Goal: Task Accomplishment & Management: Manage account settings

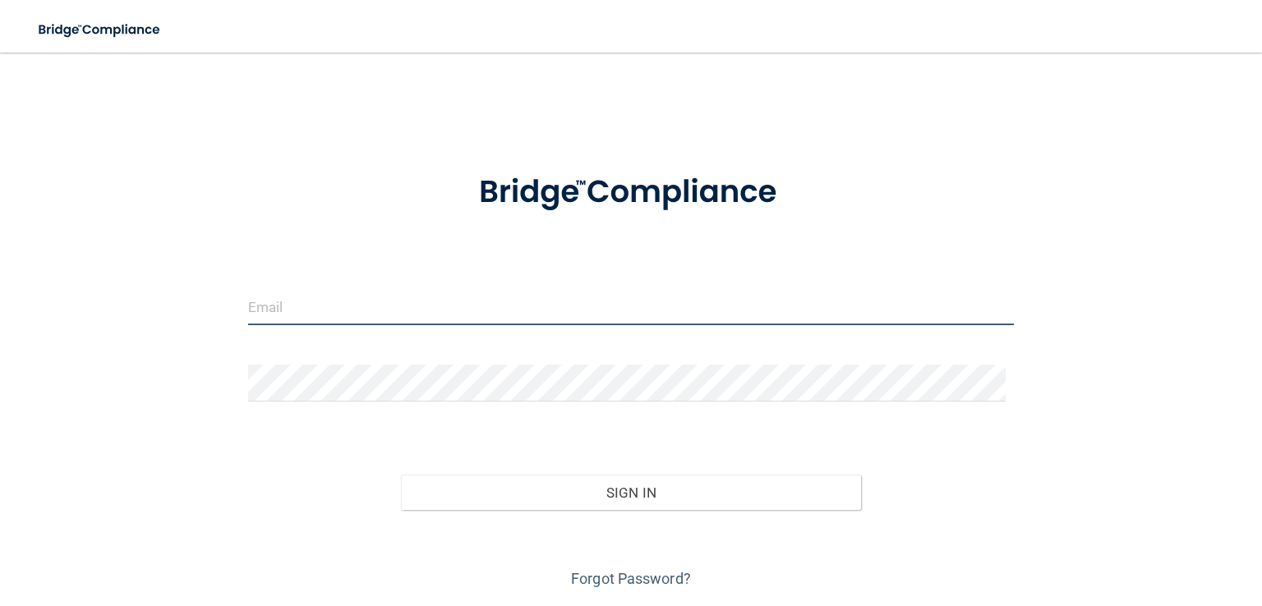
type input "egraves.drholmes@gmail.com"
drag, startPoint x: 454, startPoint y: 307, endPoint x: 205, endPoint y: 305, distance: 249.7
click at [205, 305] on div "egraves.drholmes@gmail.com Invalid email/password. You don't have permission to…" at bounding box center [631, 330] width 1196 height 523
type input "obelcher.drholmes@gmail.com"
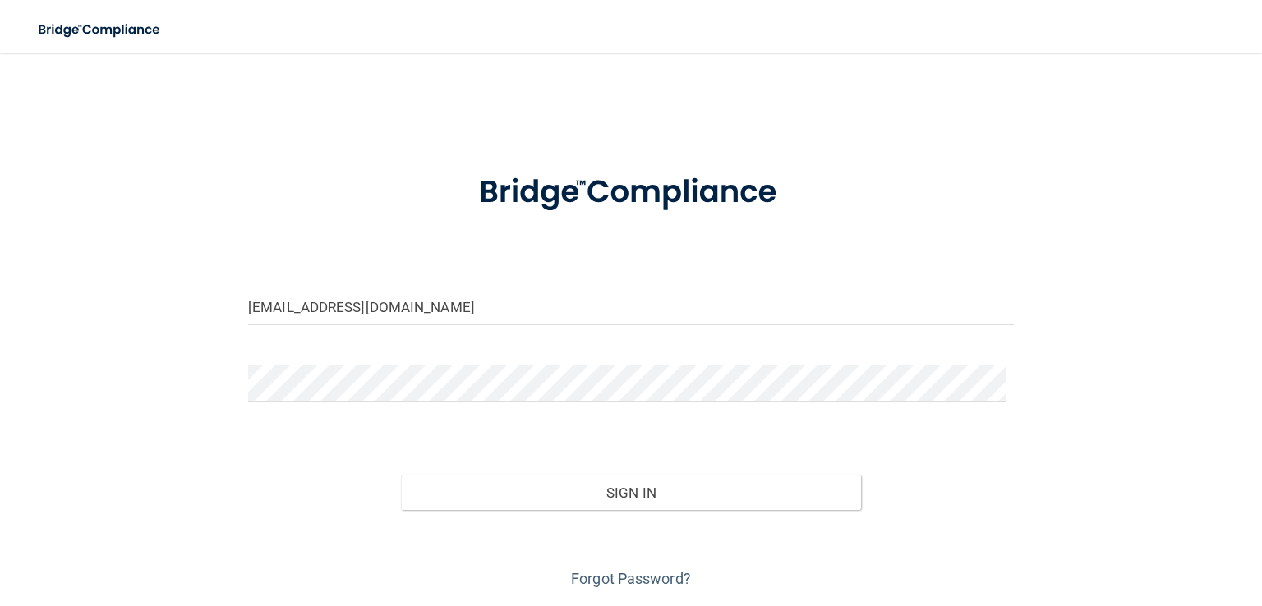
click at [720, 313] on div "obelcher.drholmes@gmail.com Invalid email/password. You don't have permission t…" at bounding box center [631, 330] width 1196 height 523
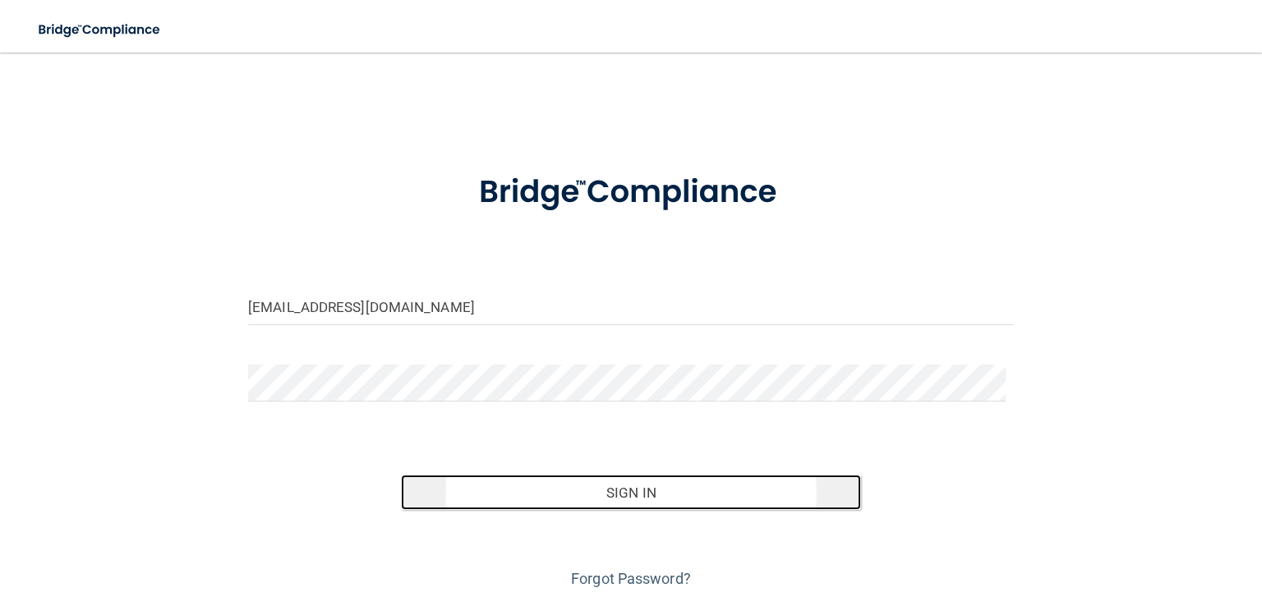
click at [518, 494] on button "Sign In" at bounding box center [630, 493] width 459 height 36
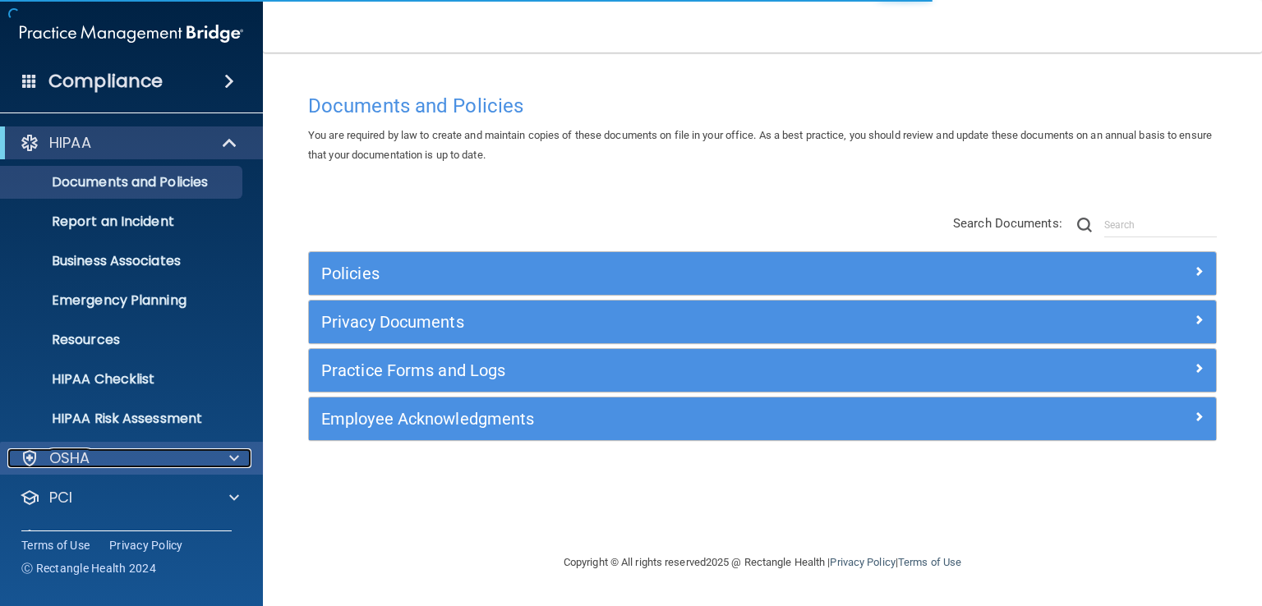
click at [122, 455] on div "OSHA" at bounding box center [109, 458] width 204 height 20
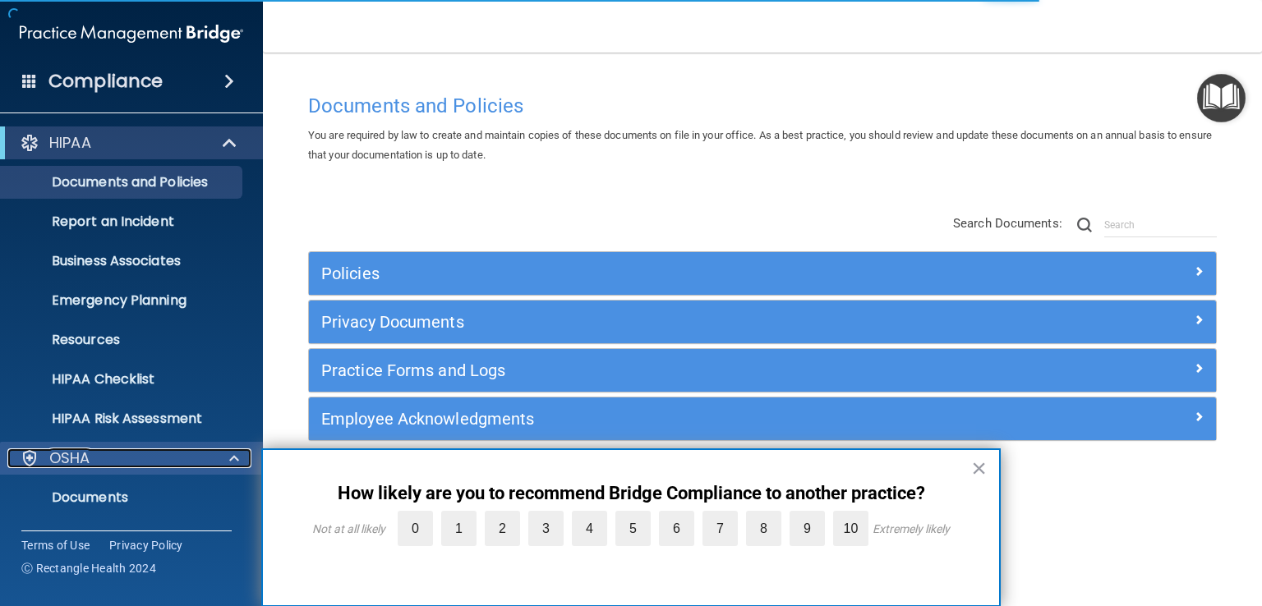
scroll to position [164, 0]
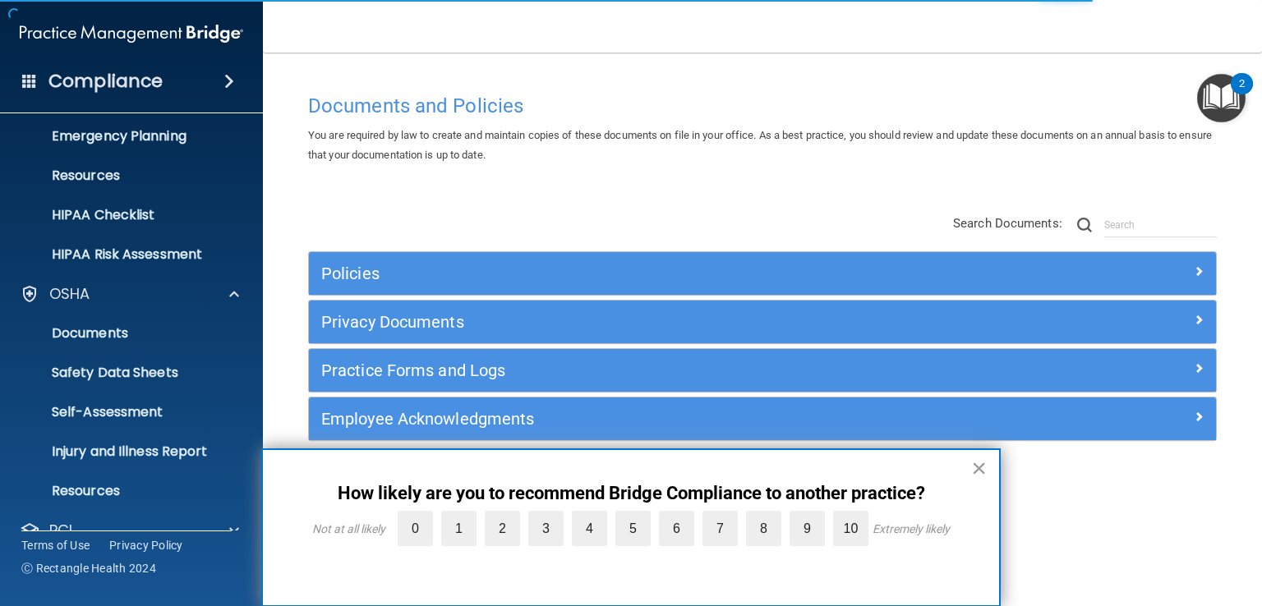
click at [720, 469] on button "×" at bounding box center [979, 468] width 16 height 26
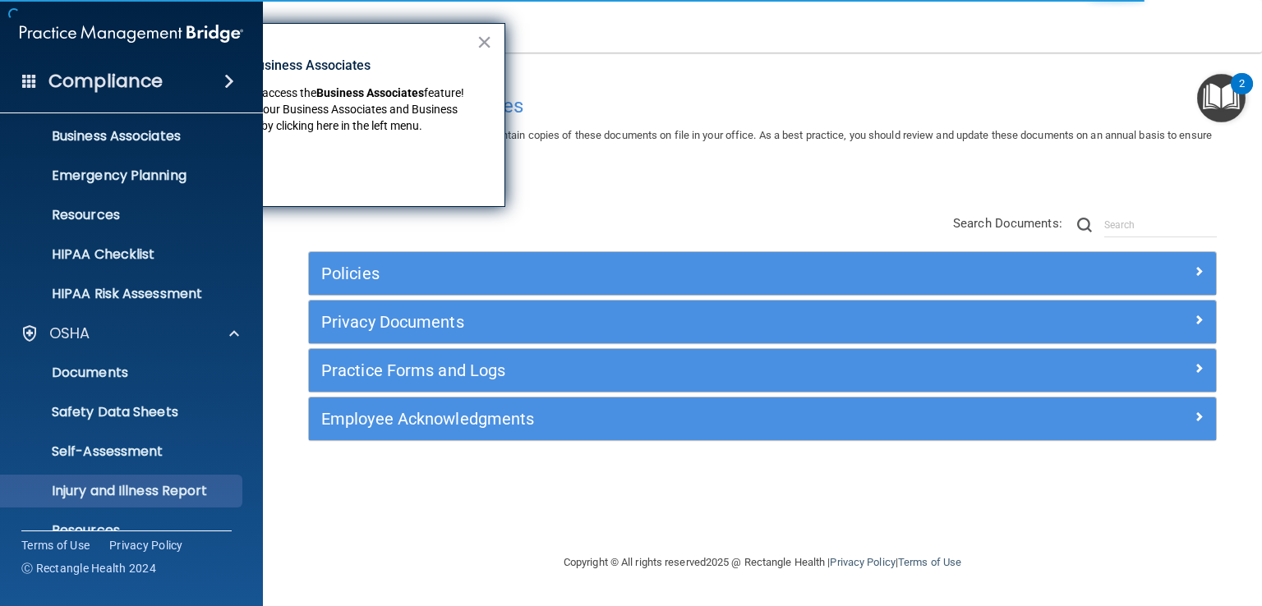
scroll to position [273, 0]
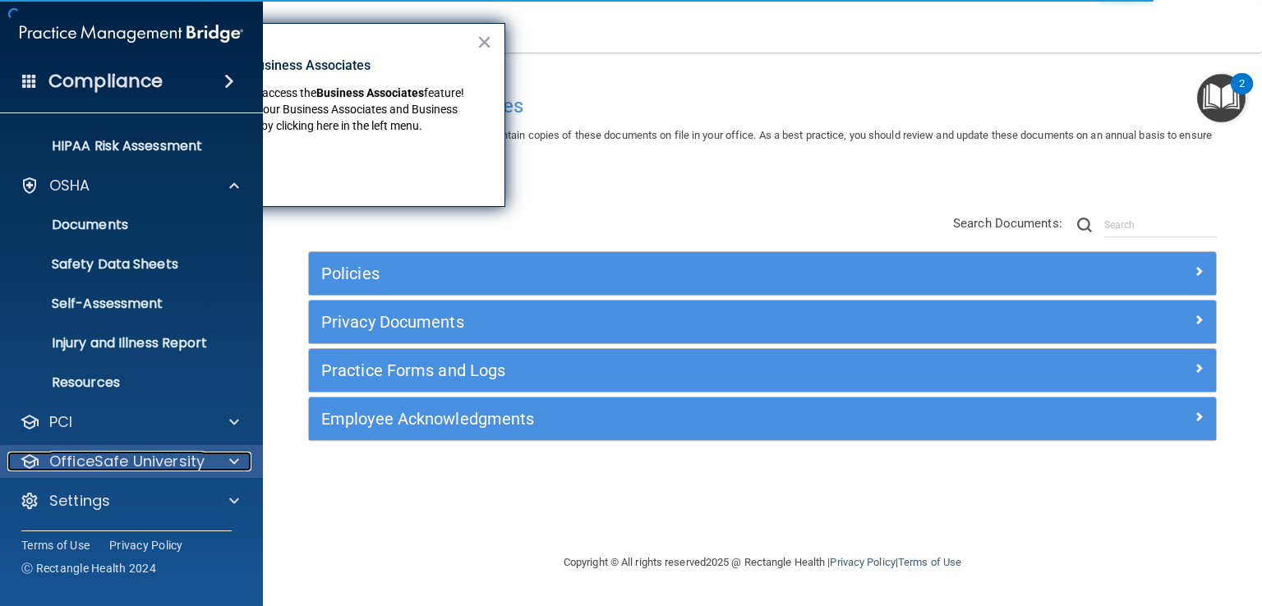
click at [131, 464] on p "OfficeSafe University" at bounding box center [126, 462] width 155 height 20
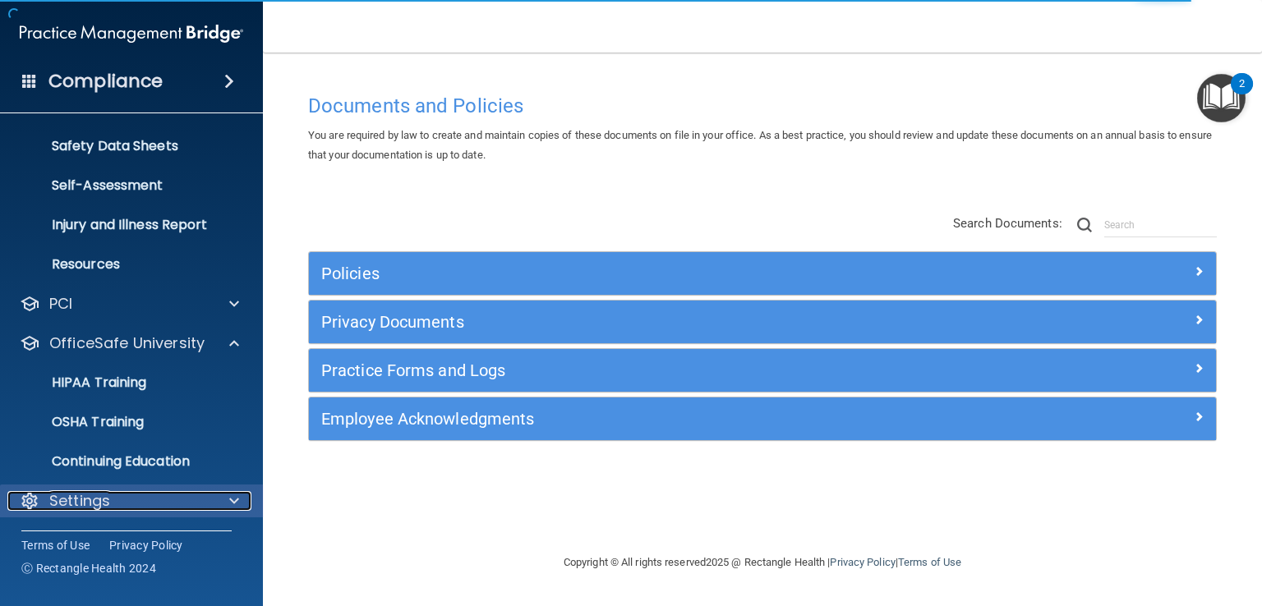
click at [108, 498] on p "Settings" at bounding box center [79, 501] width 61 height 20
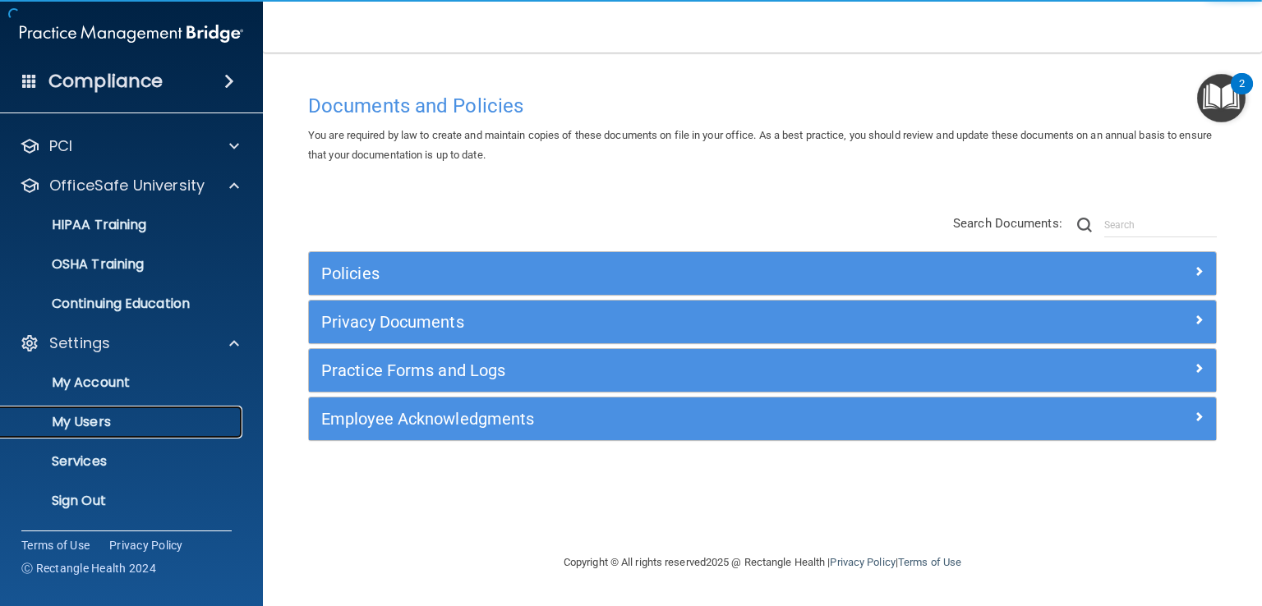
click at [126, 421] on p "My Users" at bounding box center [123, 422] width 224 height 16
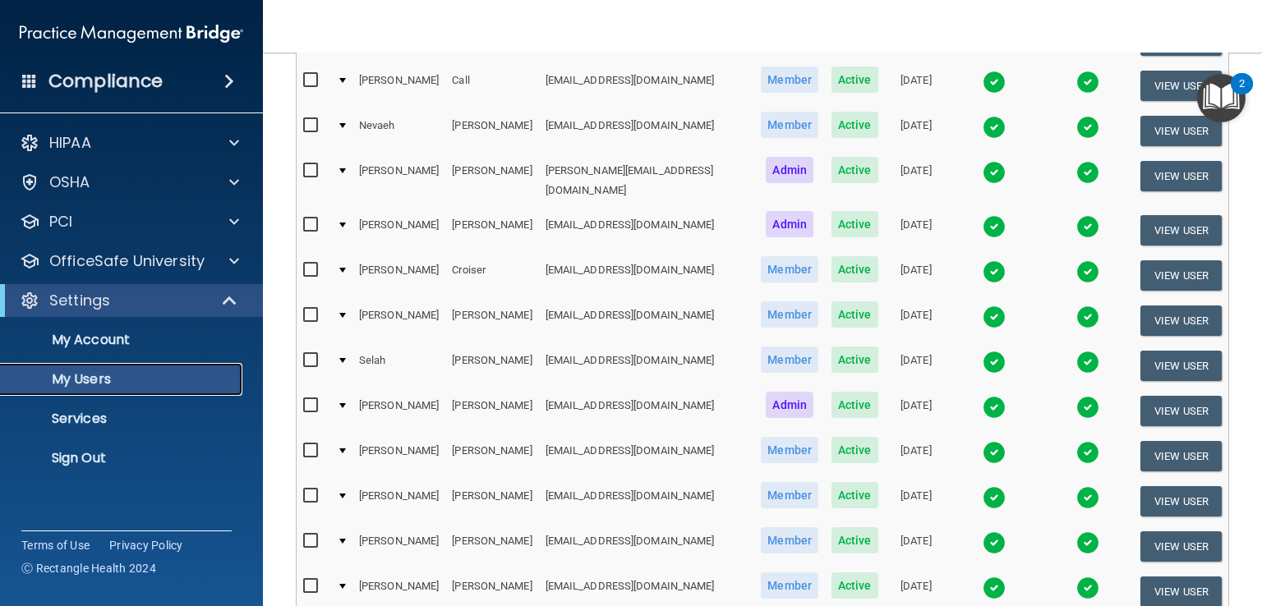
scroll to position [762, 0]
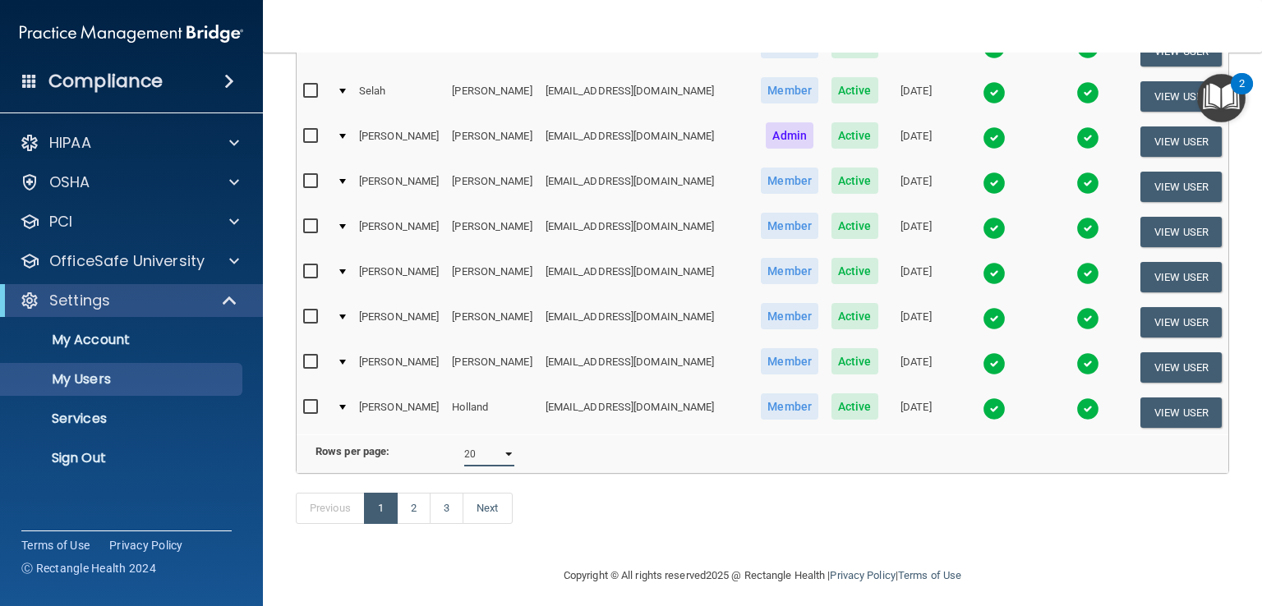
click at [503, 442] on select "10 20 30 40 all" at bounding box center [489, 454] width 50 height 25
select select "51"
click at [464, 442] on select "10 20 30 40 all" at bounding box center [489, 454] width 50 height 25
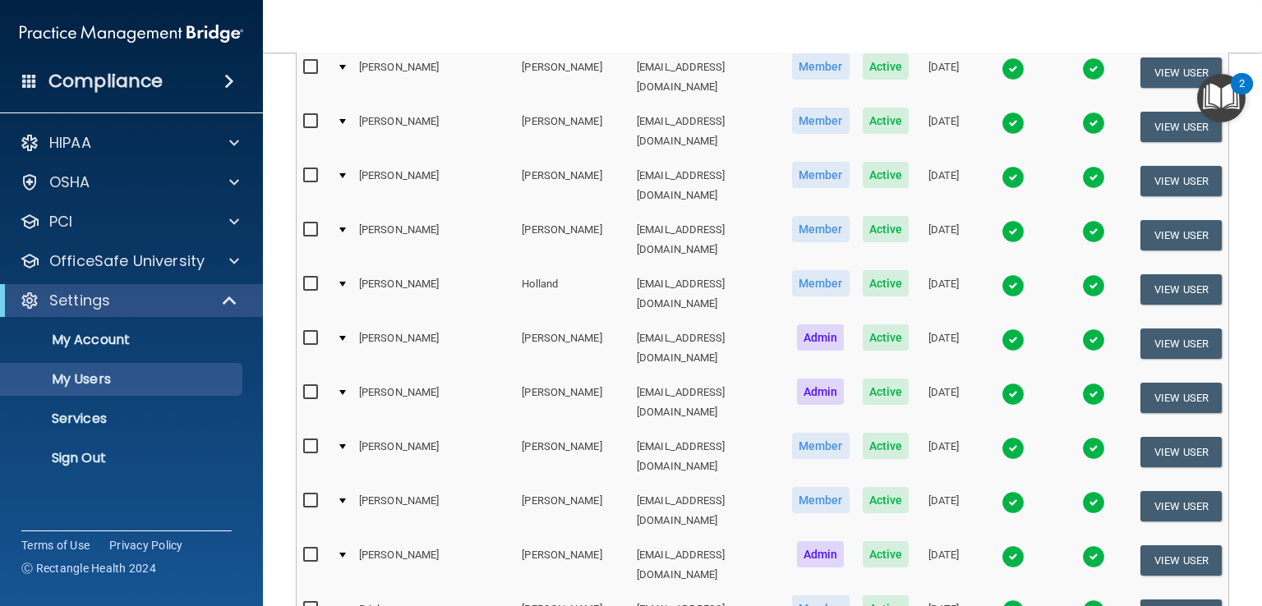
scroll to position [1232, 0]
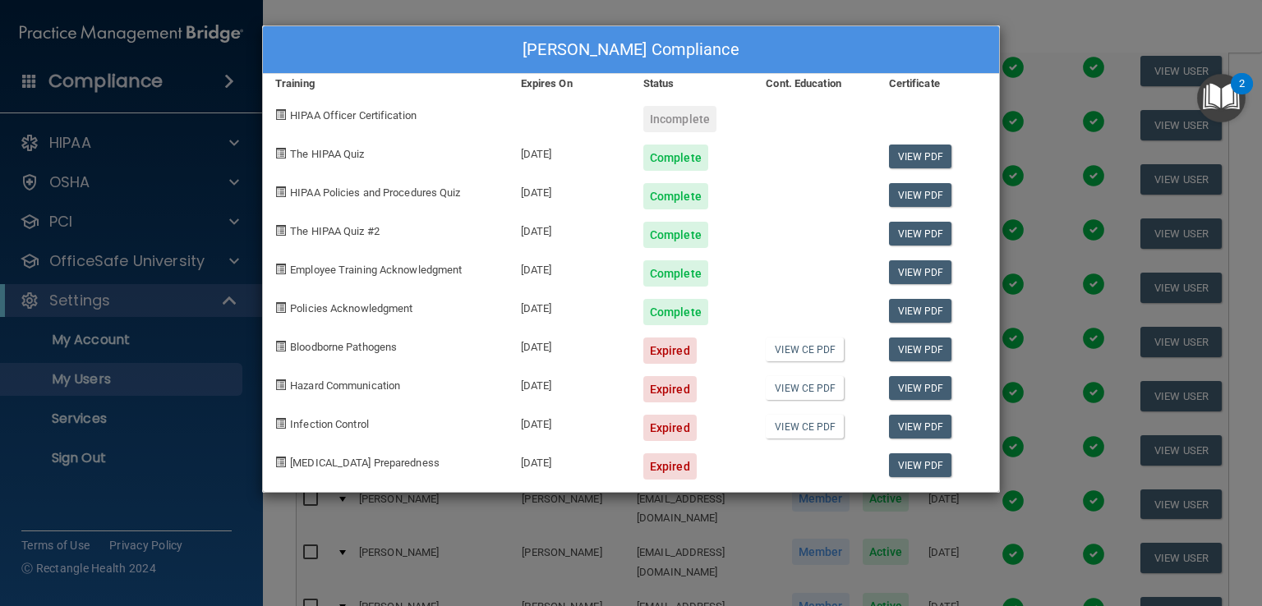
click at [720, 27] on div "Morganne Parsons's Compliance Training Expires On Status Cont. Education Certif…" at bounding box center [631, 303] width 1262 height 606
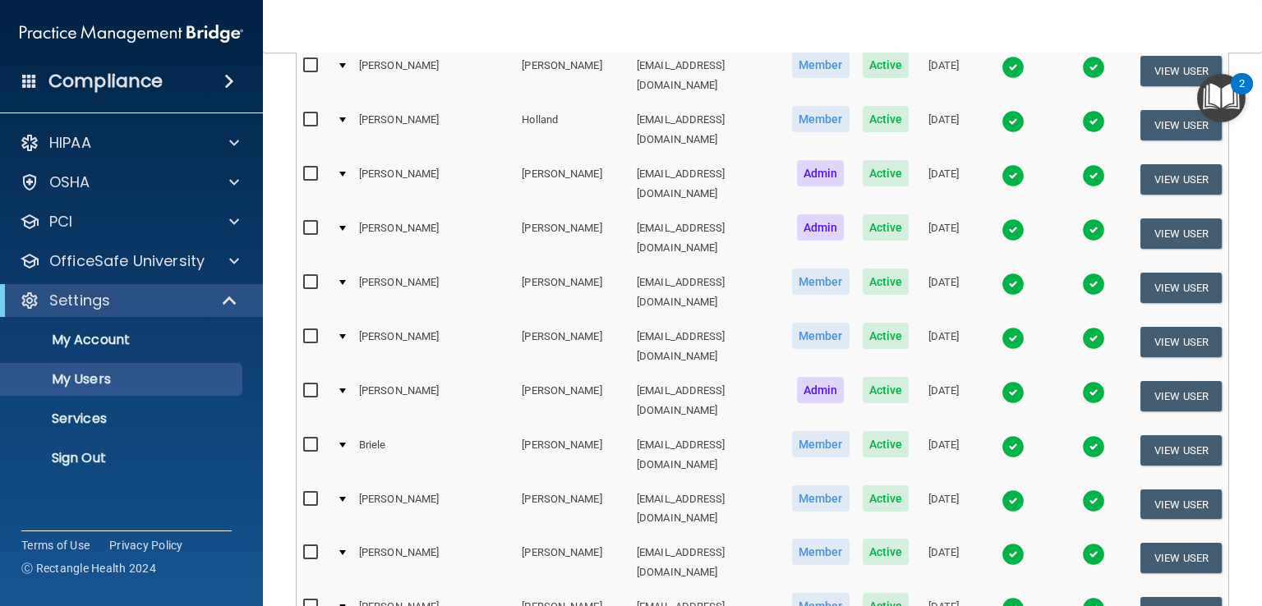
drag, startPoint x: 1179, startPoint y: 490, endPoint x: 1174, endPoint y: 508, distance: 19.0
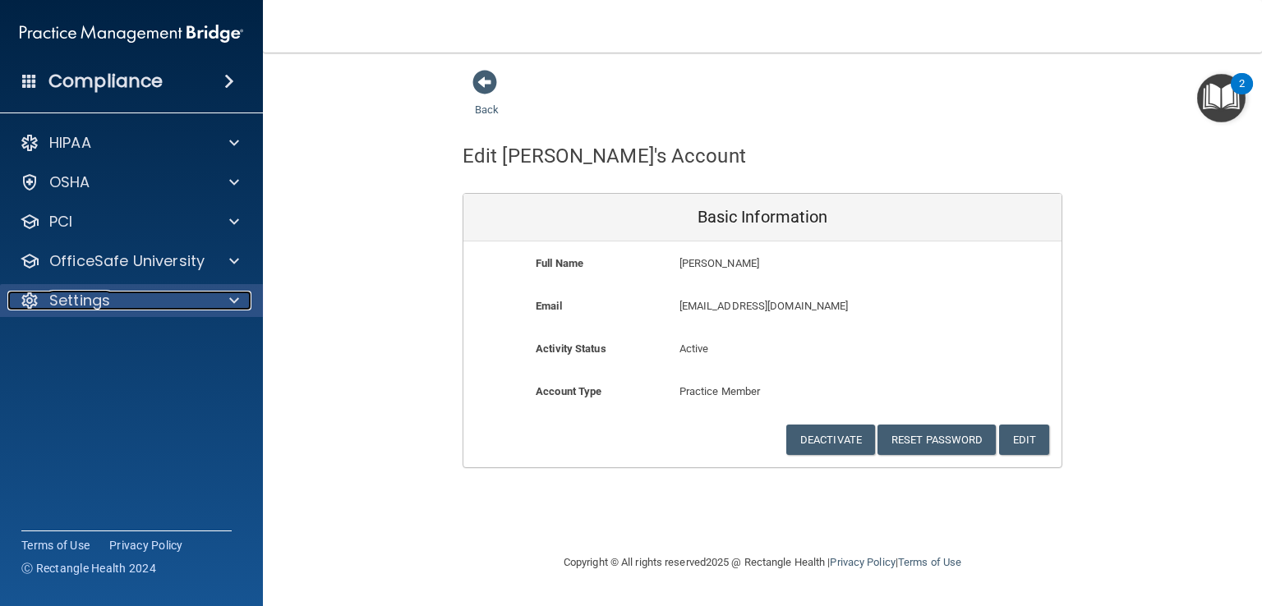
click at [83, 306] on p "Settings" at bounding box center [79, 301] width 61 height 20
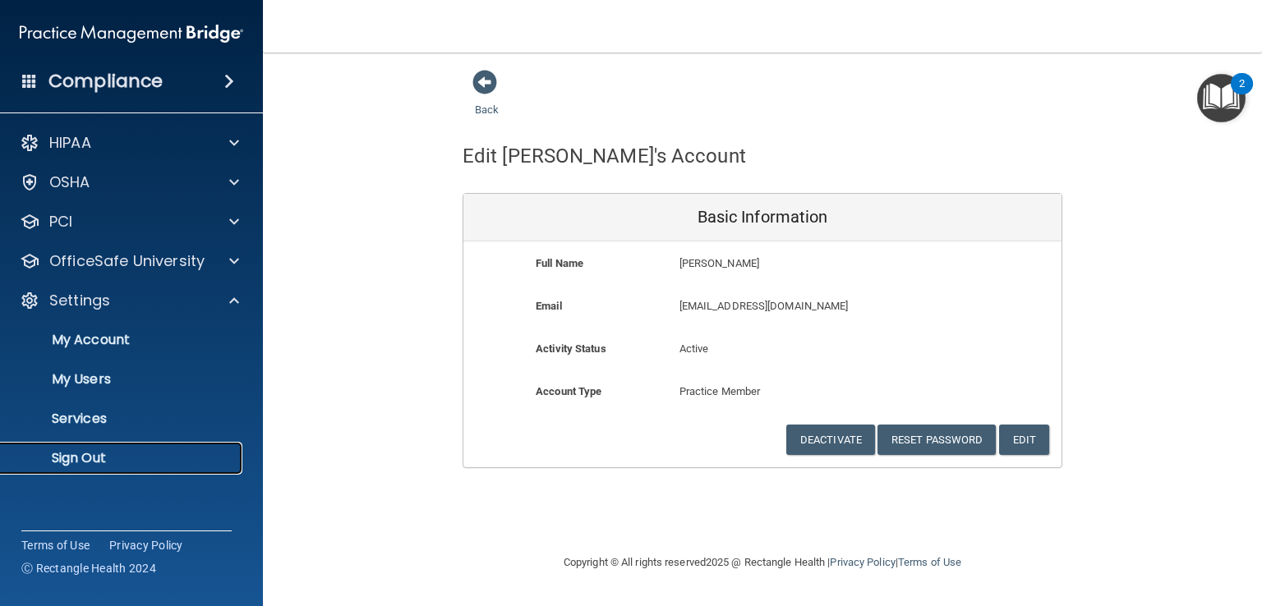
click at [85, 459] on p "Sign Out" at bounding box center [123, 458] width 224 height 16
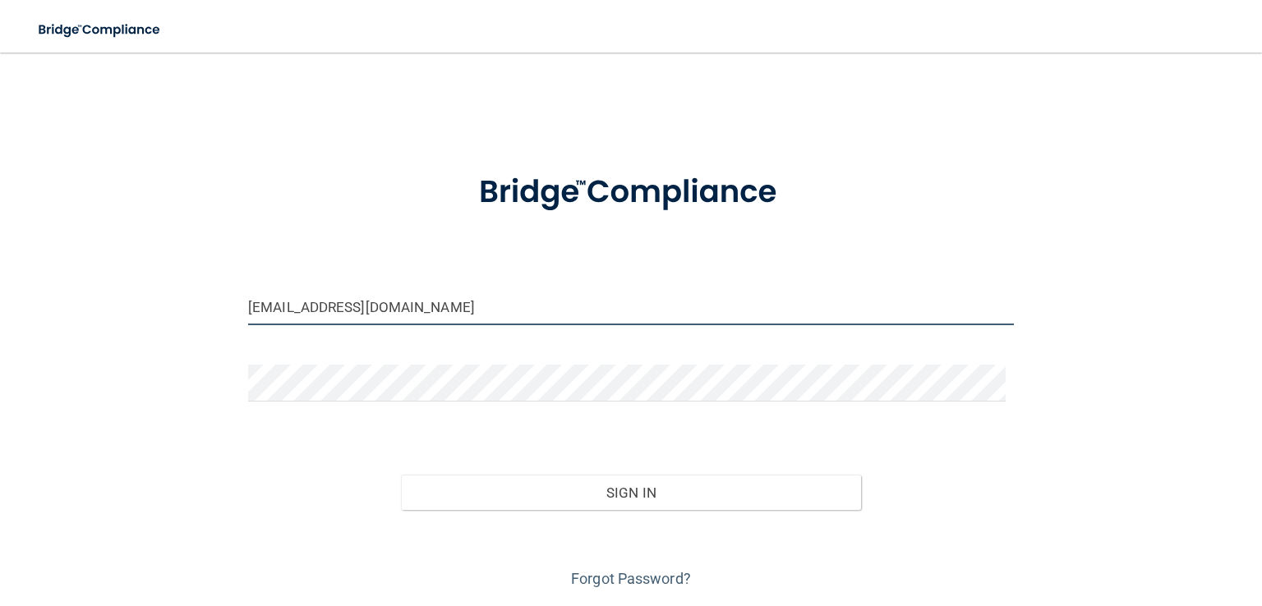
drag, startPoint x: 480, startPoint y: 309, endPoint x: 149, endPoint y: 306, distance: 331.8
click at [149, 306] on div "egraves.drholmes@gmail.com Invalid email/password. You don't have permission to…" at bounding box center [631, 330] width 1196 height 523
type input "[EMAIL_ADDRESS][DOMAIN_NAME]"
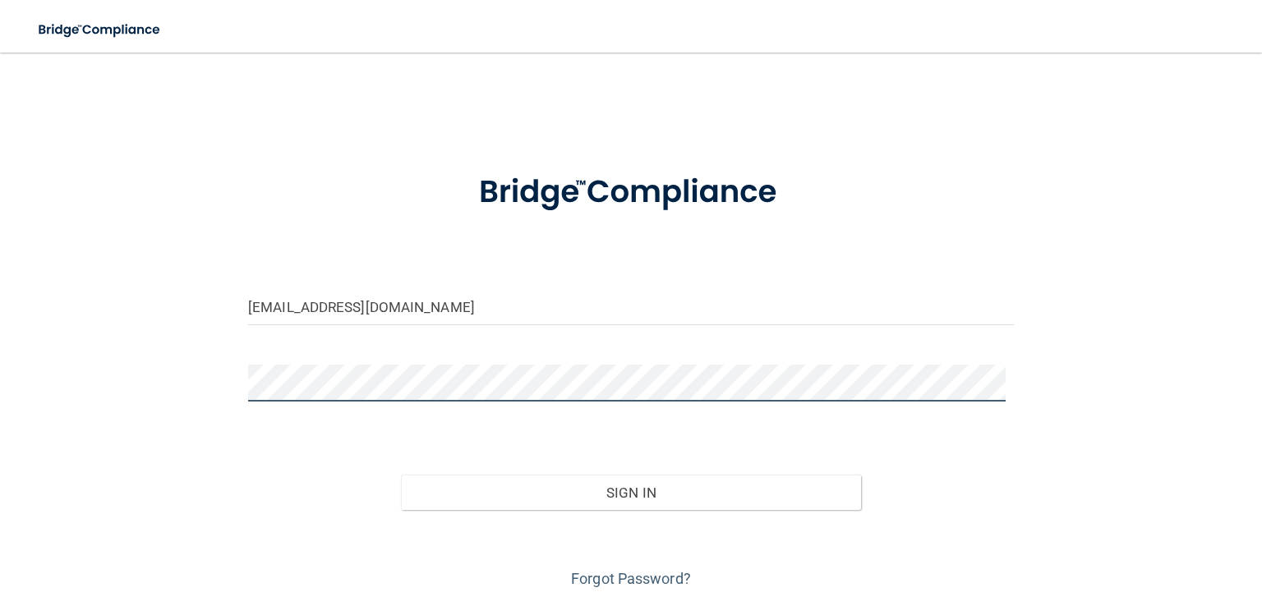
click at [185, 391] on div "mparsons.drholmes@gmail.com Invalid email/password. You don't have permission t…" at bounding box center [631, 330] width 1196 height 523
click at [720, 412] on main "mparsons.drholmes@gmail.com Invalid email/password. You don't have permission t…" at bounding box center [631, 330] width 1262 height 554
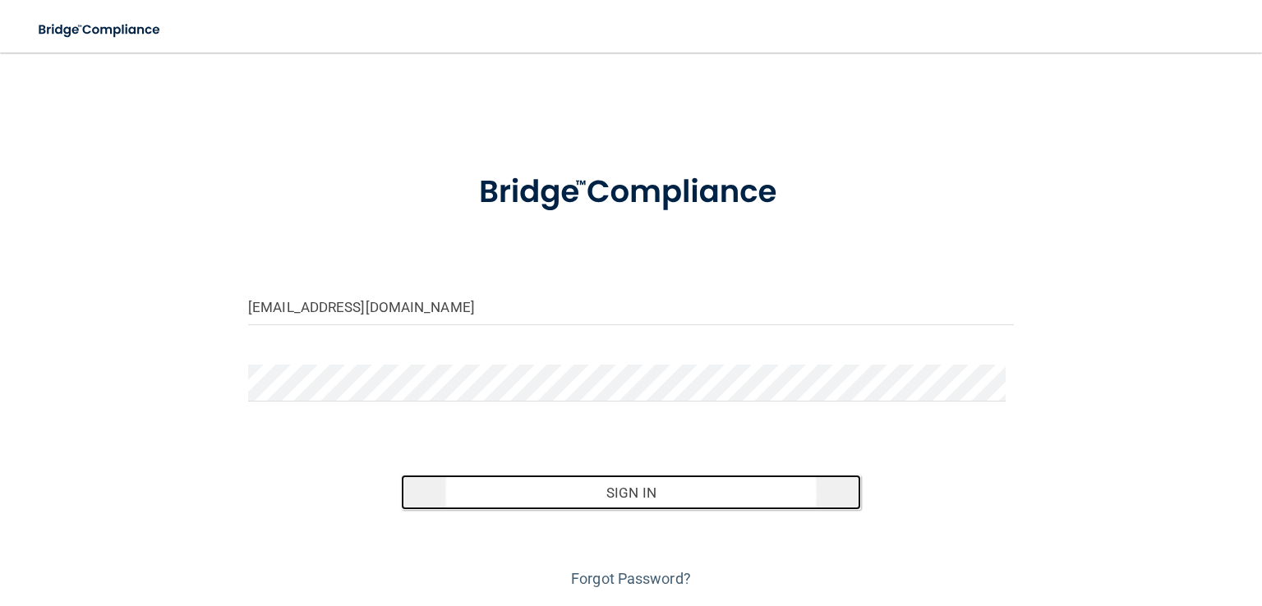
click at [624, 490] on button "Sign In" at bounding box center [630, 493] width 459 height 36
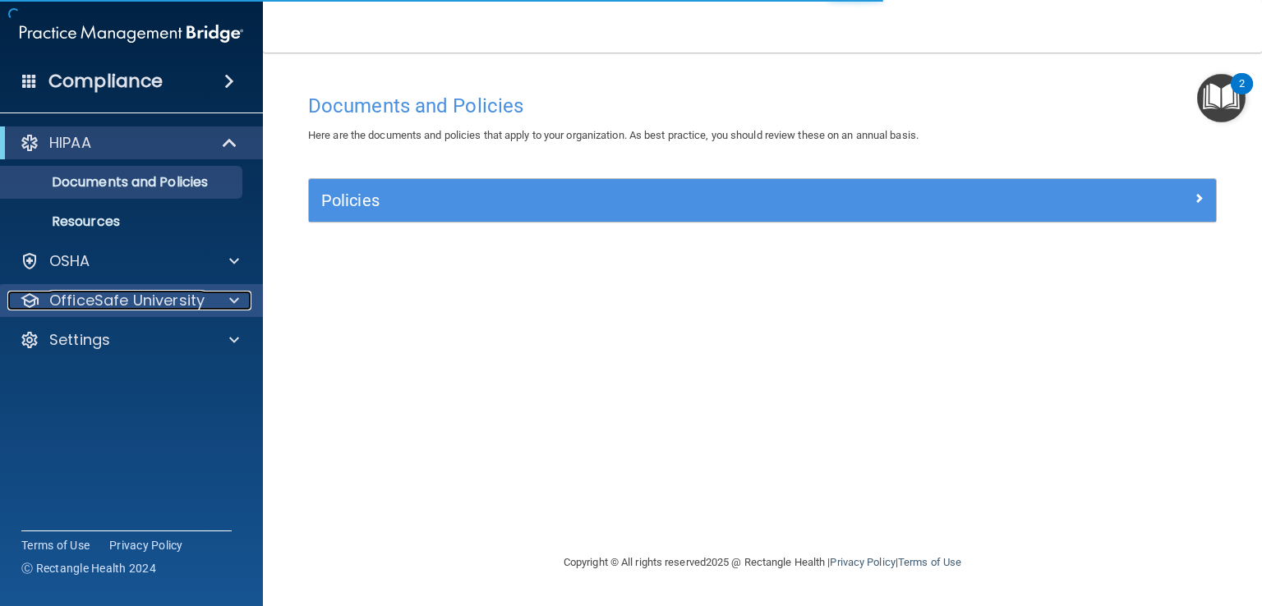
click at [129, 302] on p "OfficeSafe University" at bounding box center [126, 301] width 155 height 20
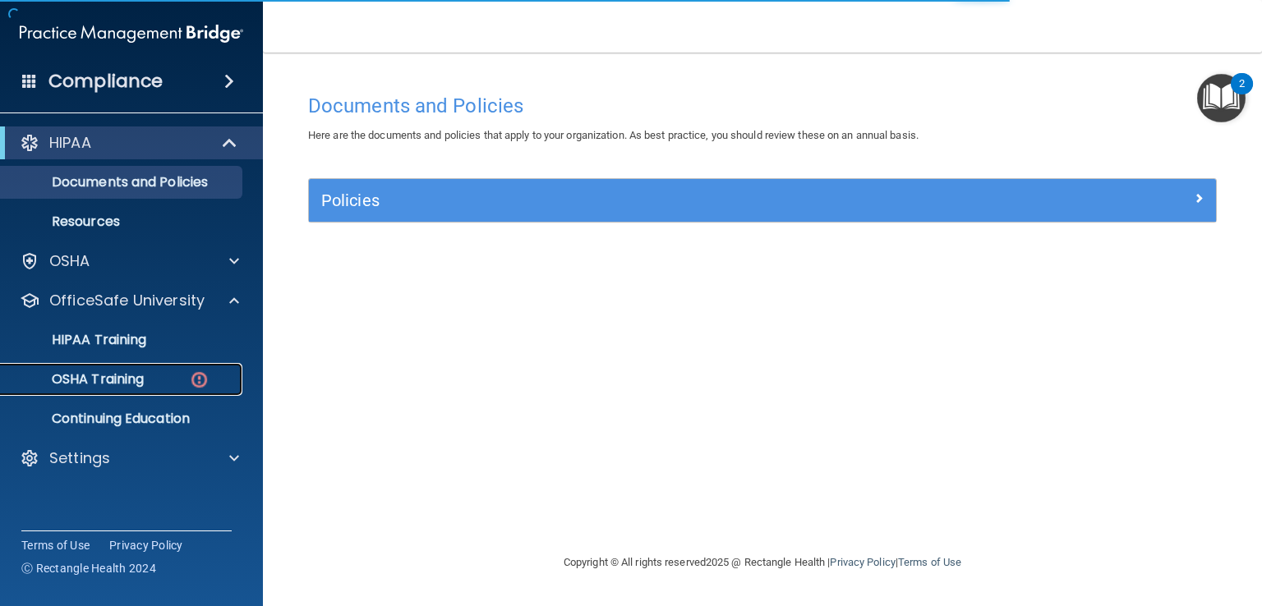
click at [127, 393] on link "OSHA Training" at bounding box center [113, 379] width 259 height 33
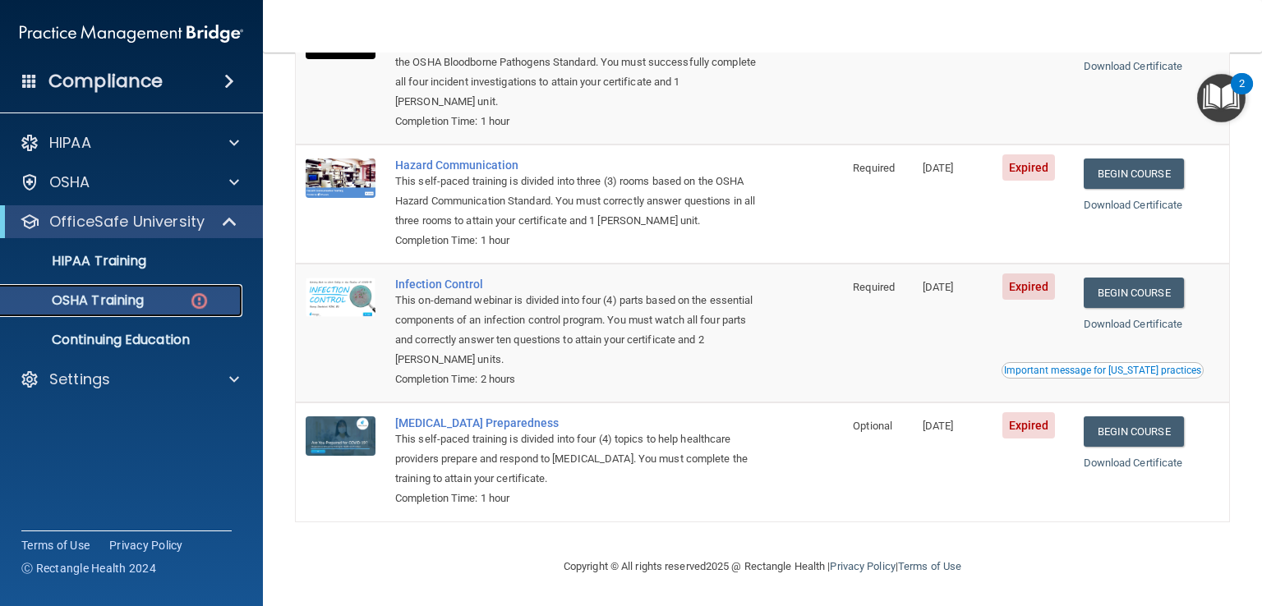
scroll to position [145, 0]
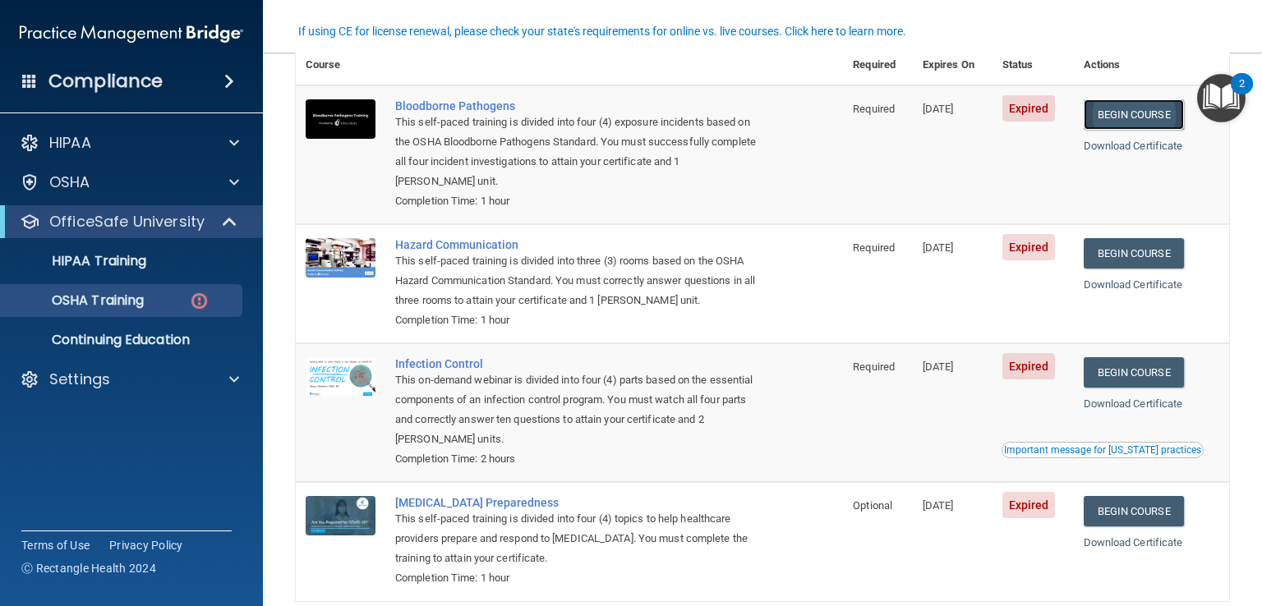
click at [720, 113] on link "Begin Course" at bounding box center [1133, 114] width 100 height 30
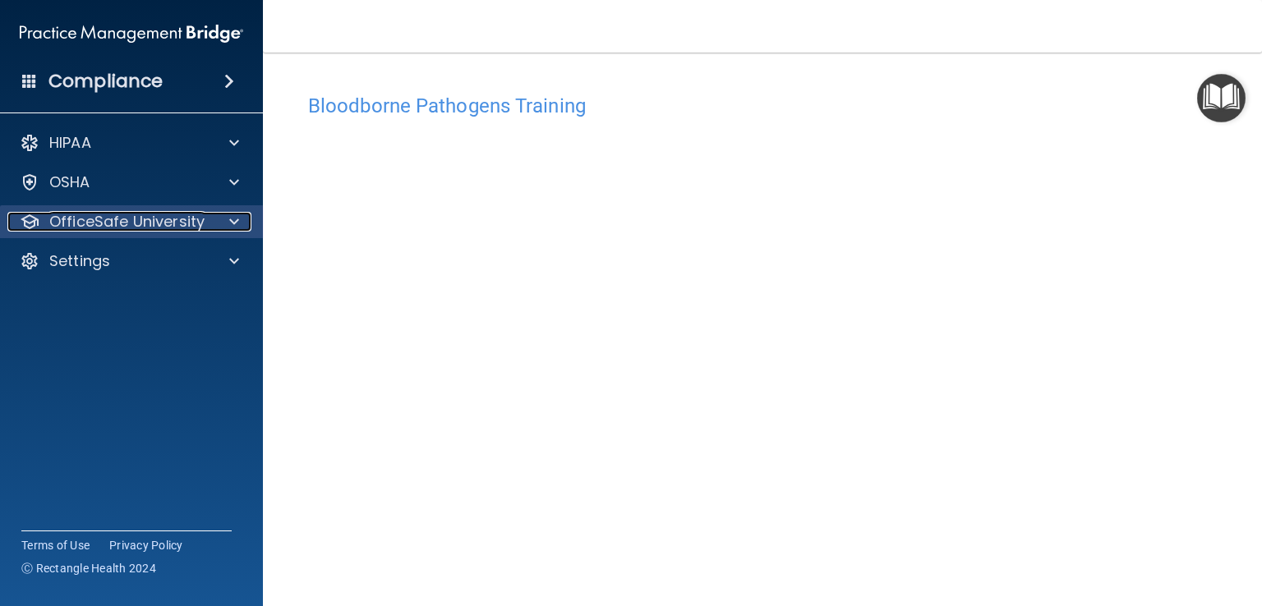
click at [129, 220] on p "OfficeSafe University" at bounding box center [126, 222] width 155 height 20
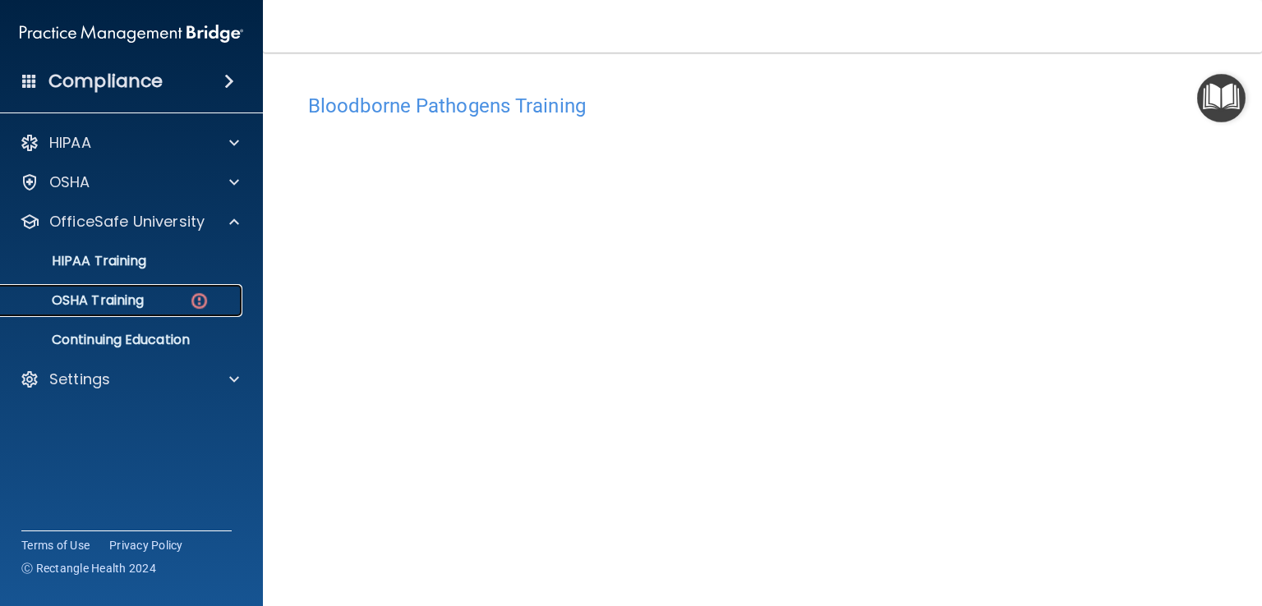
click at [132, 299] on p "OSHA Training" at bounding box center [77, 300] width 133 height 16
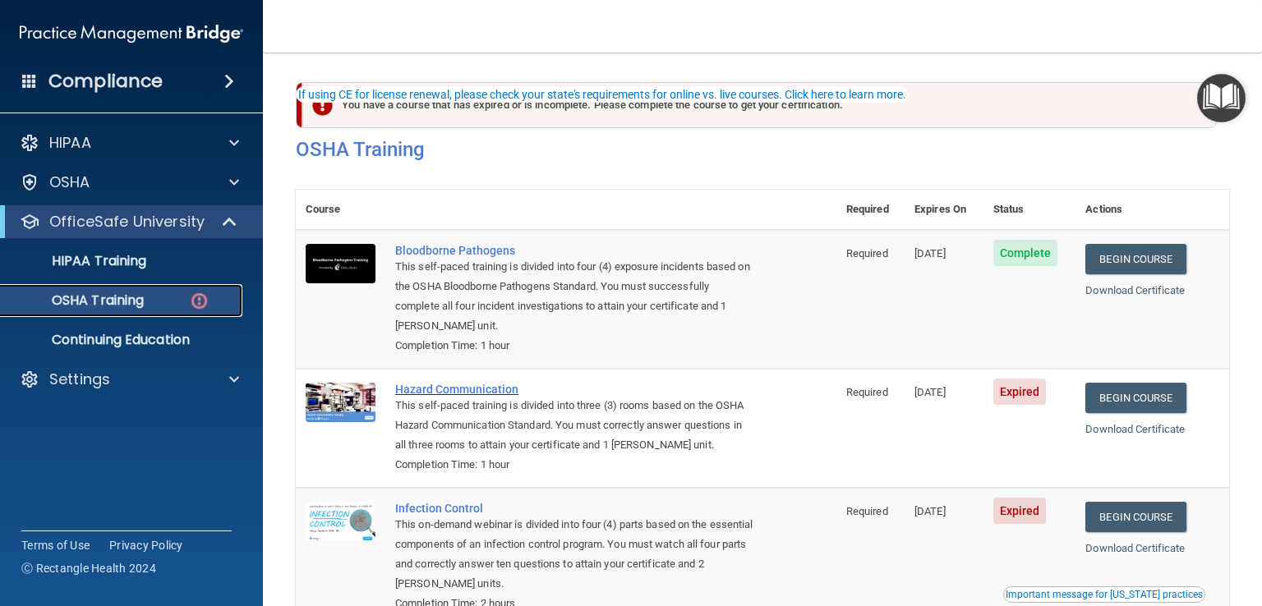
scroll to position [82, 0]
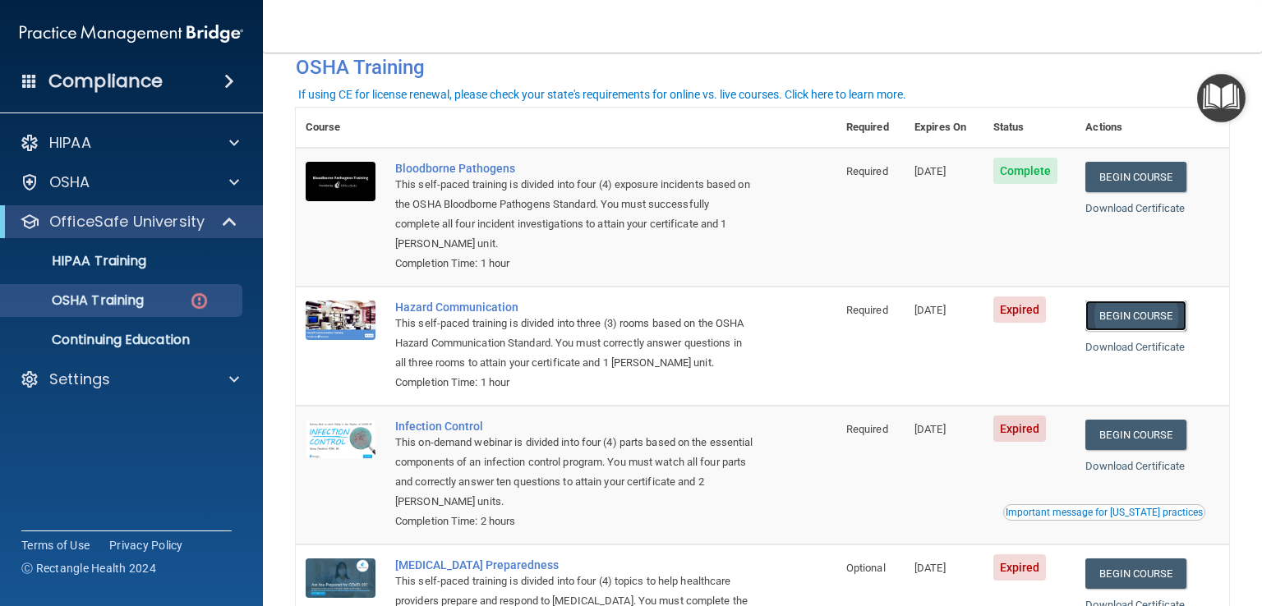
click at [1145, 316] on link "Begin Course" at bounding box center [1135, 316] width 100 height 30
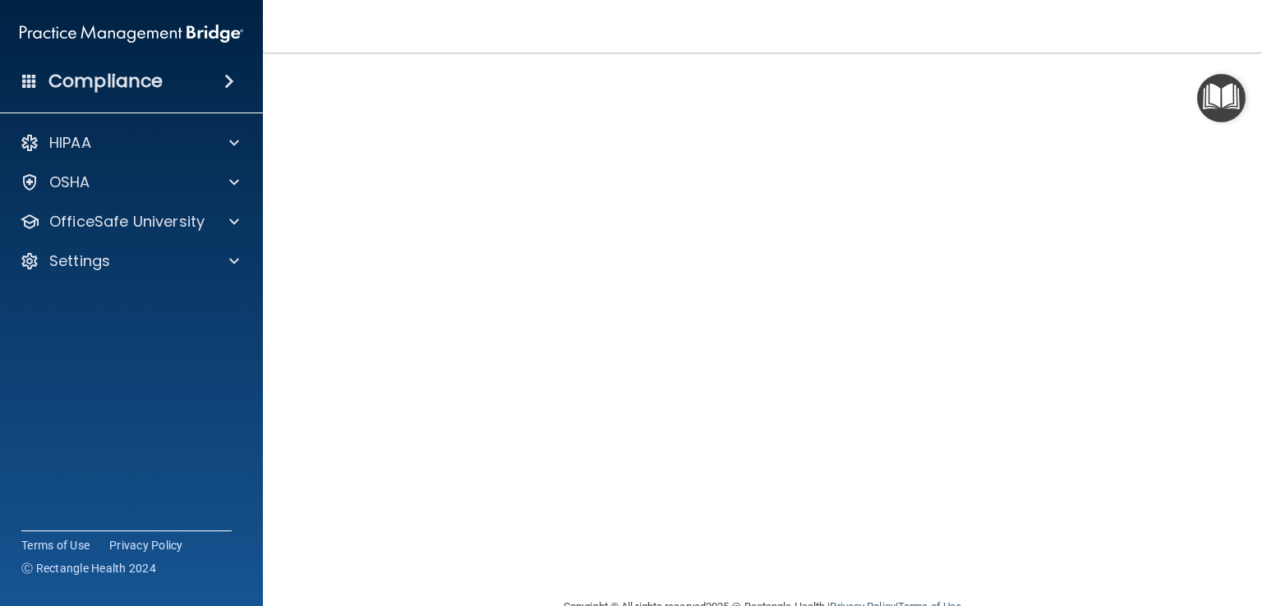
scroll to position [11, 0]
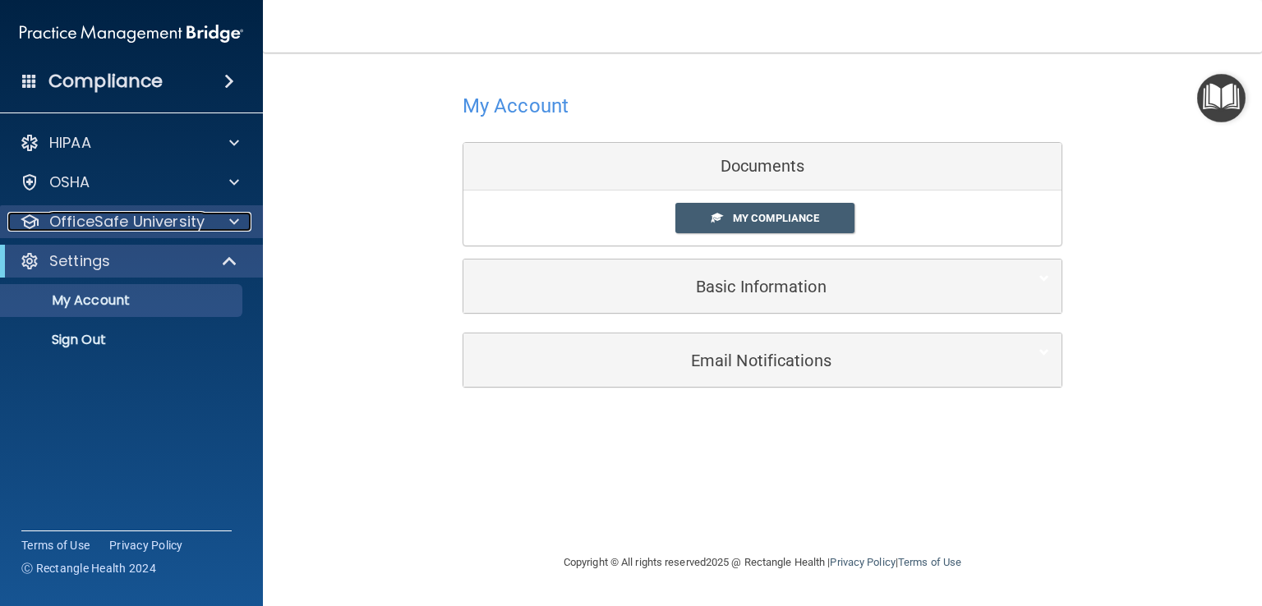
click at [122, 212] on p "OfficeSafe University" at bounding box center [126, 222] width 155 height 20
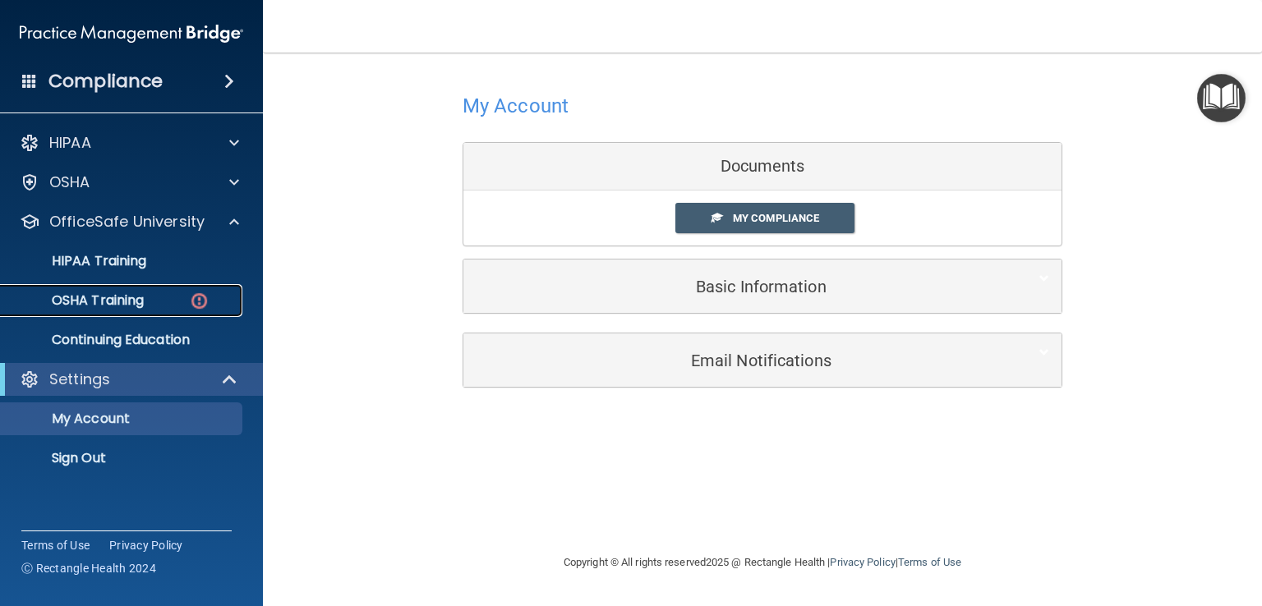
click at [128, 300] on p "OSHA Training" at bounding box center [77, 300] width 133 height 16
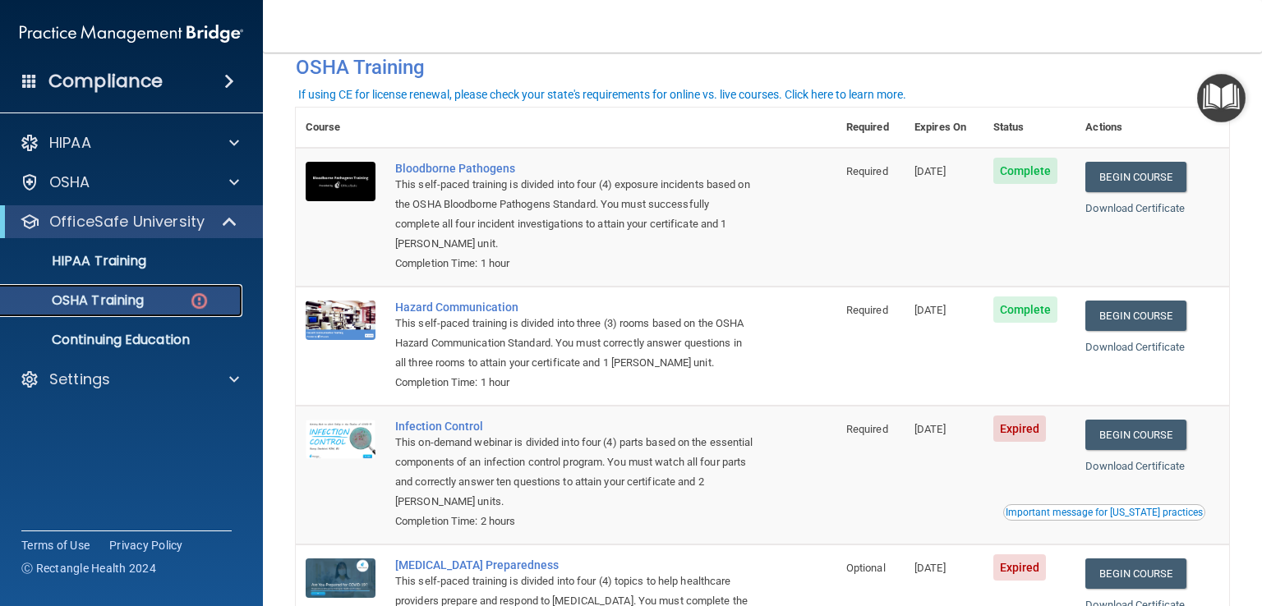
scroll to position [164, 0]
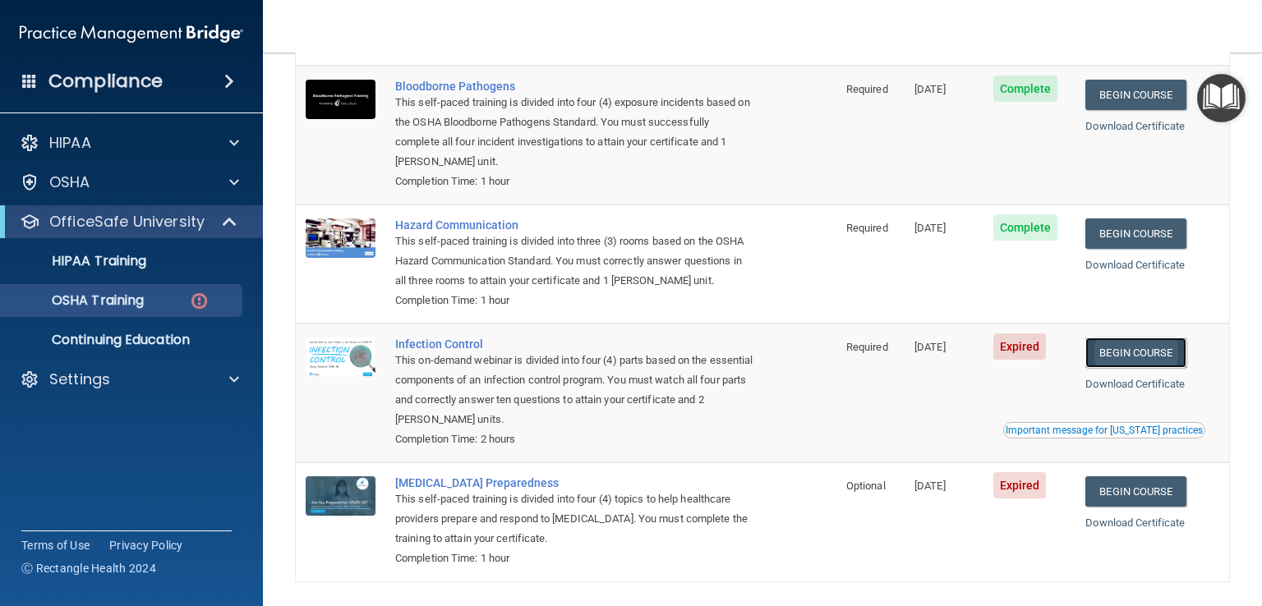
click at [1128, 356] on link "Begin Course" at bounding box center [1135, 353] width 100 height 30
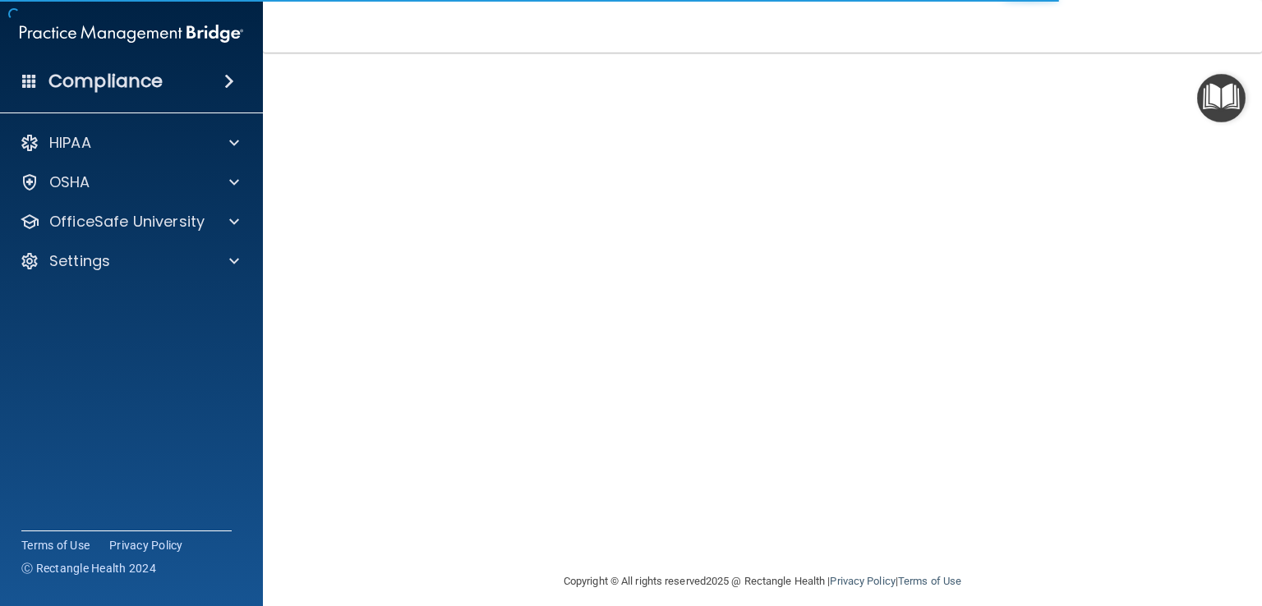
scroll to position [97, 0]
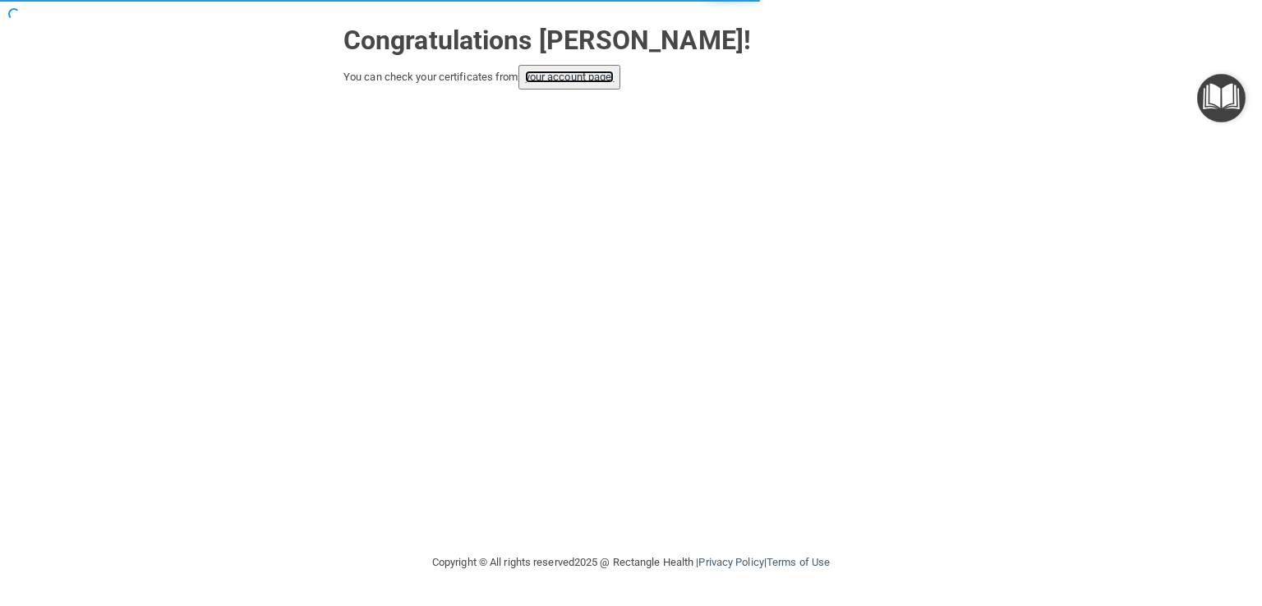
click at [572, 80] on link "your account page!" at bounding box center [570, 77] width 90 height 12
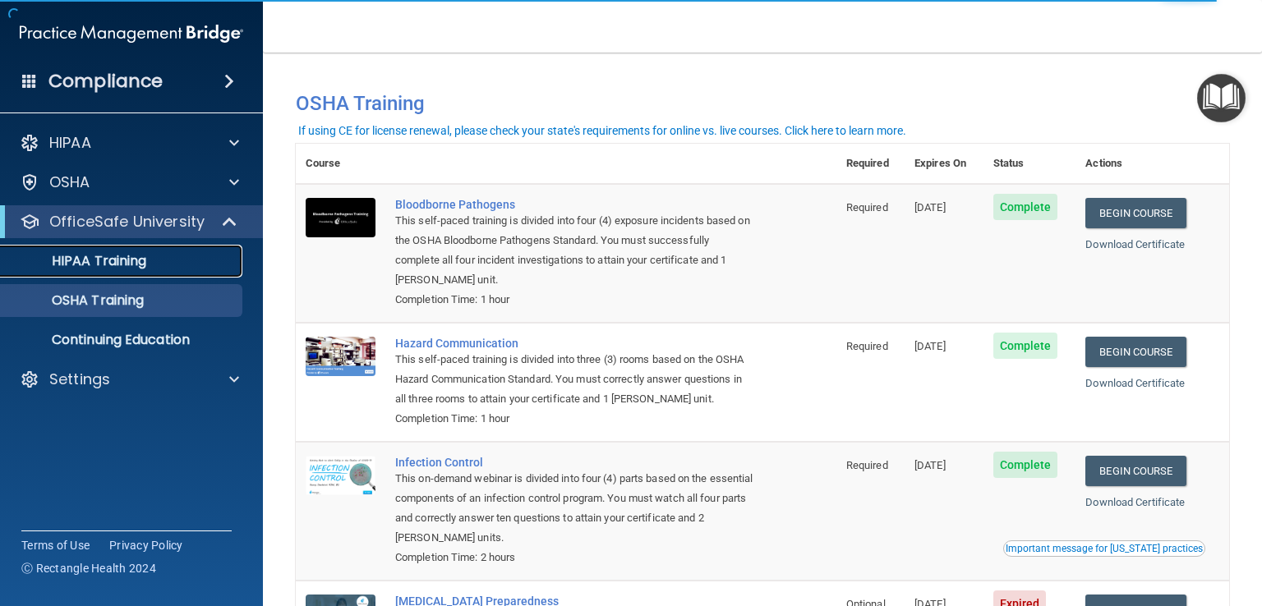
click at [105, 253] on p "HIPAA Training" at bounding box center [79, 261] width 136 height 16
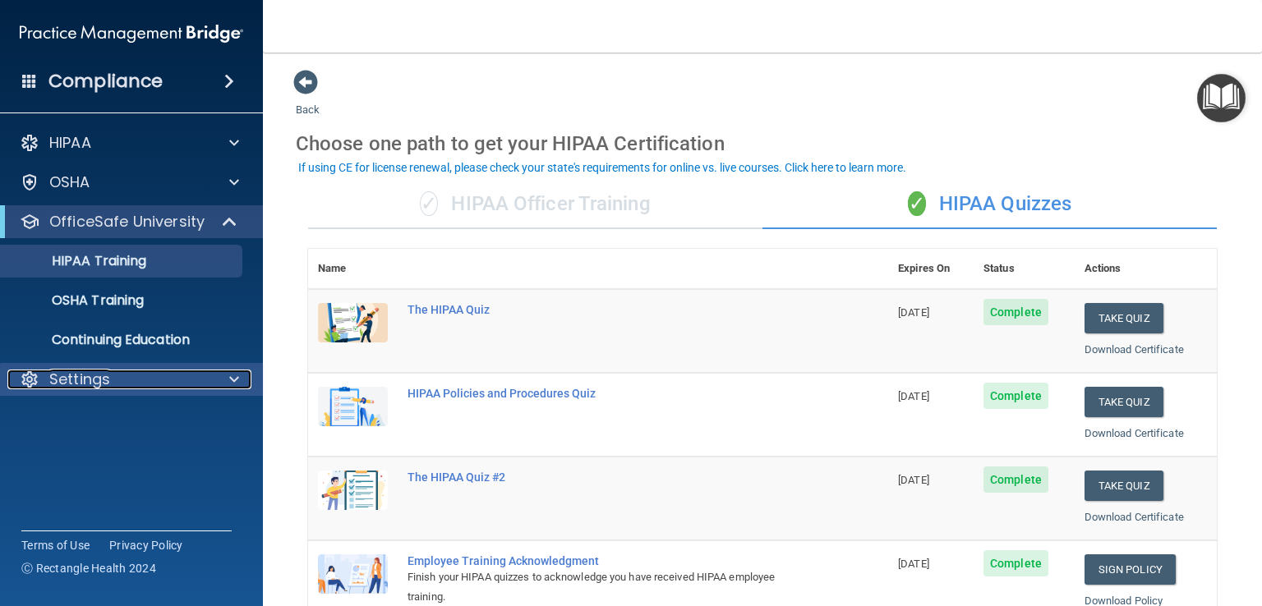
click at [112, 378] on div "Settings" at bounding box center [109, 380] width 204 height 20
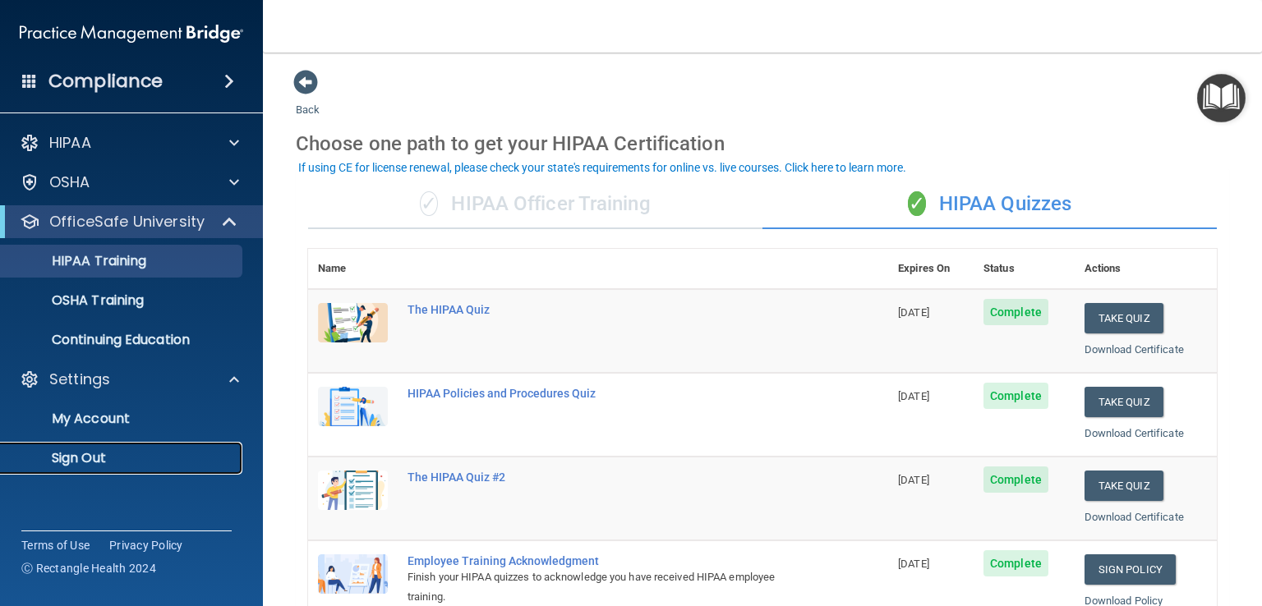
click at [92, 467] on link "Sign Out" at bounding box center [113, 458] width 259 height 33
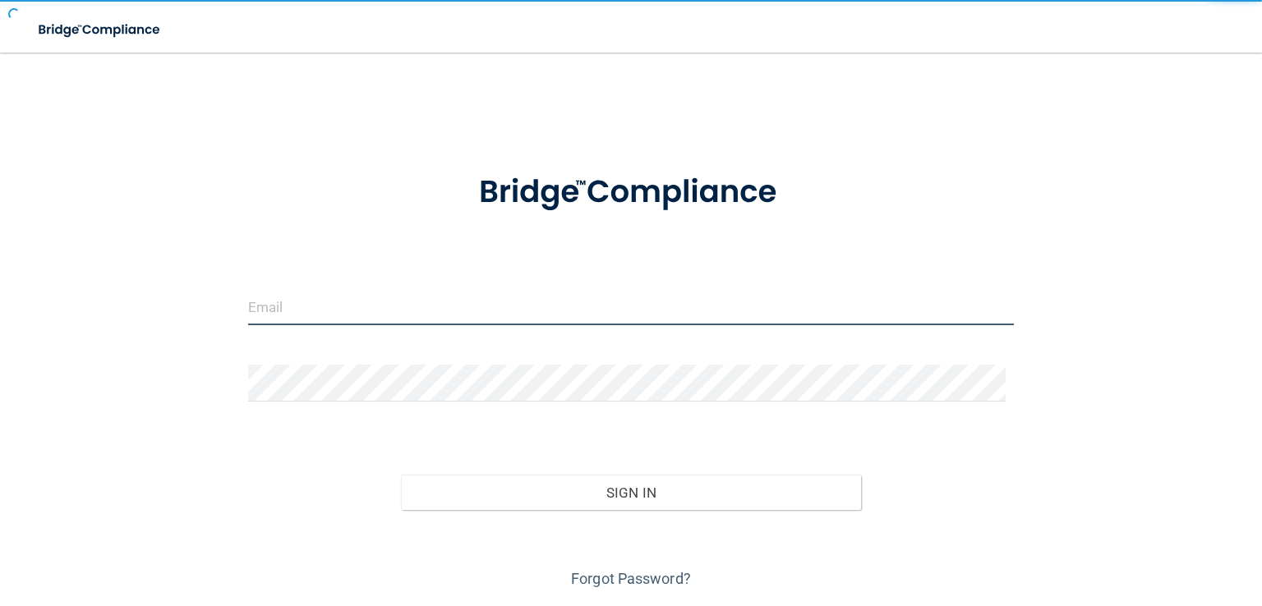
type input "egraves.drholmes@gmail.com"
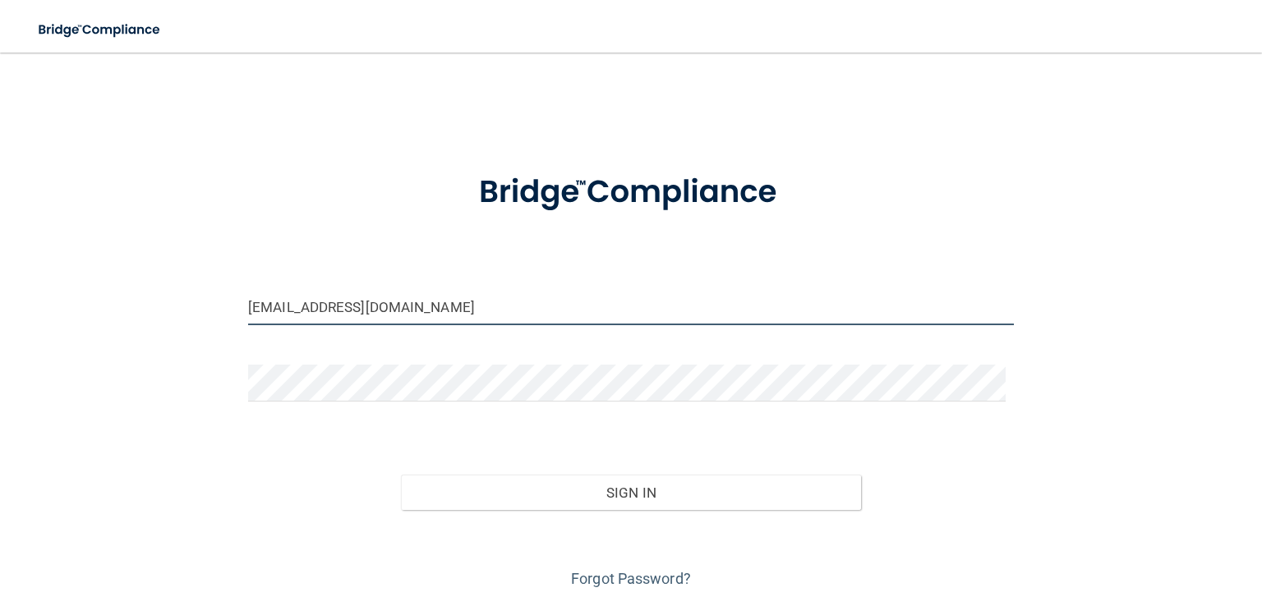
drag, startPoint x: 486, startPoint y: 306, endPoint x: 232, endPoint y: 316, distance: 254.8
click at [232, 316] on div "egraves.drholmes@gmail.com Invalid email/password. You don't have permission to…" at bounding box center [631, 330] width 1196 height 523
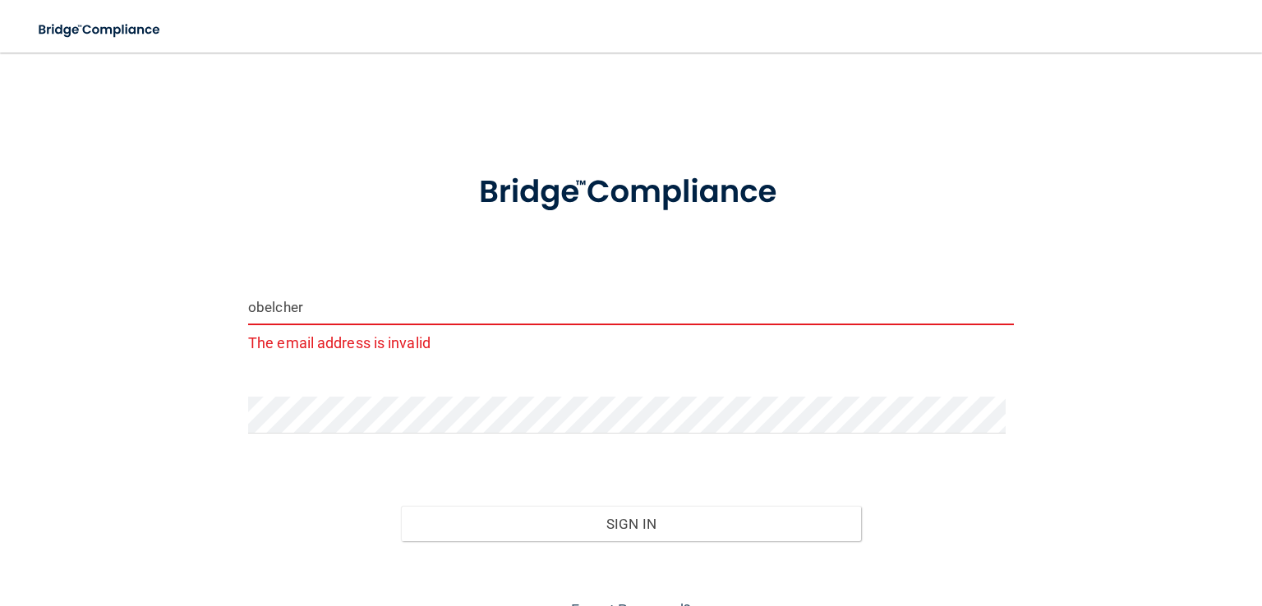
click at [320, 300] on input "obelcher" at bounding box center [630, 306] width 765 height 37
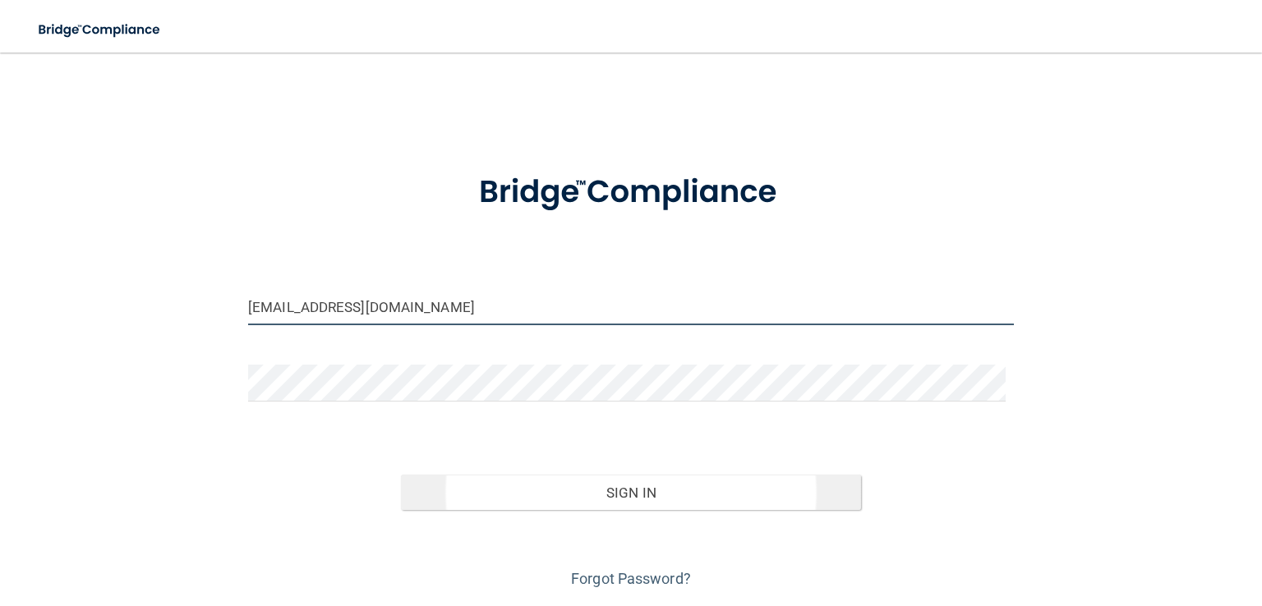
type input "obelcher.drholmes@gmail.com"
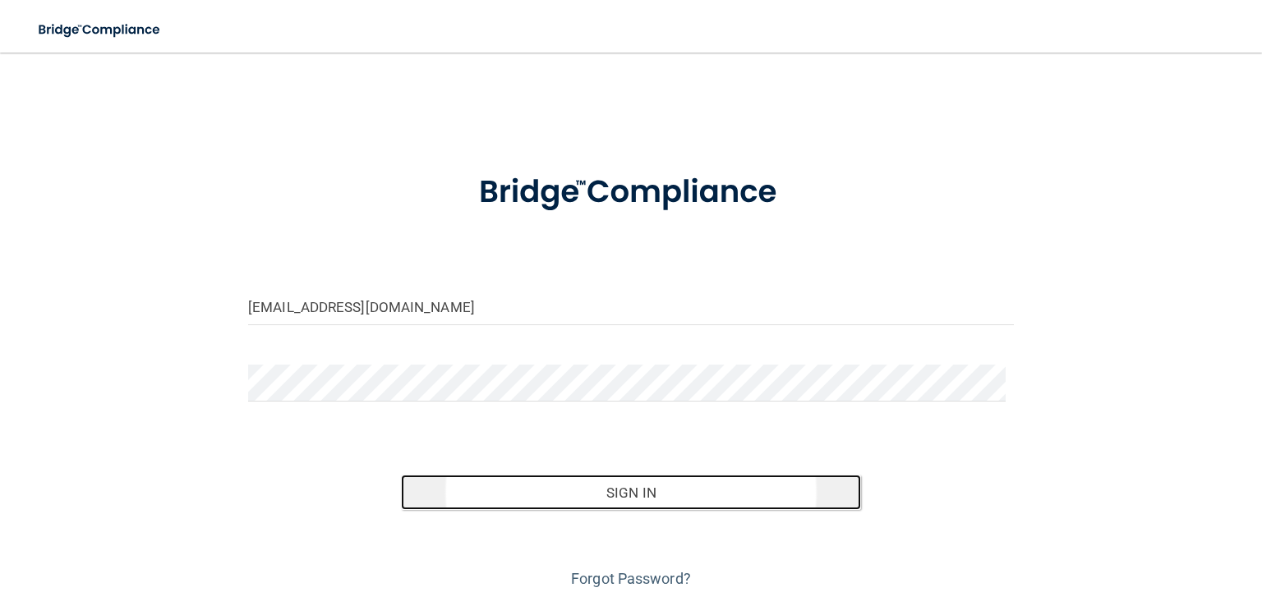
click at [620, 507] on button "Sign In" at bounding box center [630, 493] width 459 height 36
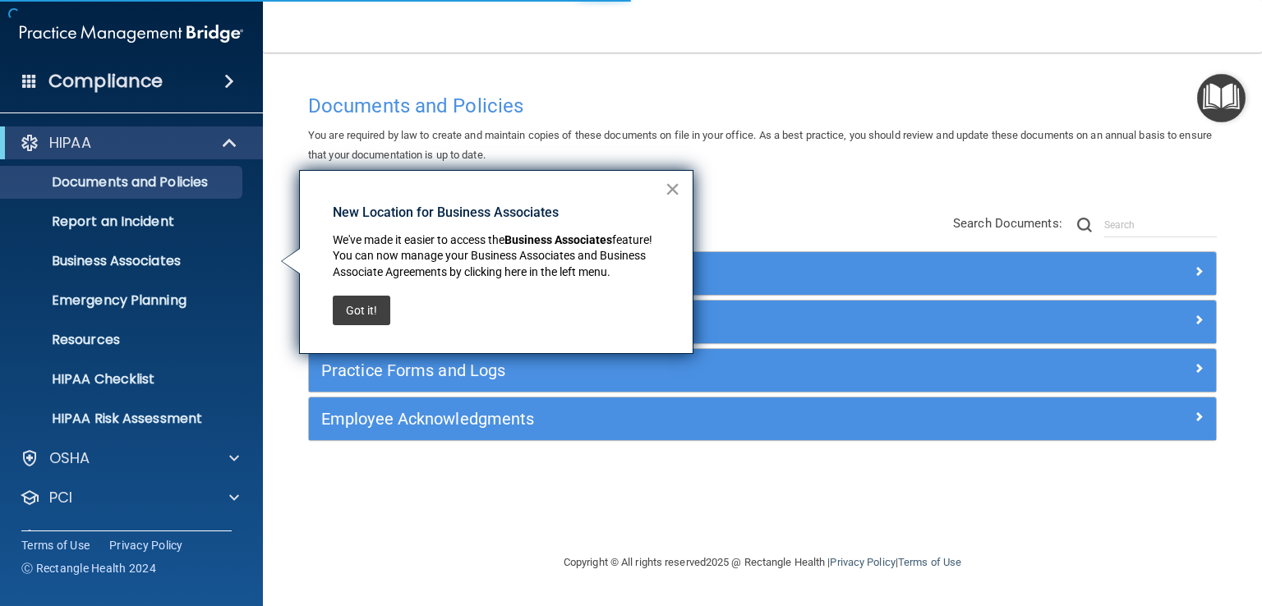
click at [673, 191] on button "×" at bounding box center [672, 189] width 16 height 26
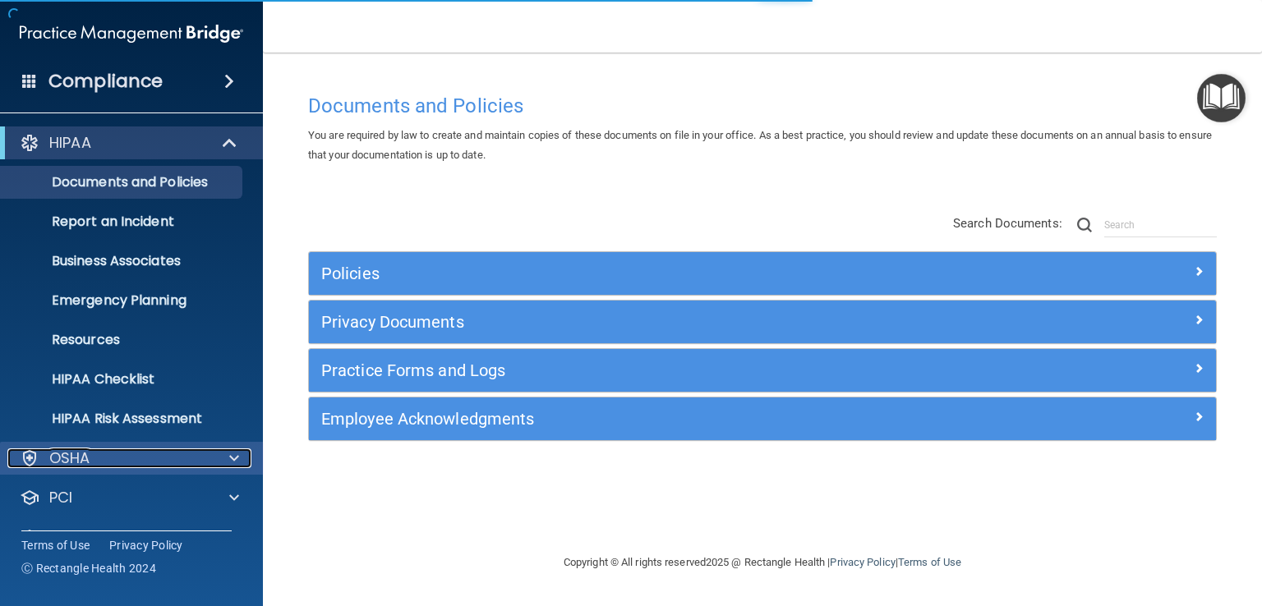
click at [118, 461] on div "OSHA" at bounding box center [109, 458] width 204 height 20
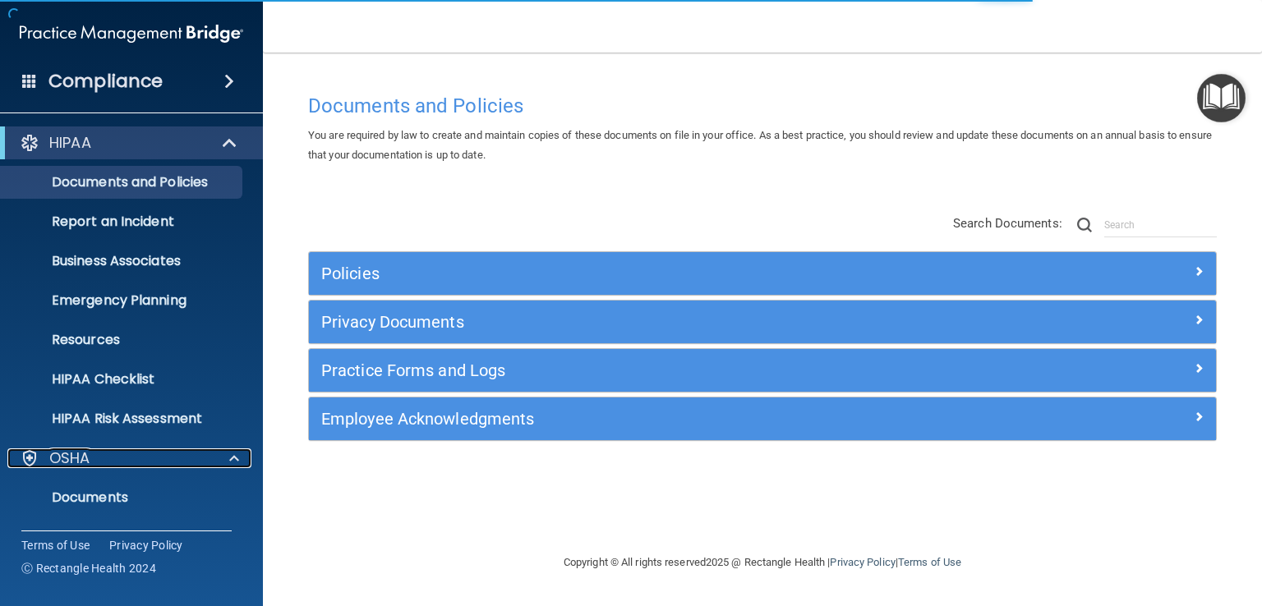
scroll to position [82, 0]
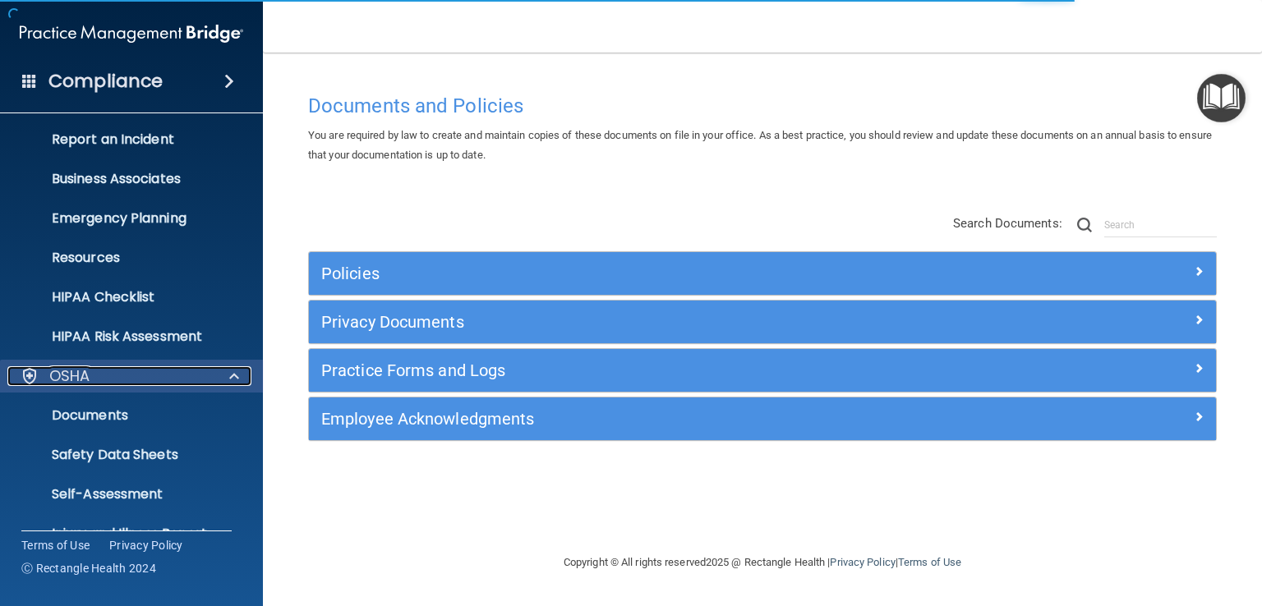
click at [136, 377] on div "OSHA" at bounding box center [109, 376] width 204 height 20
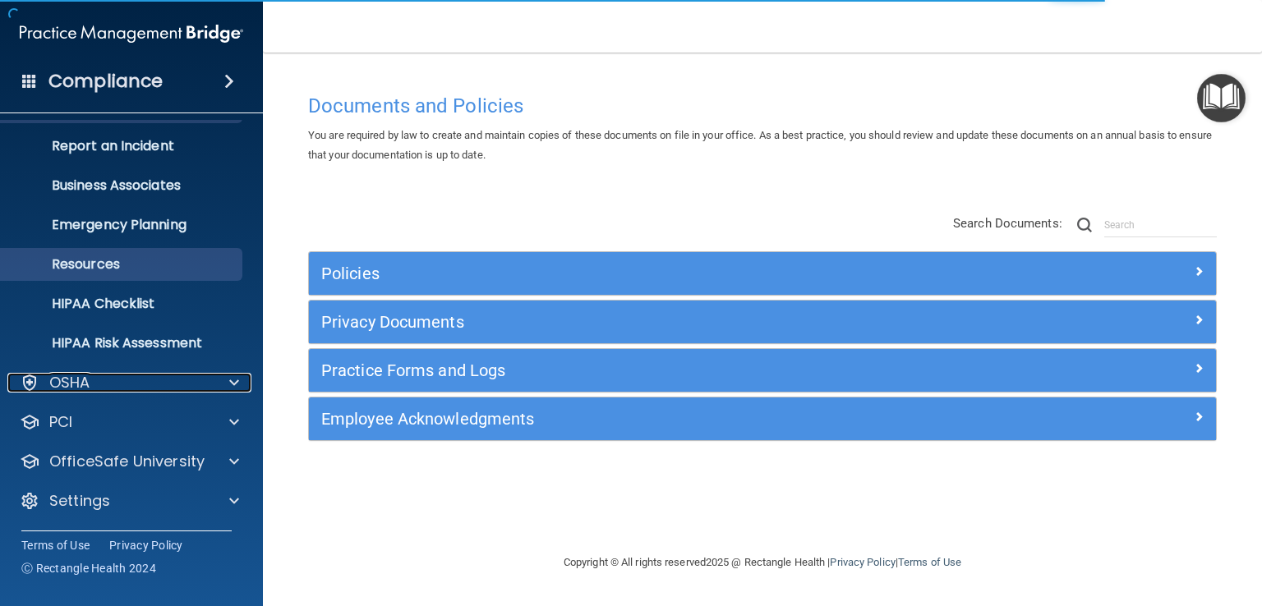
scroll to position [76, 0]
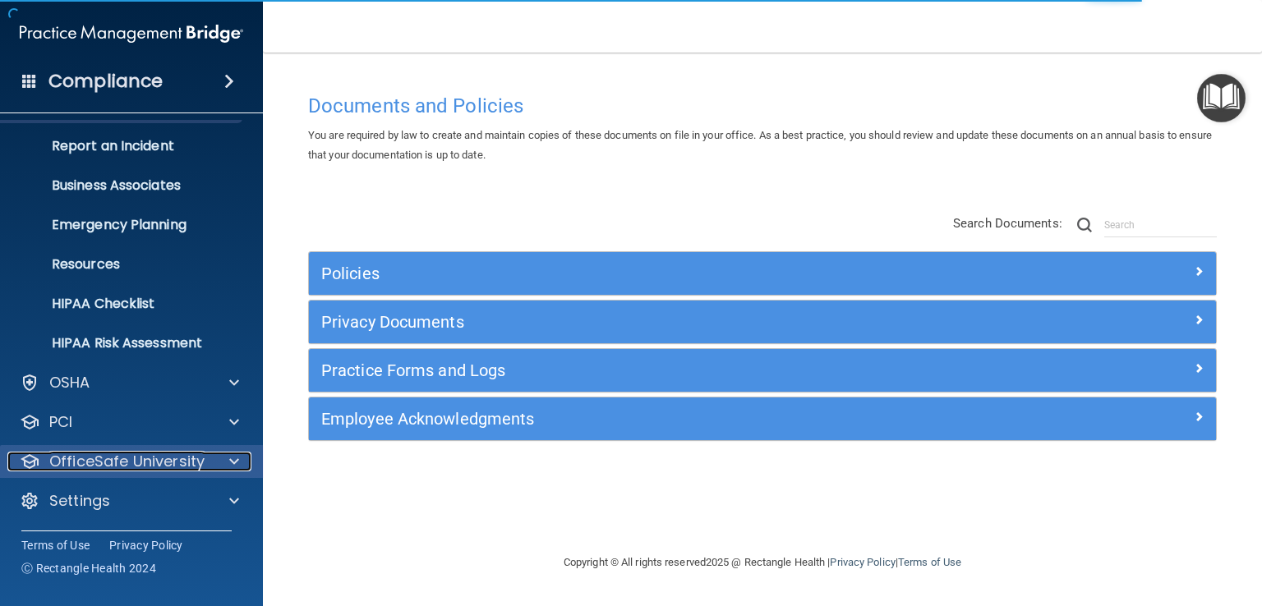
click at [145, 453] on p "OfficeSafe University" at bounding box center [126, 462] width 155 height 20
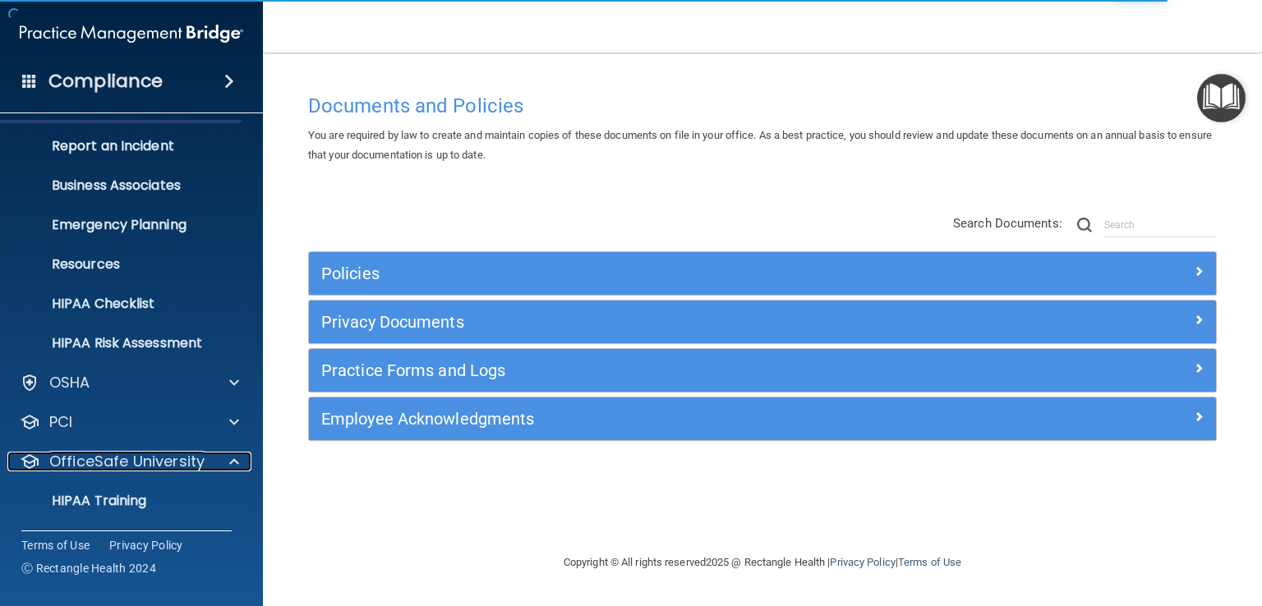
scroll to position [158, 0]
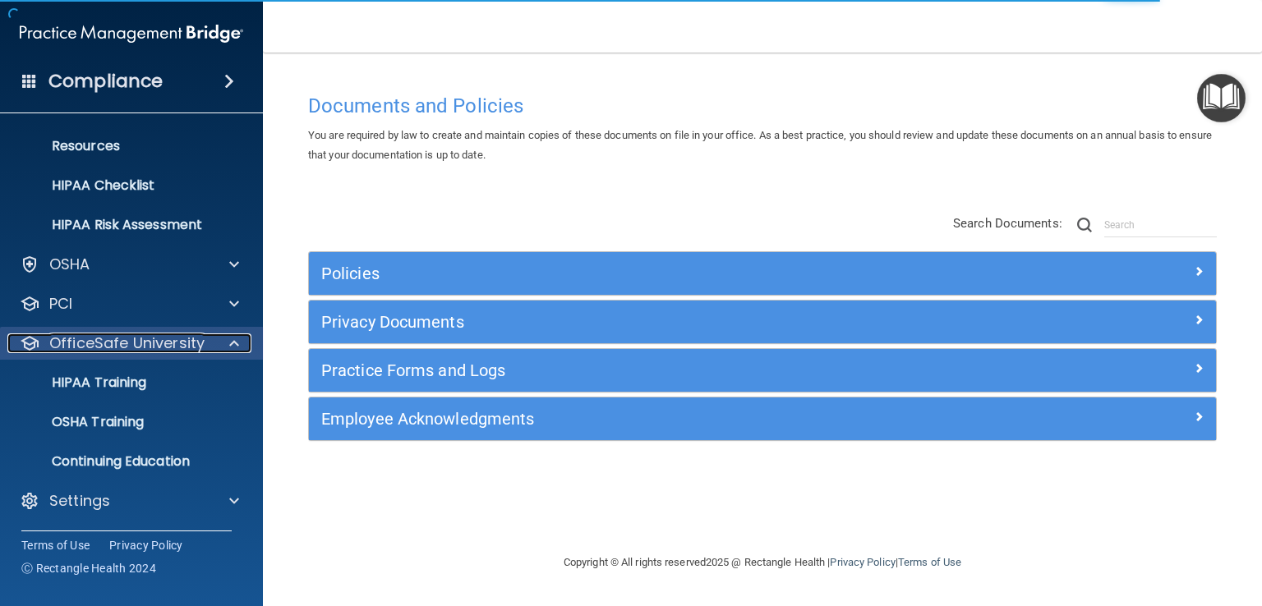
click at [158, 342] on p "OfficeSafe University" at bounding box center [126, 343] width 155 height 20
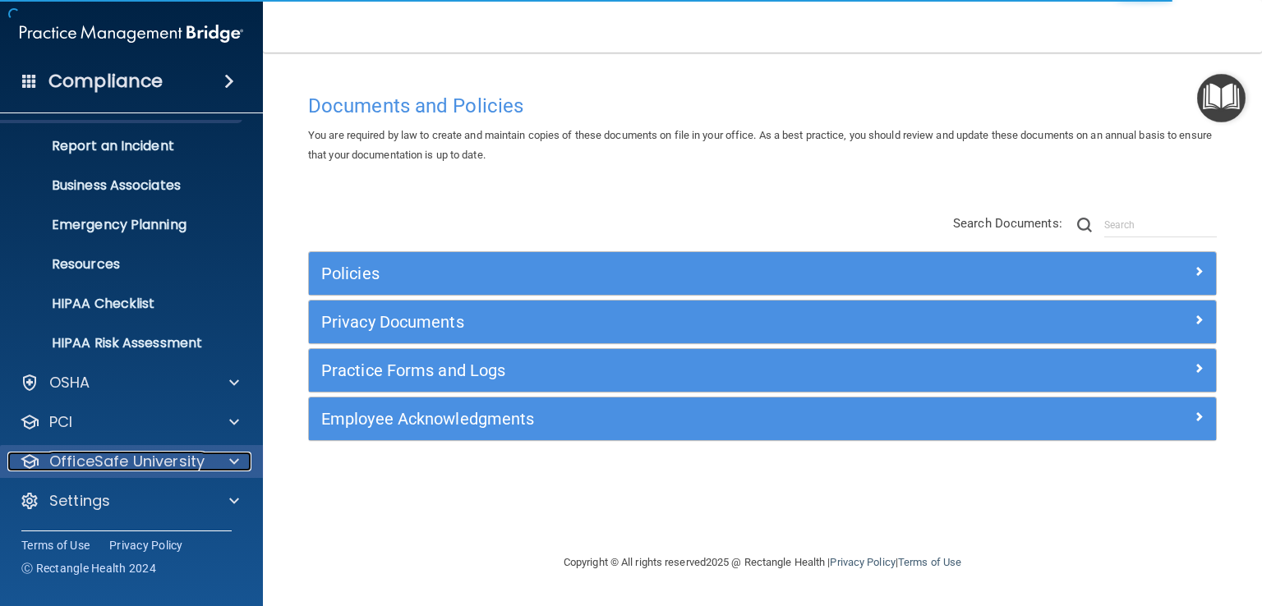
scroll to position [76, 0]
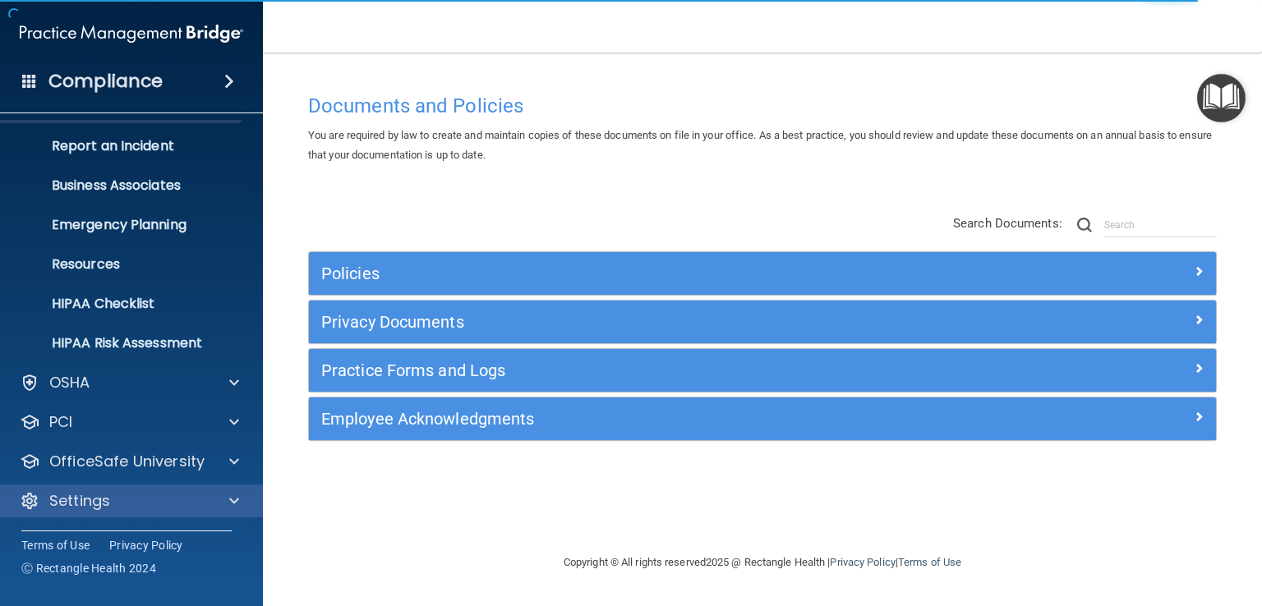
click at [121, 512] on div "Settings" at bounding box center [132, 501] width 264 height 33
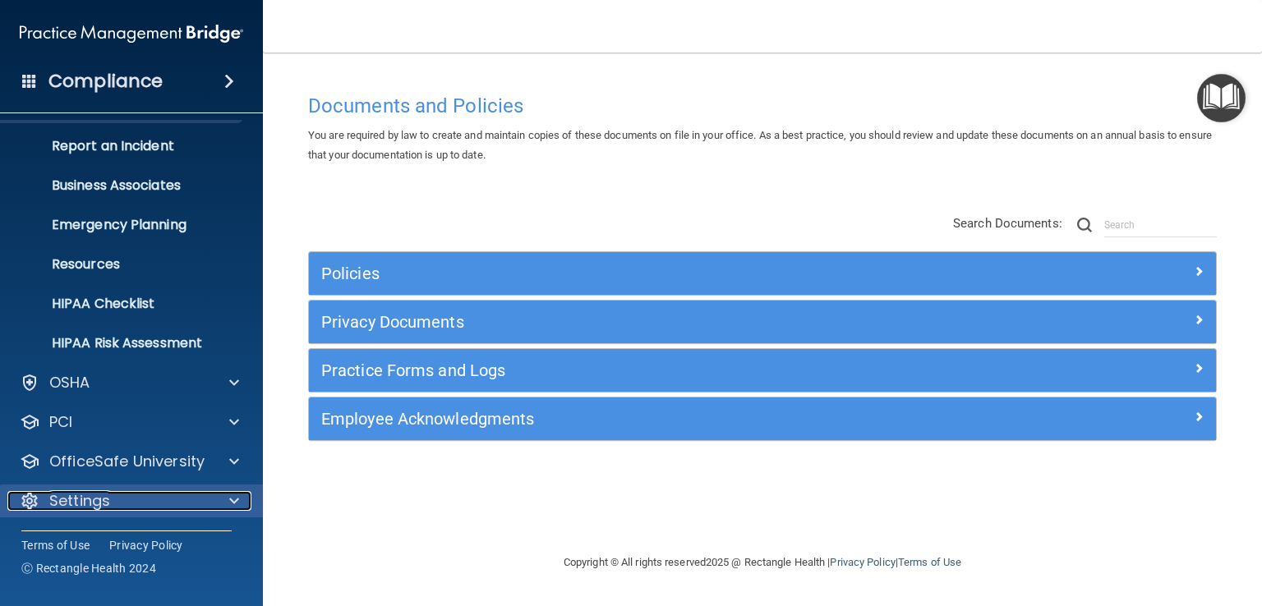
click at [112, 501] on div "Settings" at bounding box center [109, 501] width 204 height 20
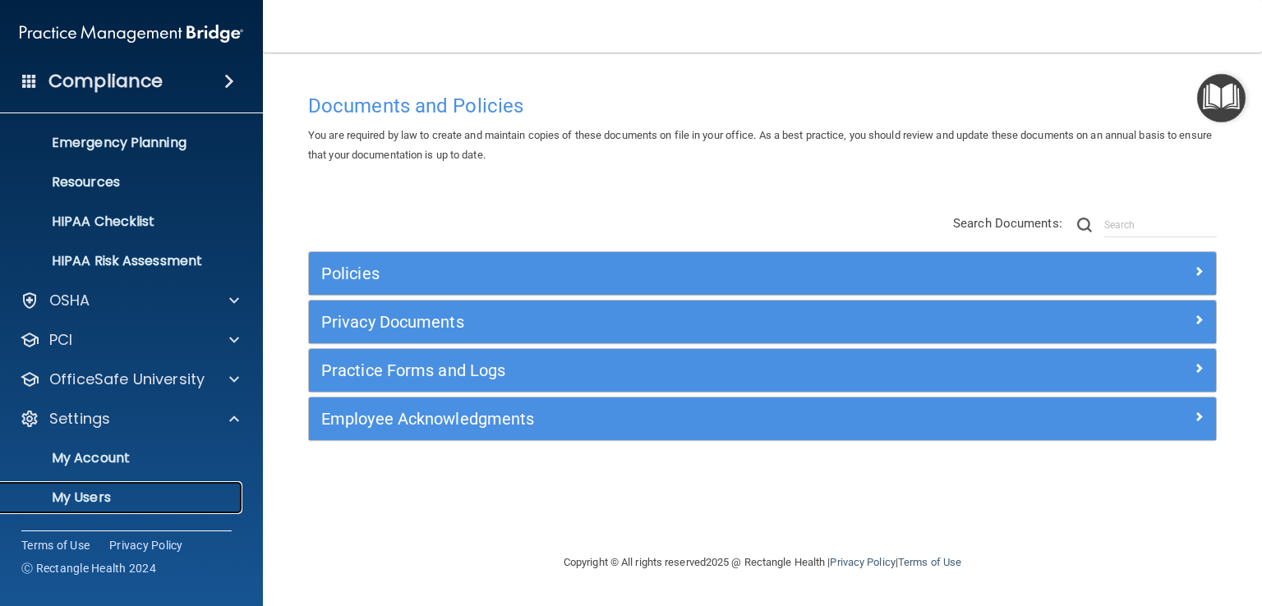
click at [108, 490] on p "My Users" at bounding box center [123, 498] width 224 height 16
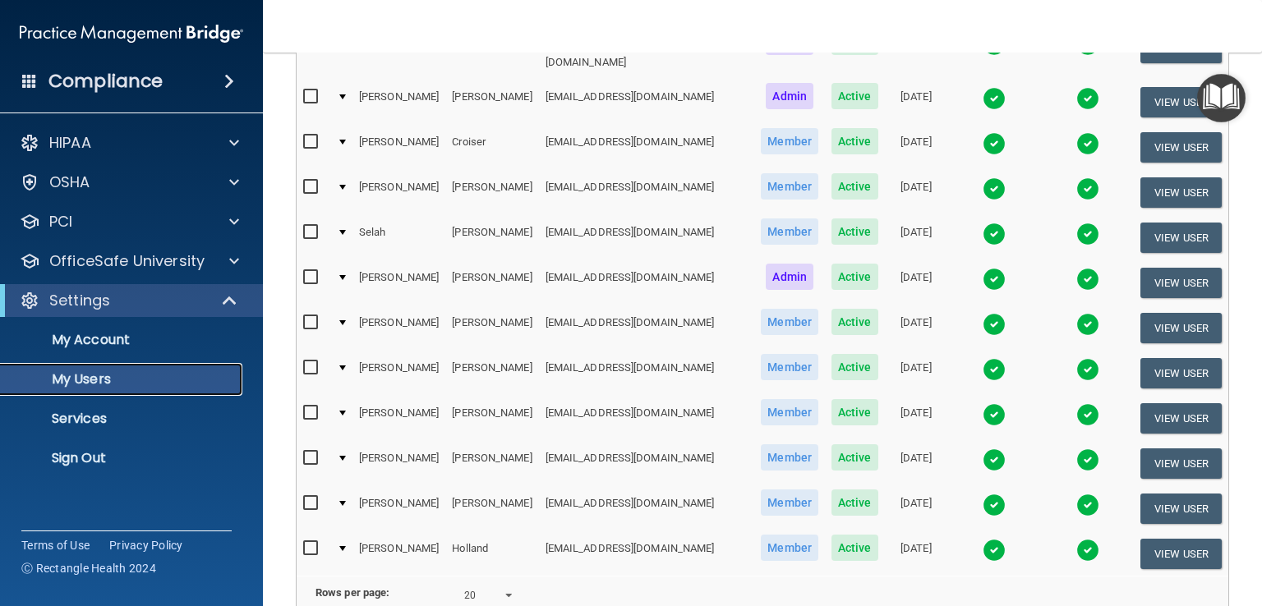
scroll to position [693, 0]
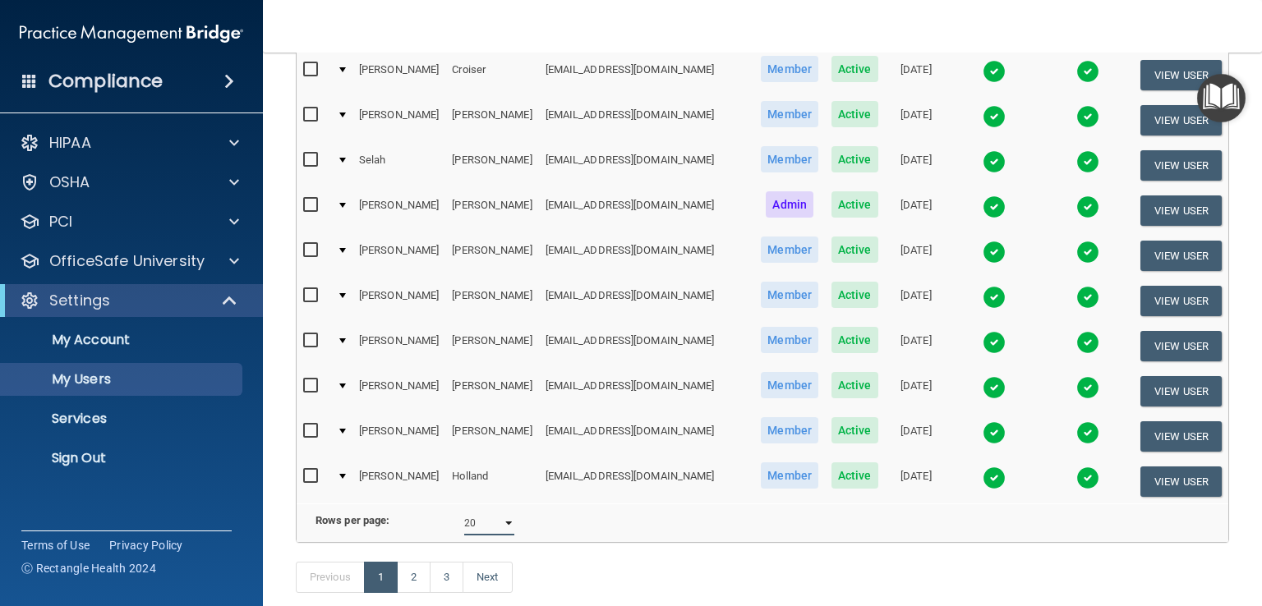
click at [499, 511] on select "10 20 30 40 all" at bounding box center [489, 523] width 50 height 25
select select "51"
click at [464, 511] on select "10 20 30 40 all" at bounding box center [489, 523] width 50 height 25
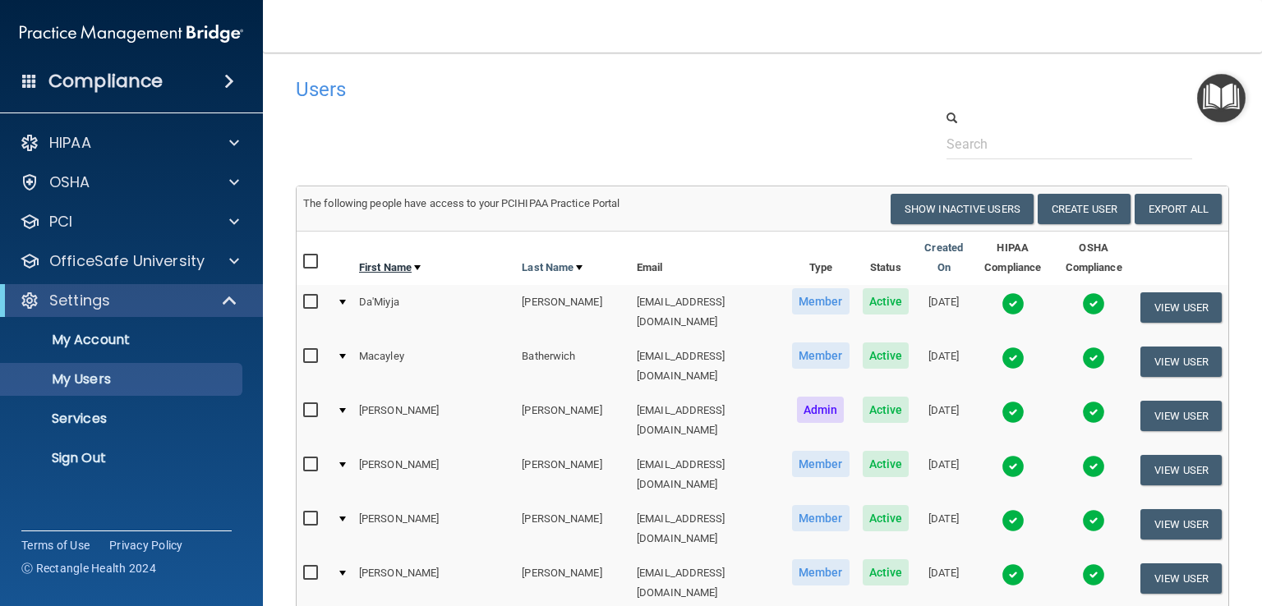
click at [418, 268] on div at bounding box center [417, 267] width 7 height 5
click at [1001, 305] on img at bounding box center [1012, 303] width 23 height 23
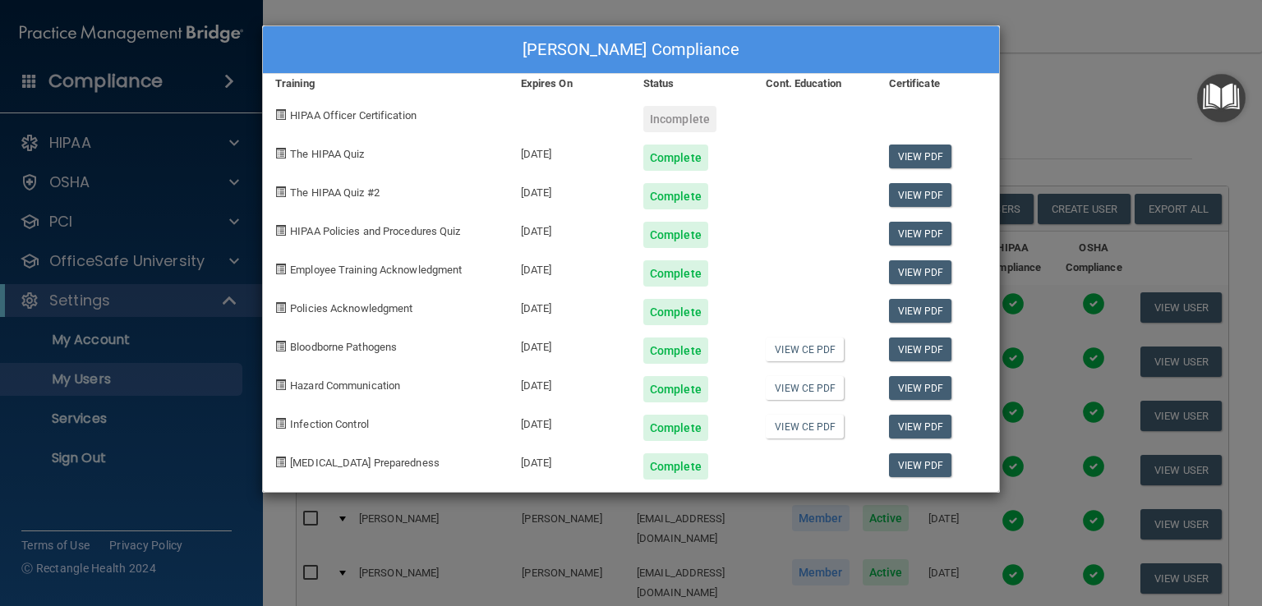
click at [1058, 33] on div "Addison Stroud's Compliance Training Expires On Status Cont. Education Certific…" at bounding box center [631, 303] width 1262 height 606
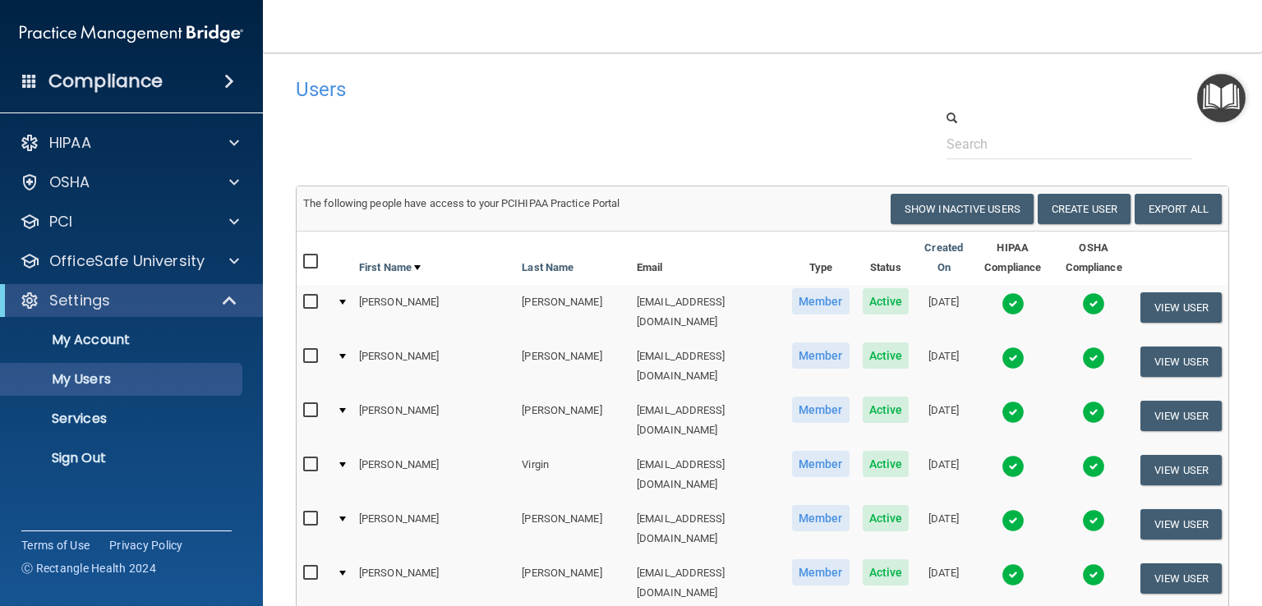
click at [1001, 347] on img at bounding box center [1012, 358] width 23 height 23
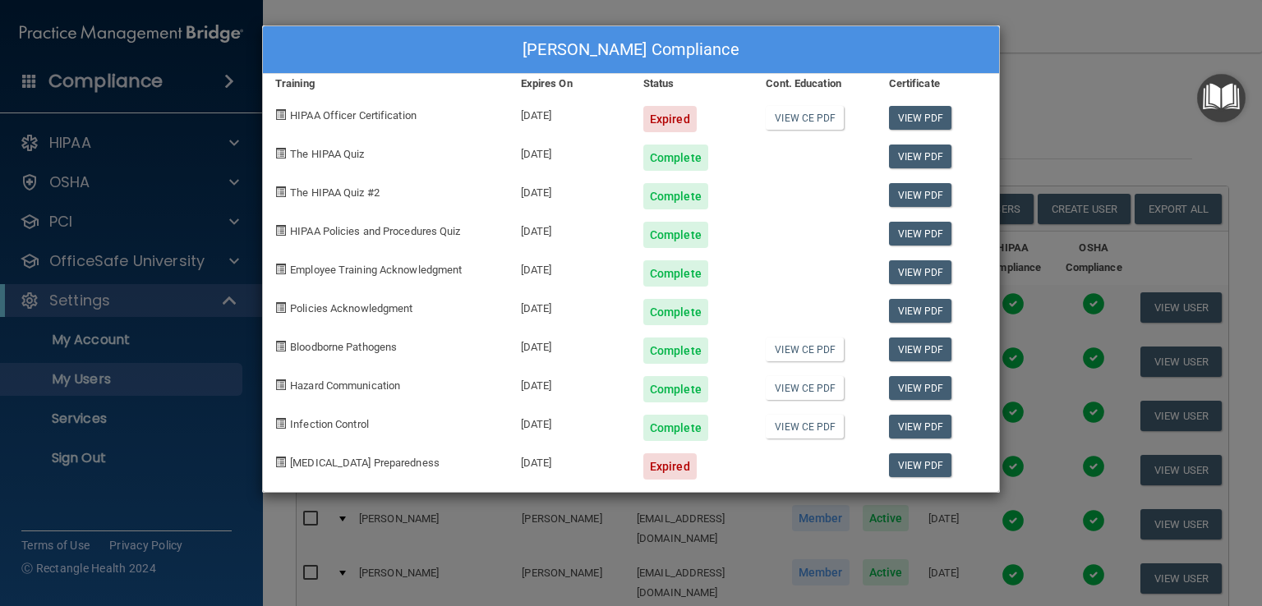
click at [1119, 90] on div "Allison Edmonds's Compliance Training Expires On Status Cont. Education Certifi…" at bounding box center [631, 303] width 1262 height 606
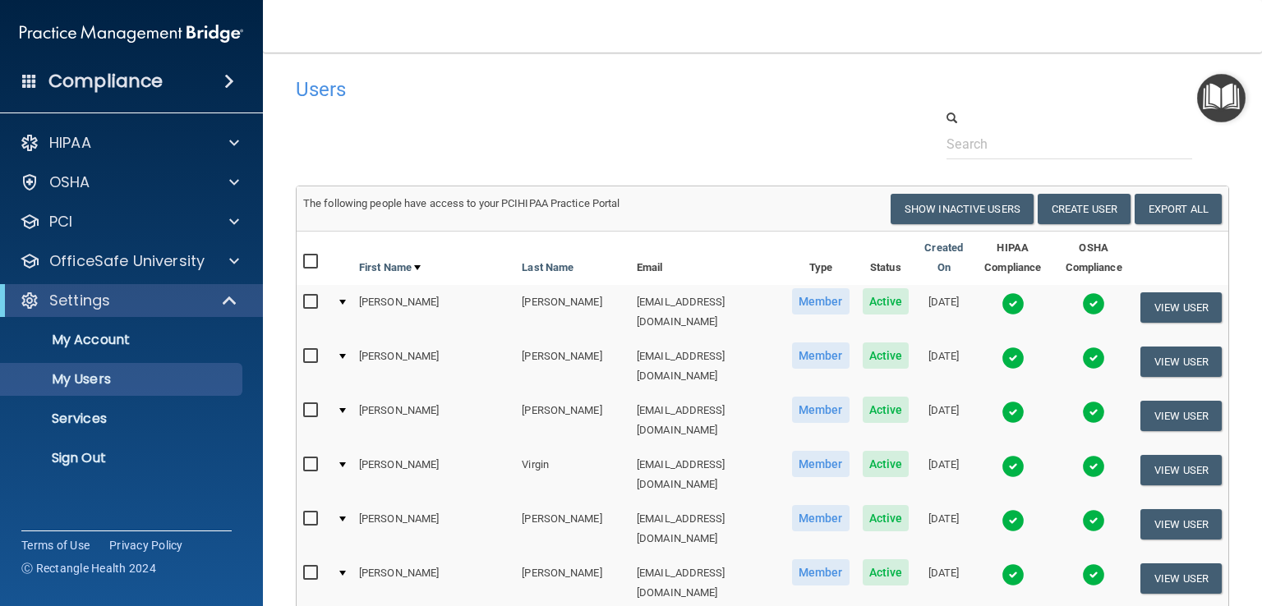
click at [1001, 401] on img at bounding box center [1012, 412] width 23 height 23
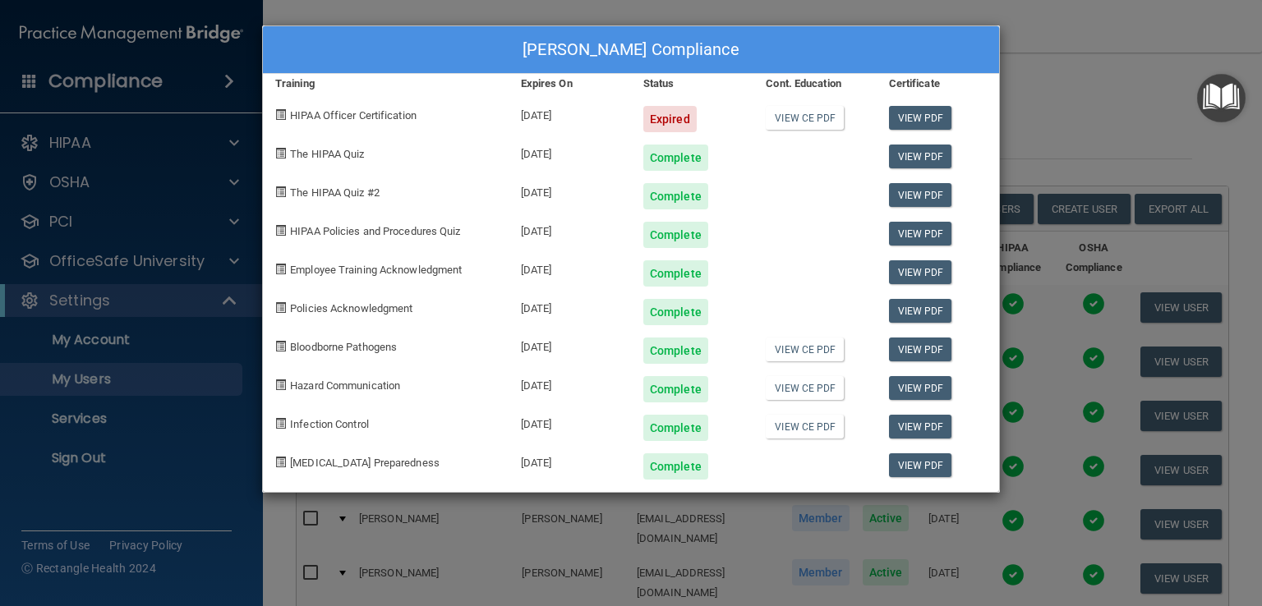
click at [1071, 132] on div "Allyson Peters's Compliance Training Expires On Status Cont. Education Certific…" at bounding box center [631, 303] width 1262 height 606
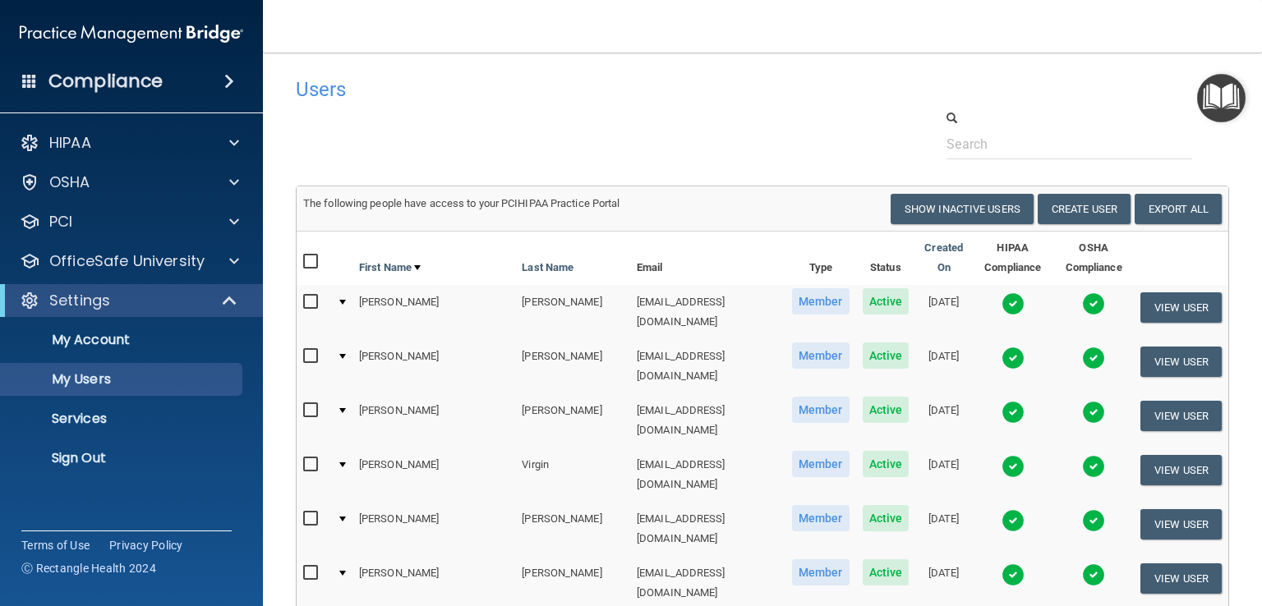
click at [1001, 455] on img at bounding box center [1012, 466] width 23 height 23
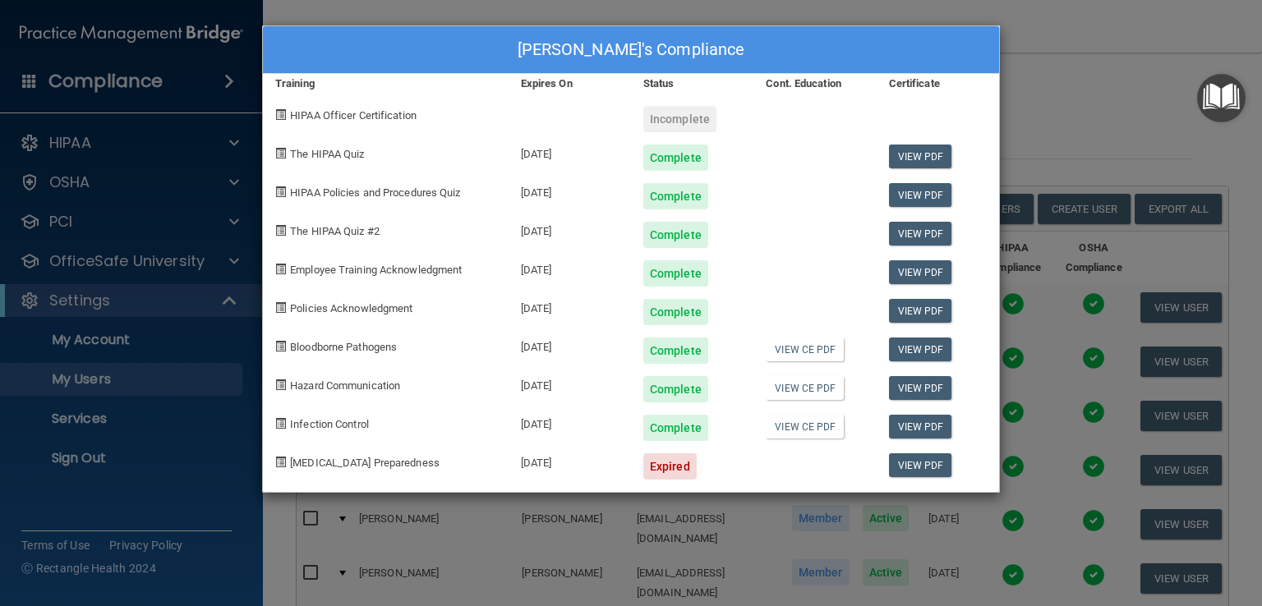
click at [1073, 80] on div "Angela Virgin's Compliance Training Expires On Status Cont. Education Certifica…" at bounding box center [631, 303] width 1262 height 606
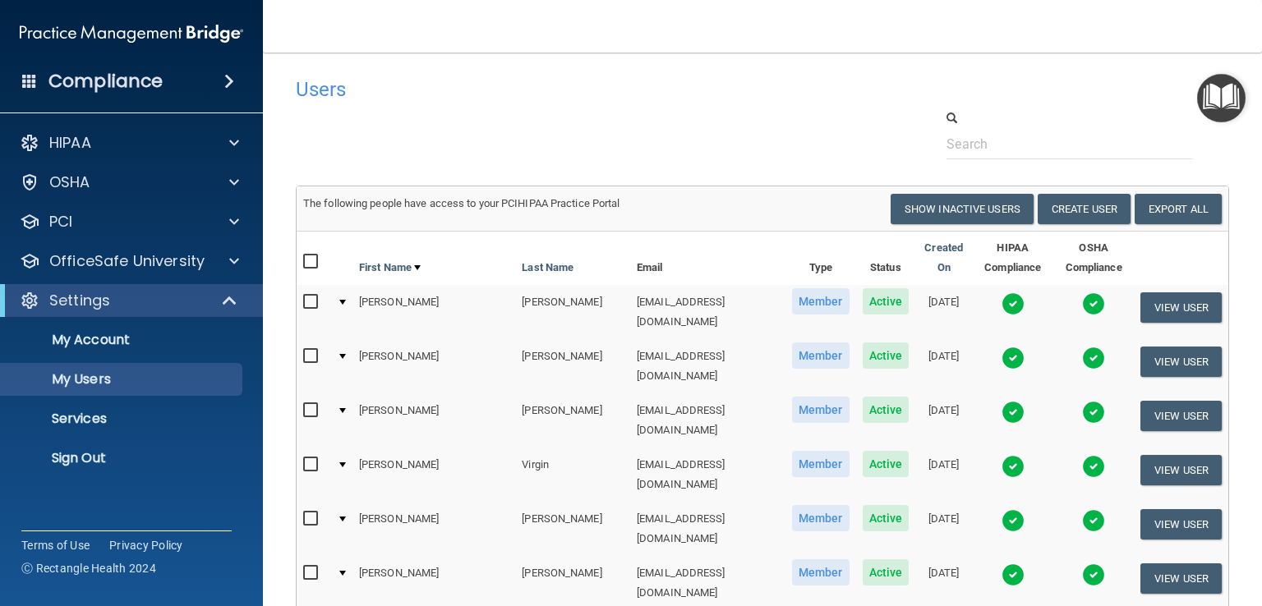
click at [1001, 509] on img at bounding box center [1012, 520] width 23 height 23
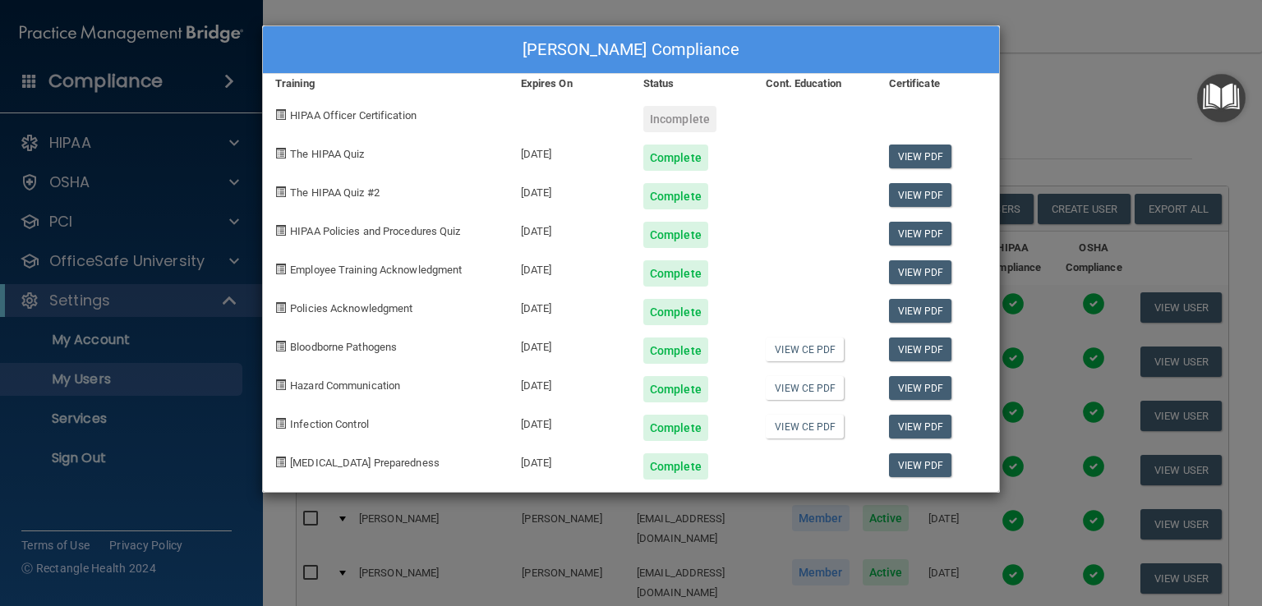
click at [1066, 123] on div "Ashley Morrison's Compliance Training Expires On Status Cont. Education Certifi…" at bounding box center [631, 303] width 1262 height 606
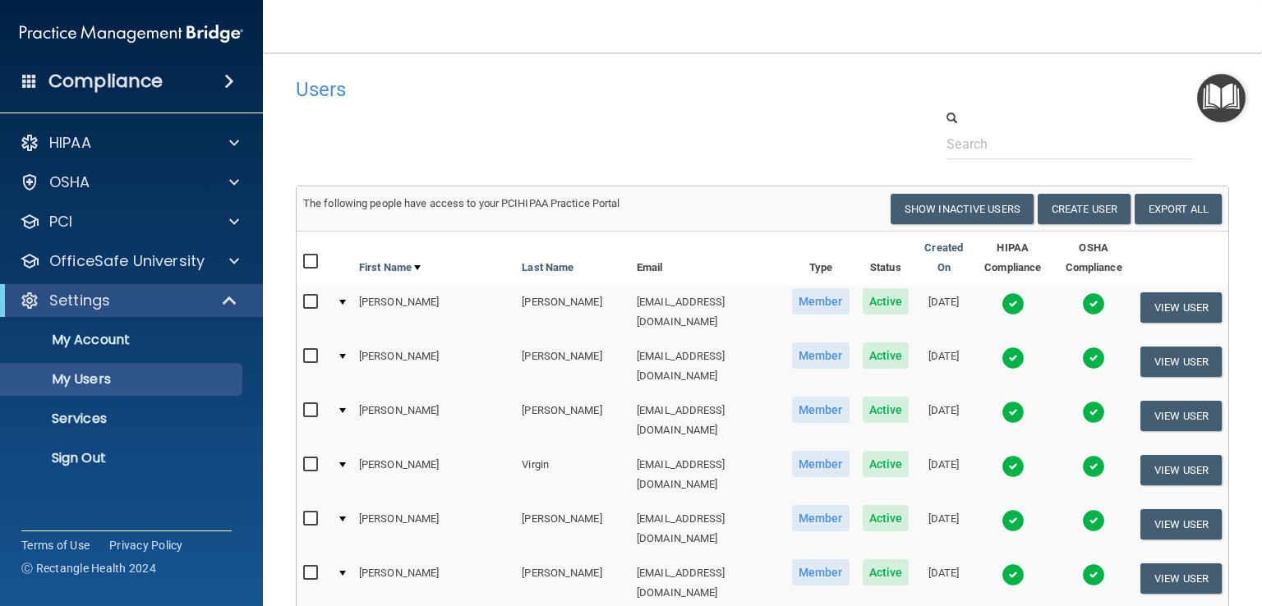
click at [1001, 563] on img at bounding box center [1012, 574] width 23 height 23
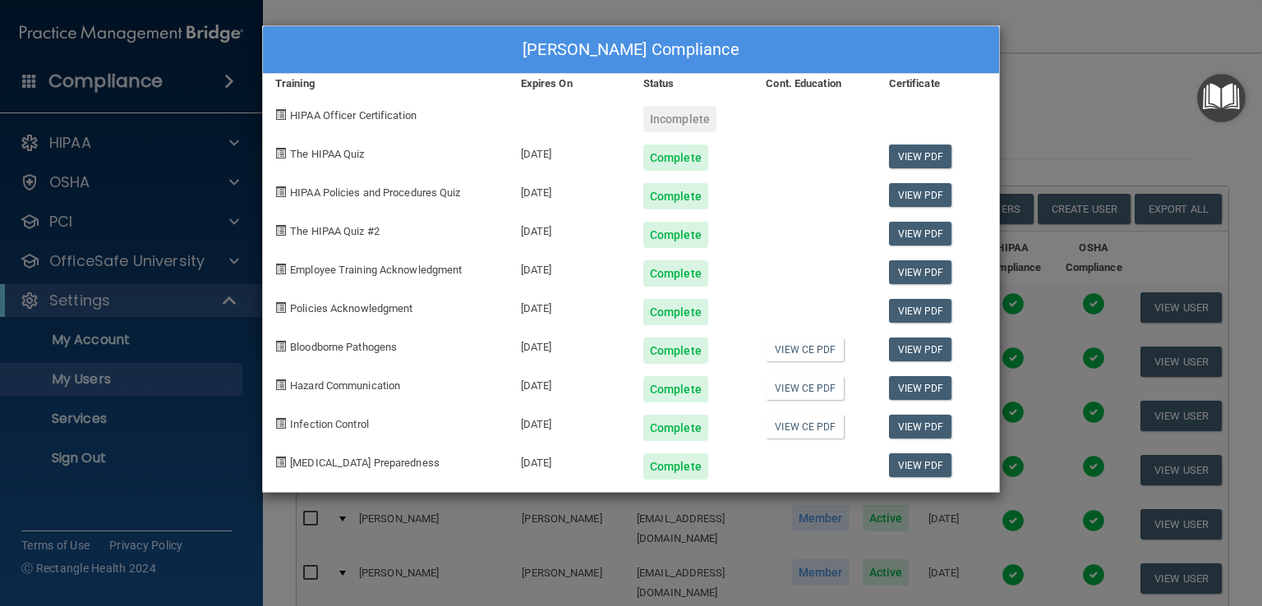
click at [1067, 75] on div "Ashley Rhodes's Compliance Training Expires On Status Cont. Education Certifica…" at bounding box center [631, 303] width 1262 height 606
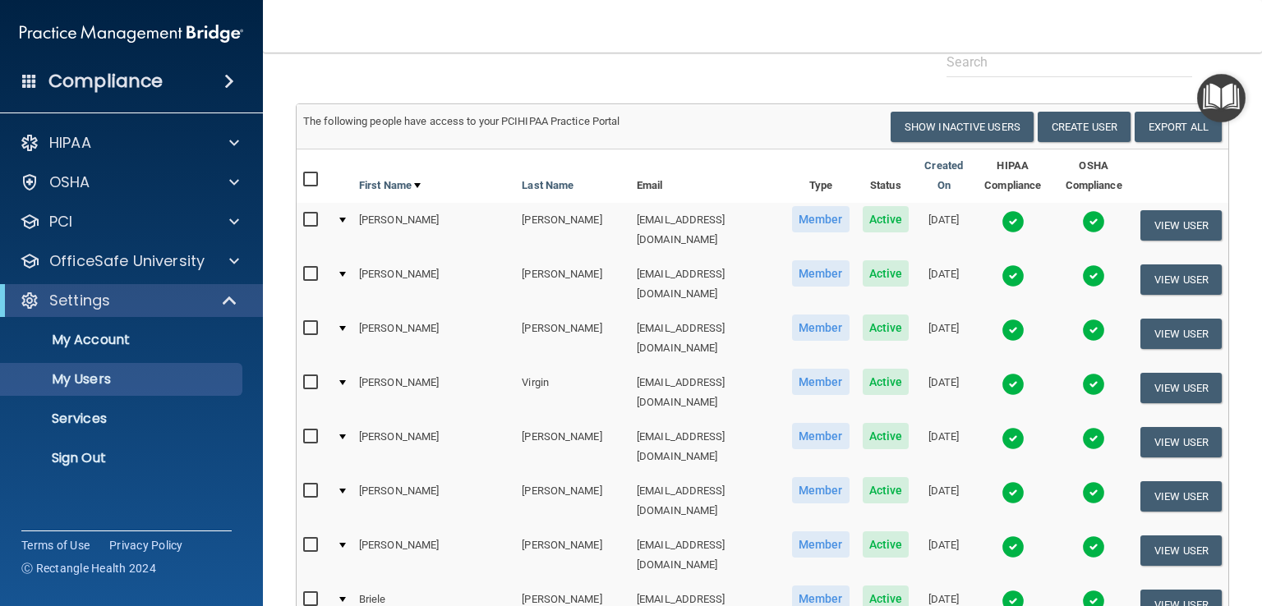
scroll to position [164, 0]
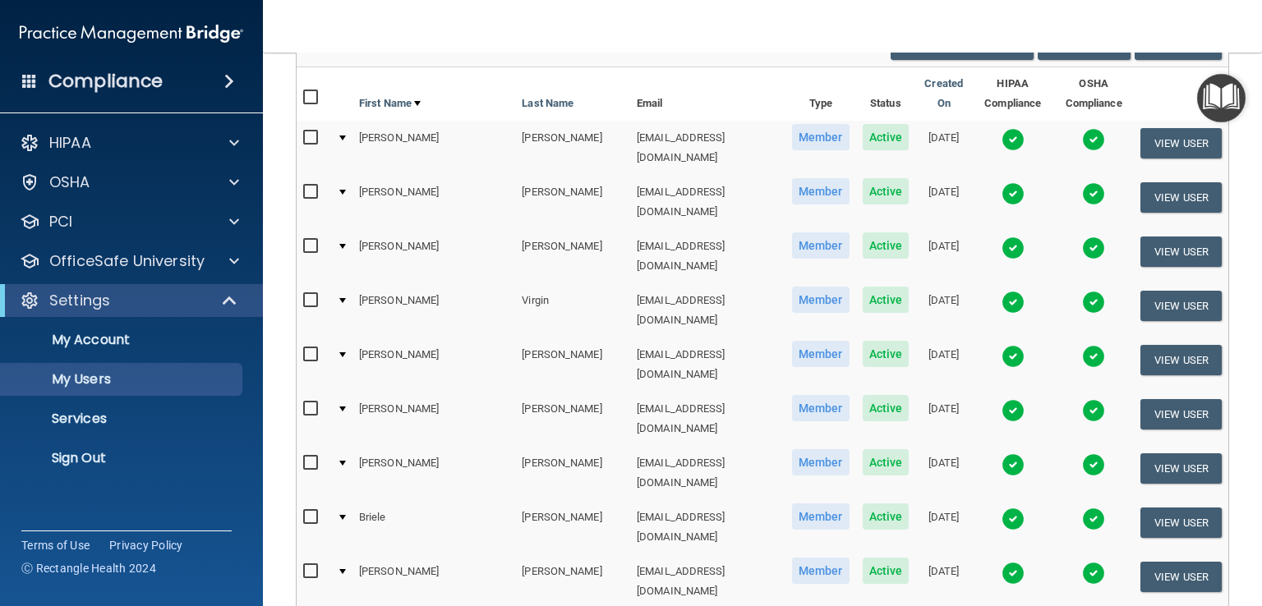
click at [982, 446] on td at bounding box center [1012, 473] width 81 height 54
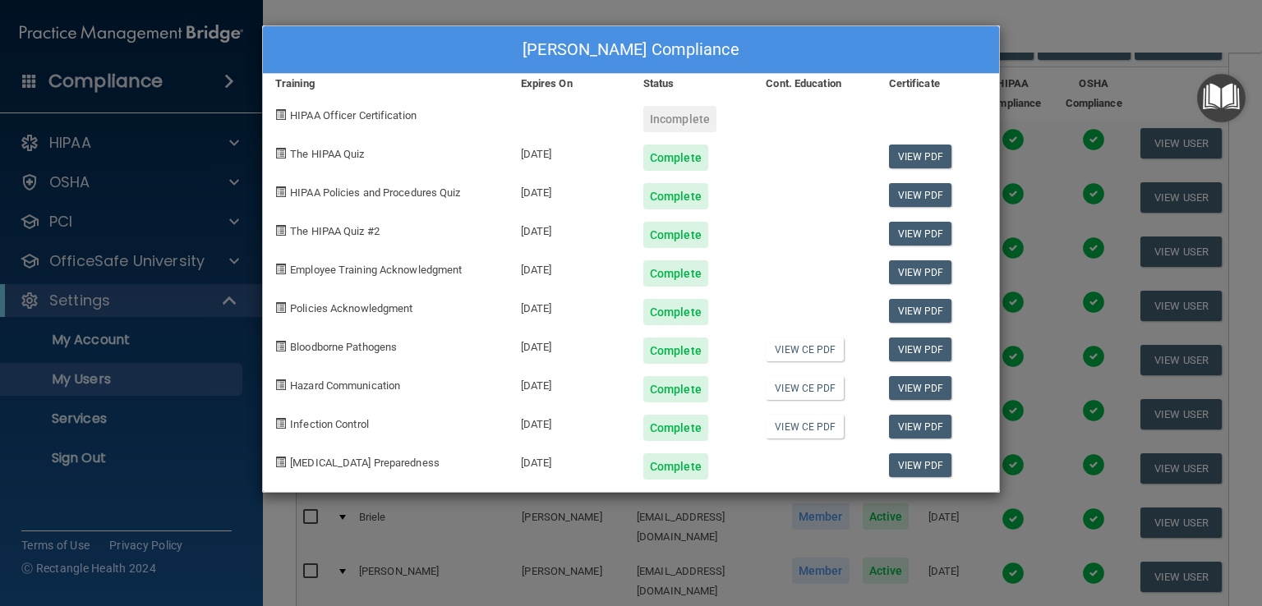
click at [1025, 76] on div "Beverly Bellomy's Compliance Training Expires On Status Cont. Education Certifi…" at bounding box center [631, 303] width 1262 height 606
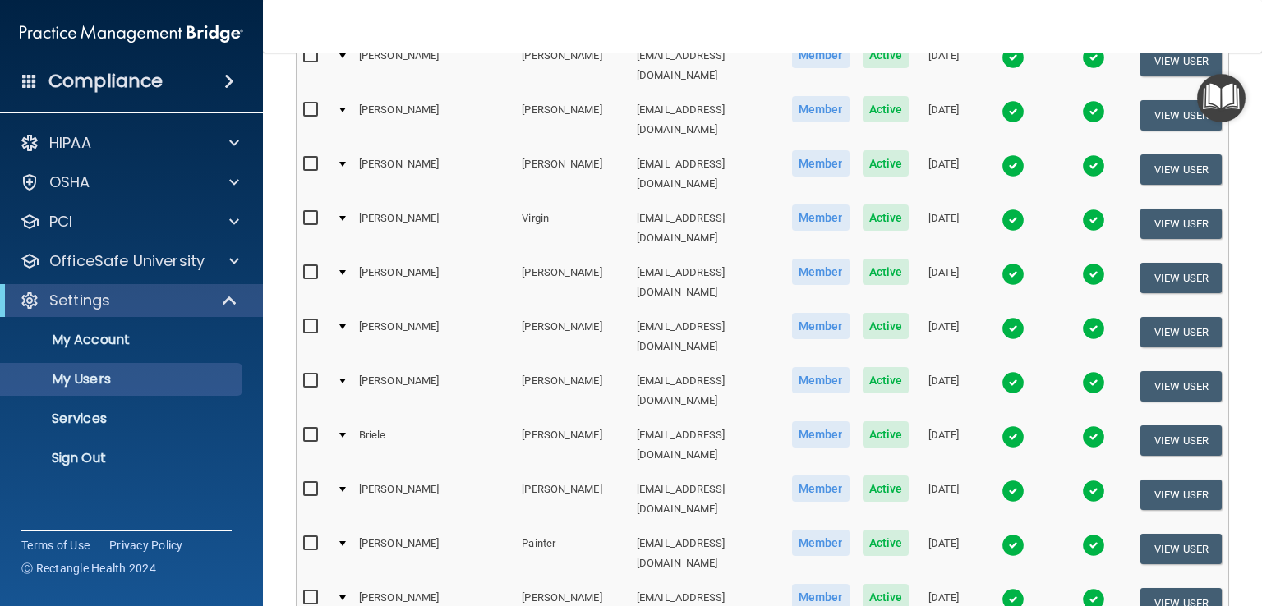
scroll to position [329, 0]
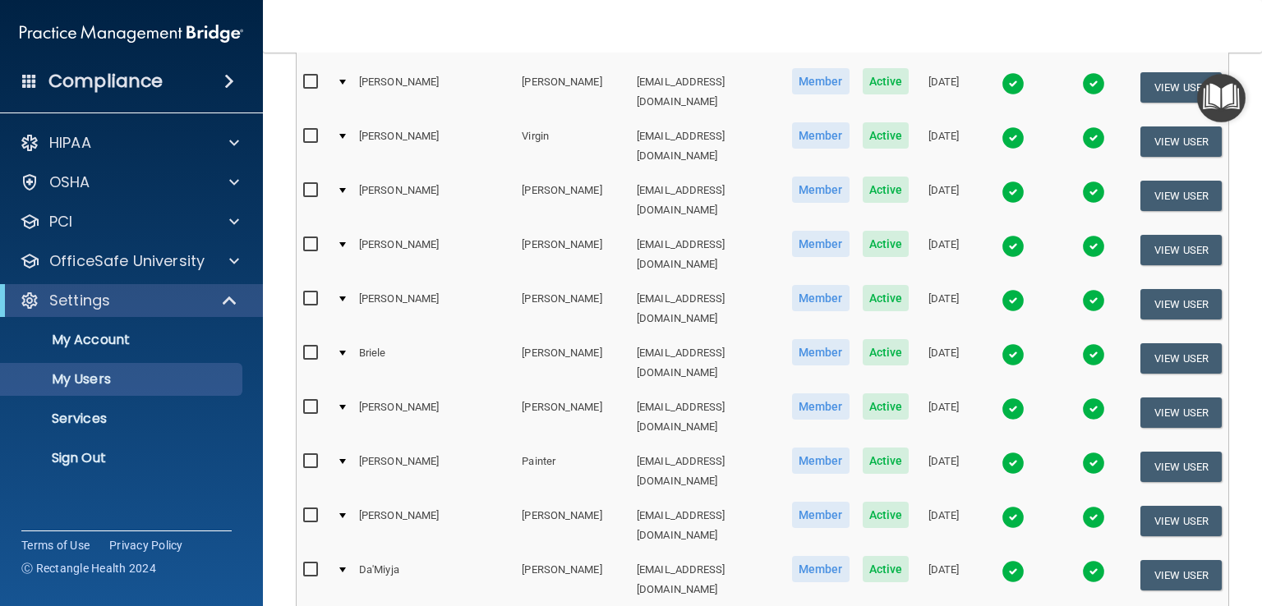
click at [1001, 343] on img at bounding box center [1012, 354] width 23 height 23
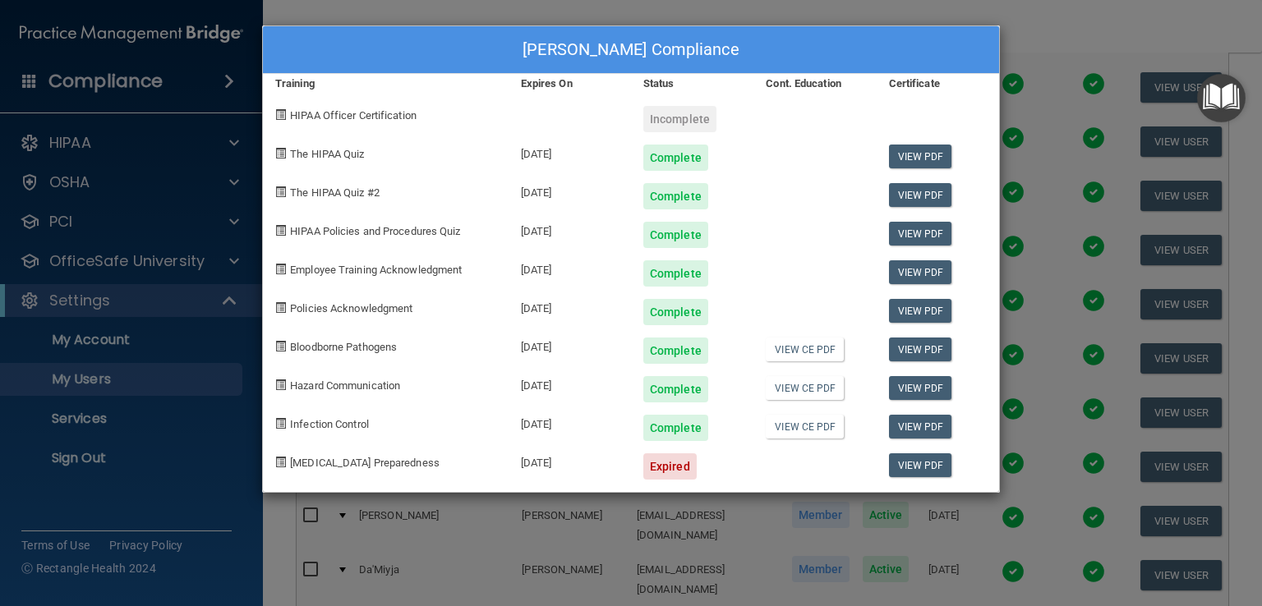
click at [1026, 181] on div "Briele Lewis's Compliance Training Expires On Status Cont. Education Certificat…" at bounding box center [631, 303] width 1262 height 606
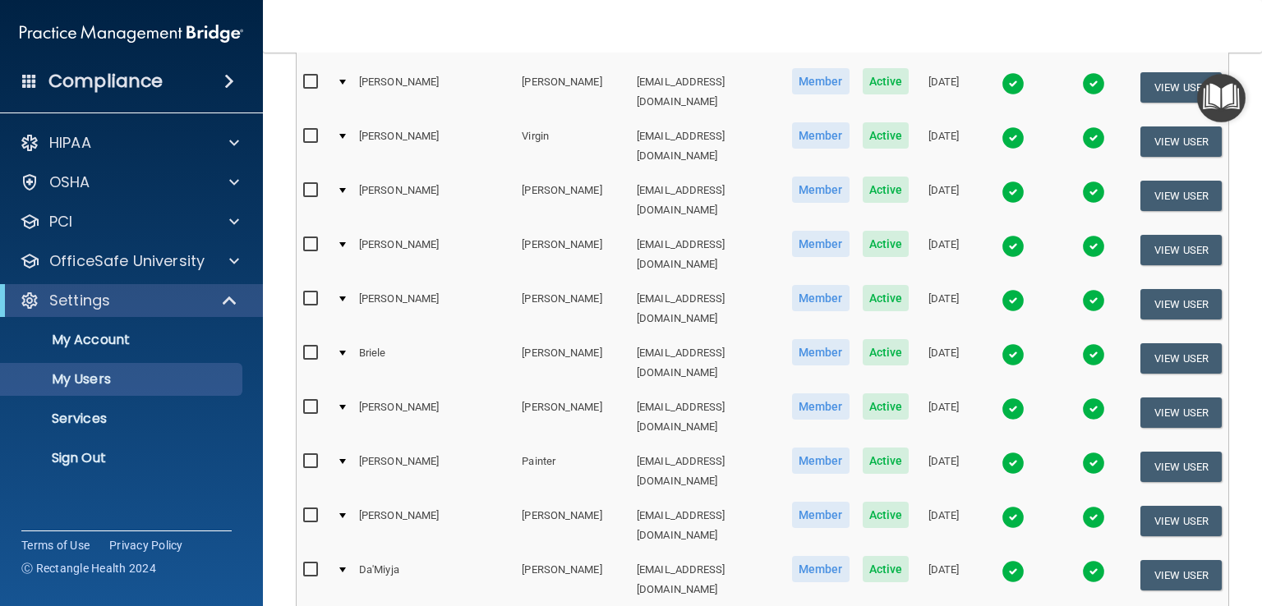
click at [1001, 398] on img at bounding box center [1012, 409] width 23 height 23
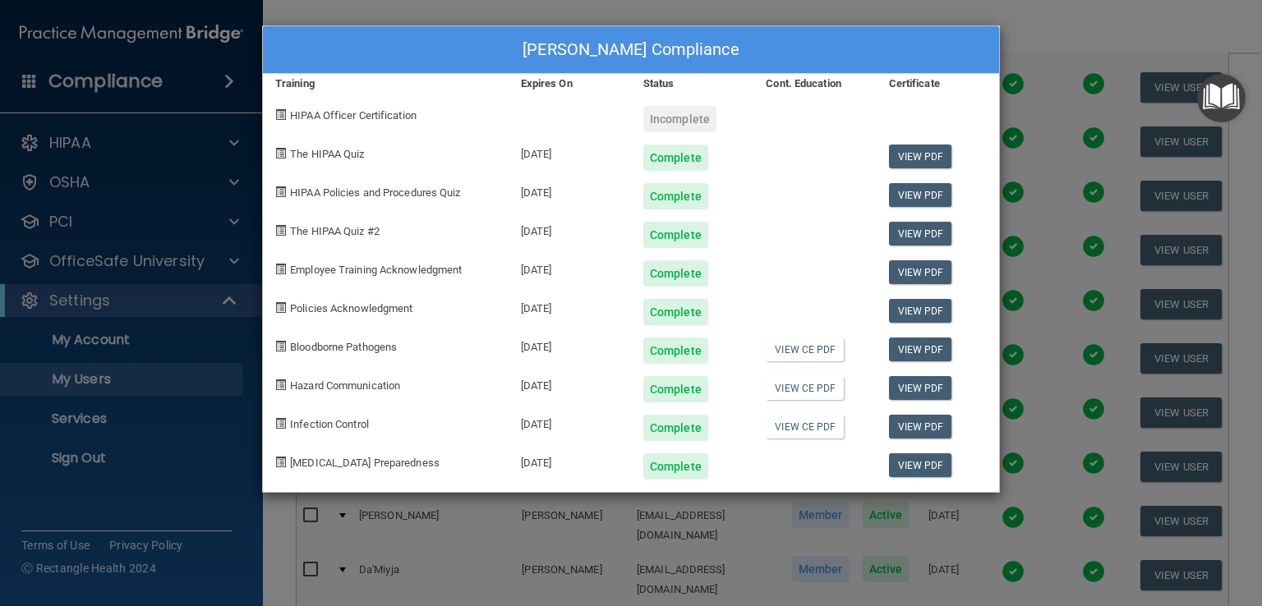
click at [1046, 198] on div "Britney Davis's Compliance Training Expires On Status Cont. Education Certifica…" at bounding box center [631, 303] width 1262 height 606
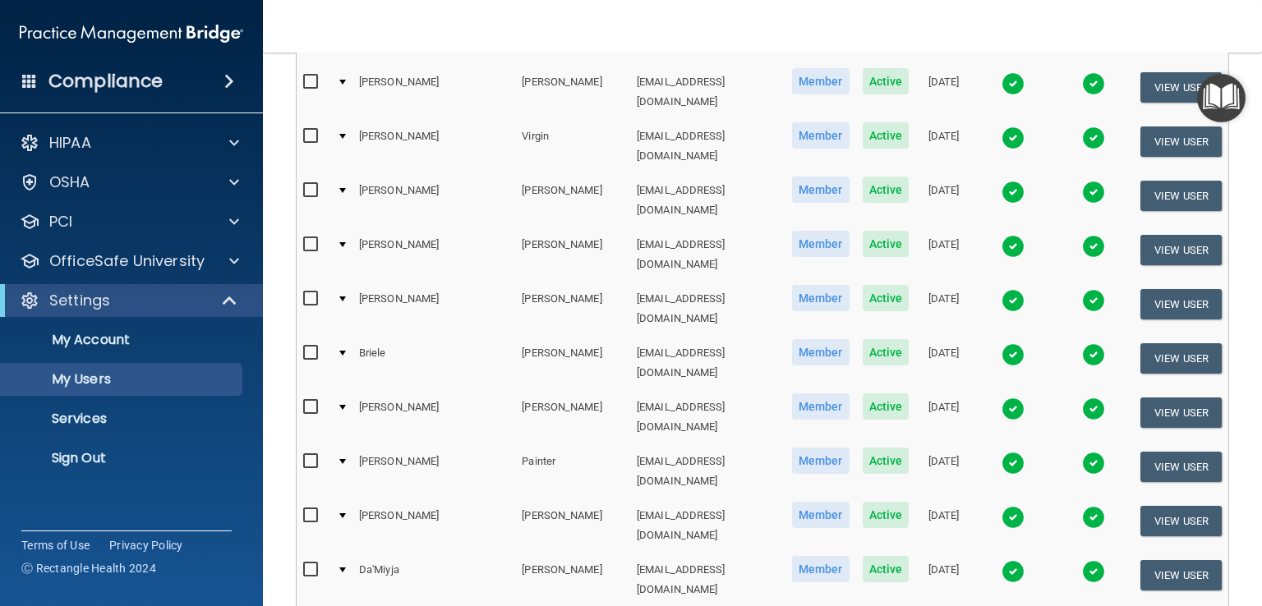
scroll to position [411, 0]
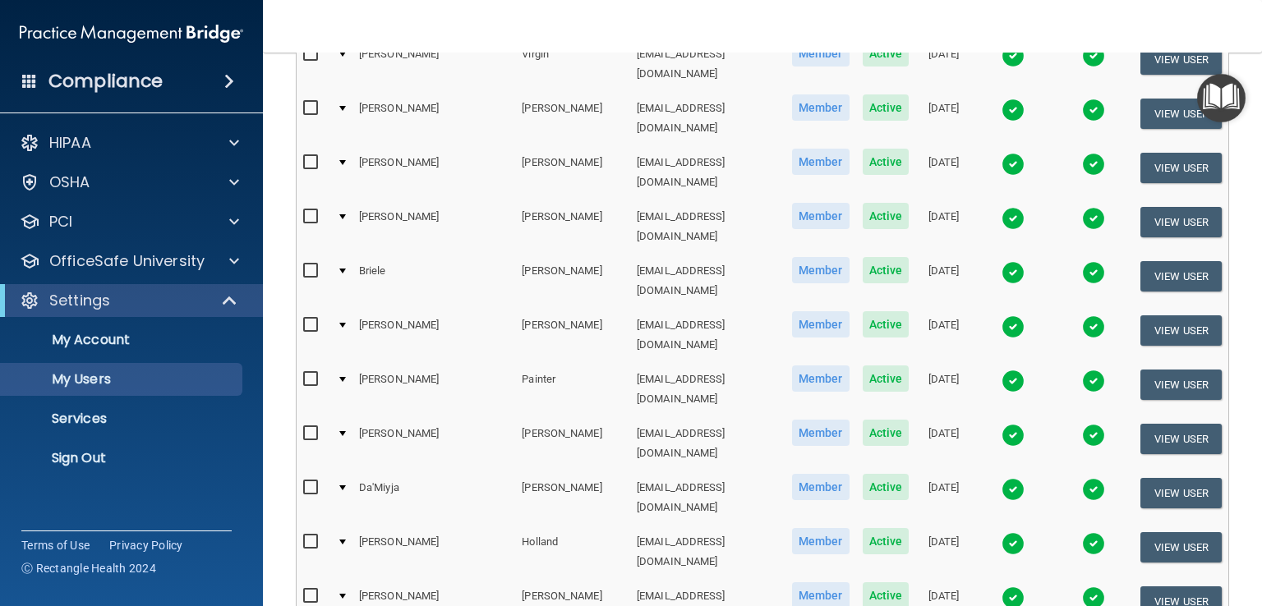
click at [1001, 370] on img at bounding box center [1012, 381] width 23 height 23
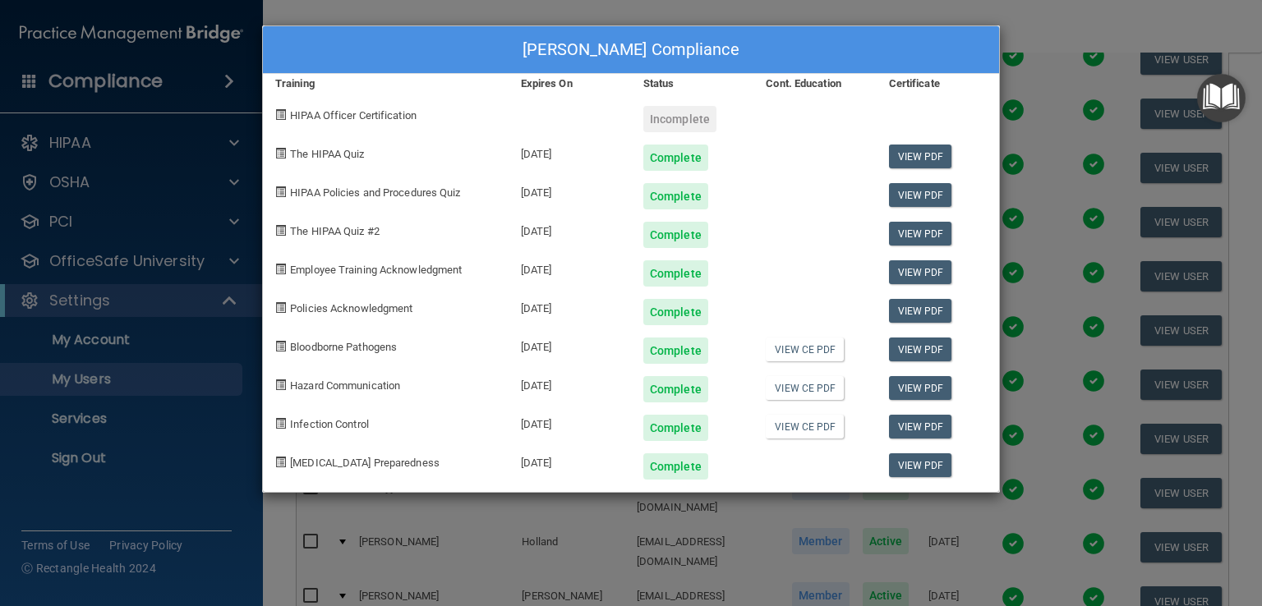
click at [1013, 248] on div "Brooke Painter's Compliance Training Expires On Status Cont. Education Certific…" at bounding box center [631, 303] width 1262 height 606
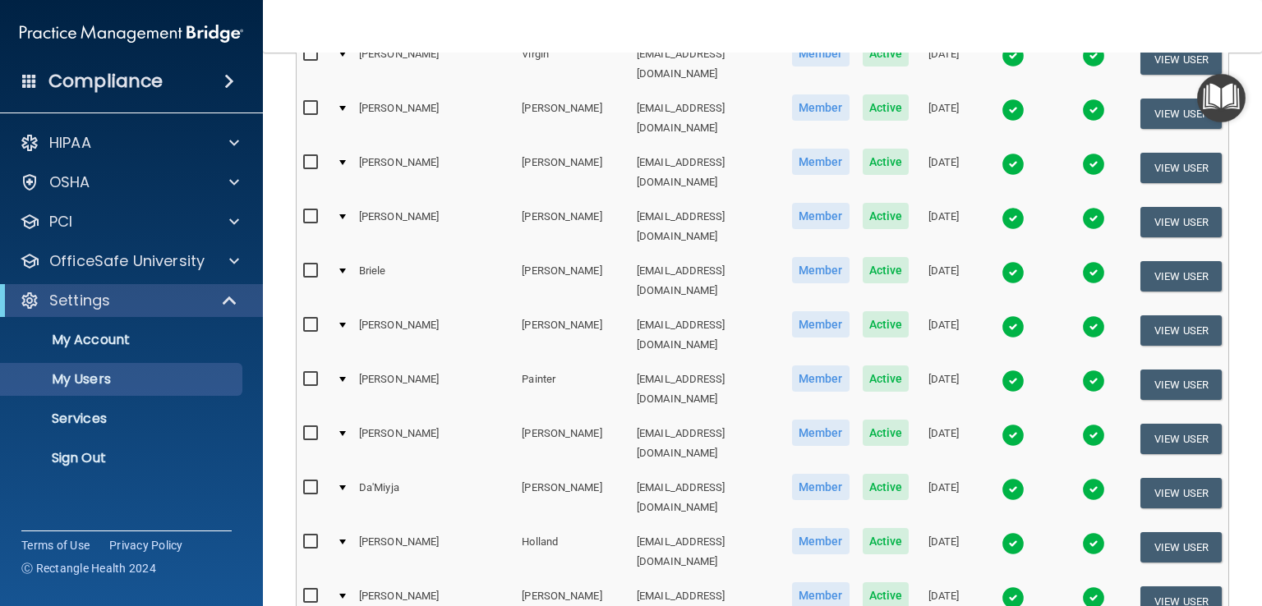
click at [1001, 424] on img at bounding box center [1012, 435] width 23 height 23
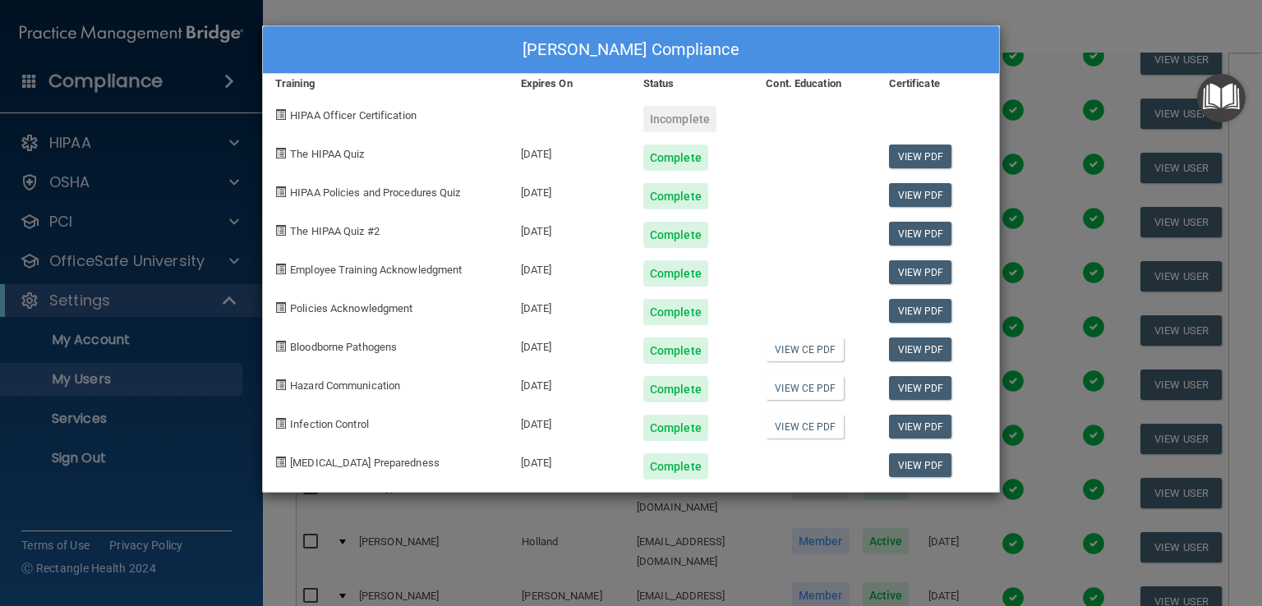
click at [1038, 306] on div "Cora McCloud's Compliance Training Expires On Status Cont. Education Certificat…" at bounding box center [631, 303] width 1262 height 606
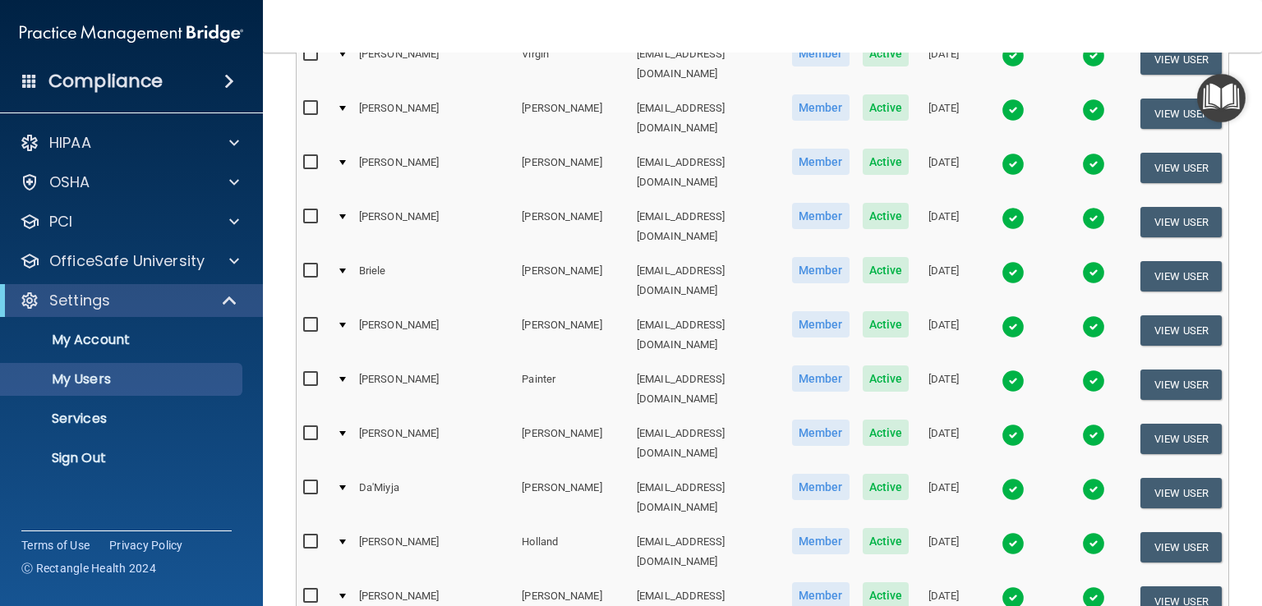
click at [1001, 478] on img at bounding box center [1012, 489] width 23 height 23
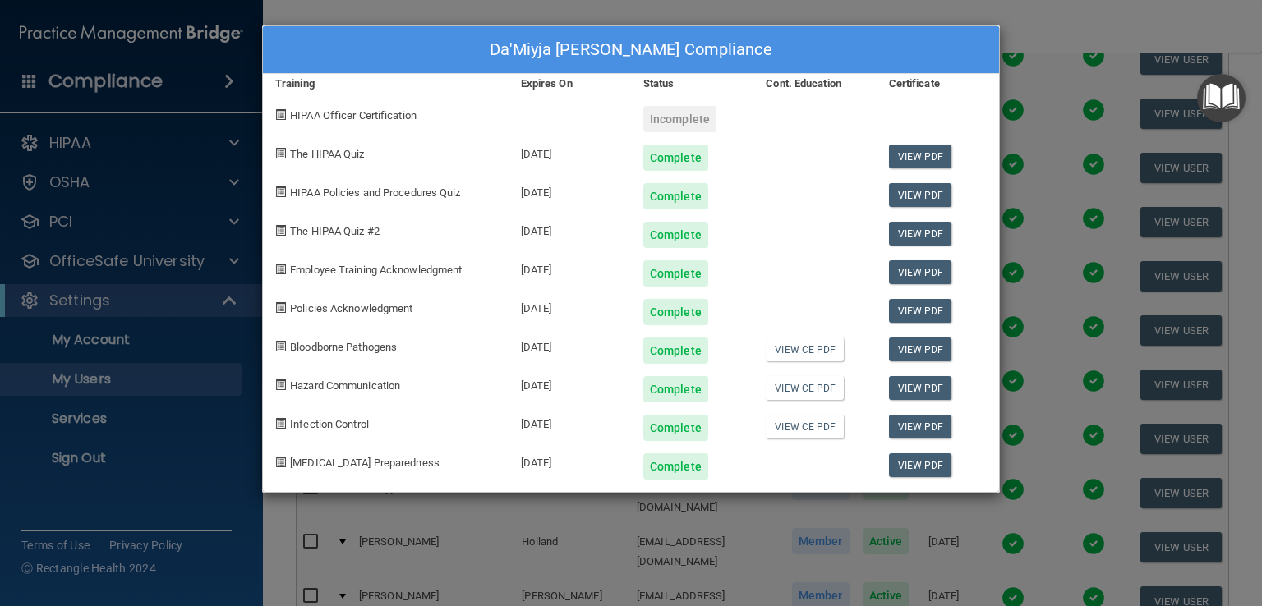
click at [1032, 240] on div "Da'Miyja Adams's Compliance Training Expires On Status Cont. Education Certific…" at bounding box center [631, 303] width 1262 height 606
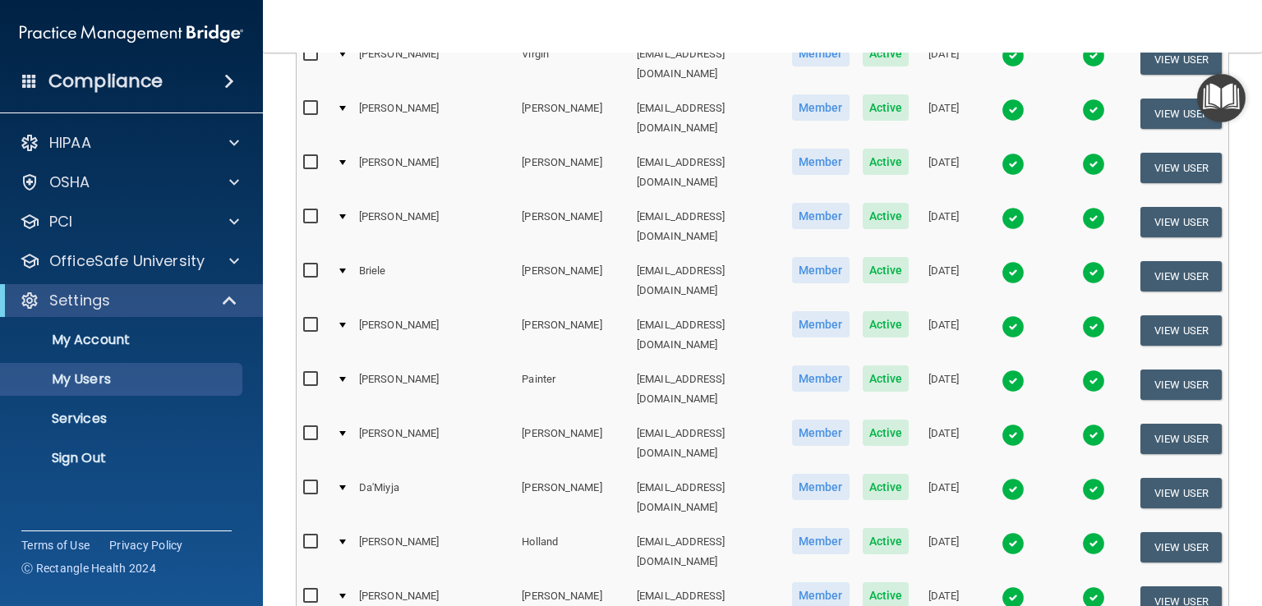
scroll to position [493, 0]
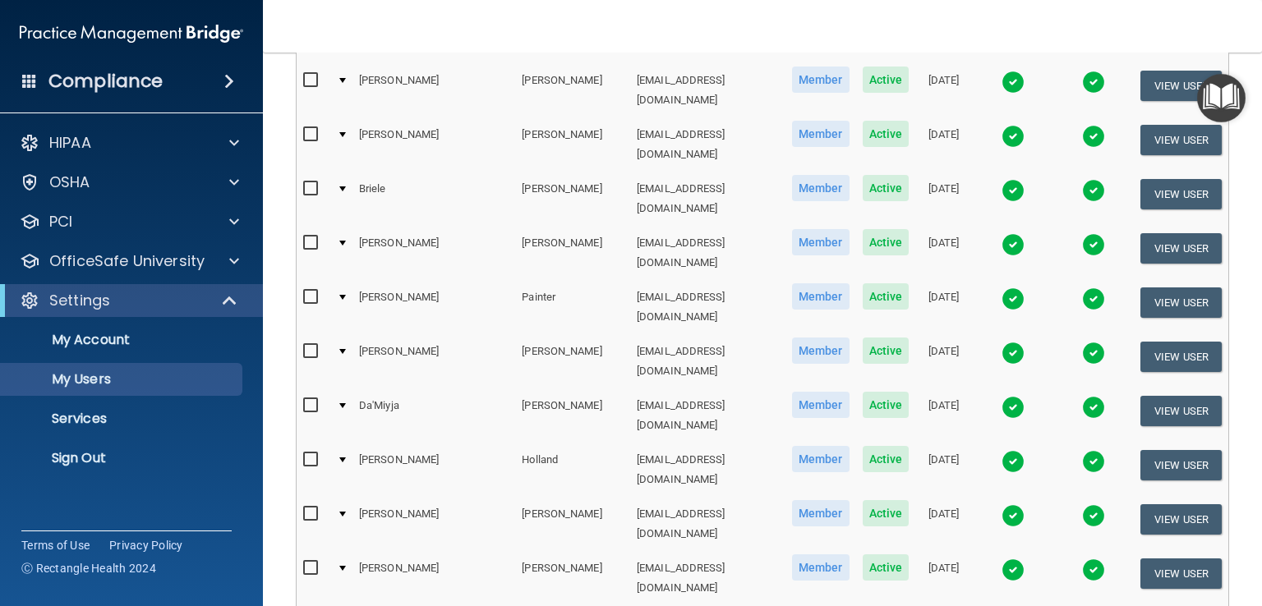
click at [1001, 450] on img at bounding box center [1012, 461] width 23 height 23
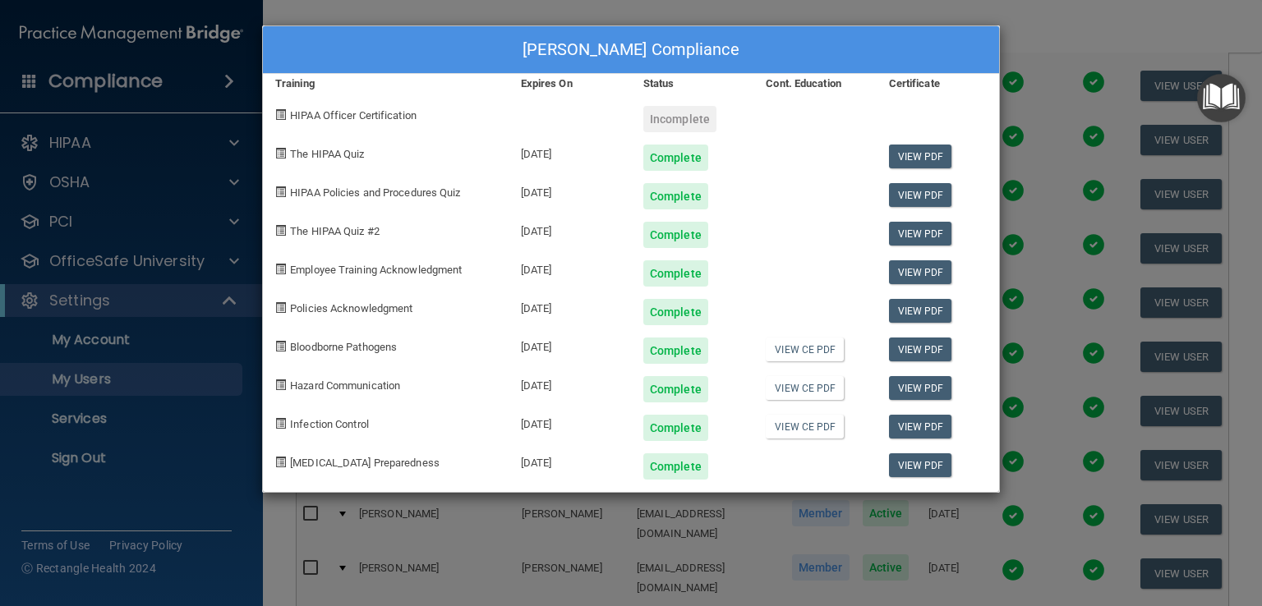
click at [1041, 201] on div "Deann Holland's Compliance Training Expires On Status Cont. Education Certifica…" at bounding box center [631, 303] width 1262 height 606
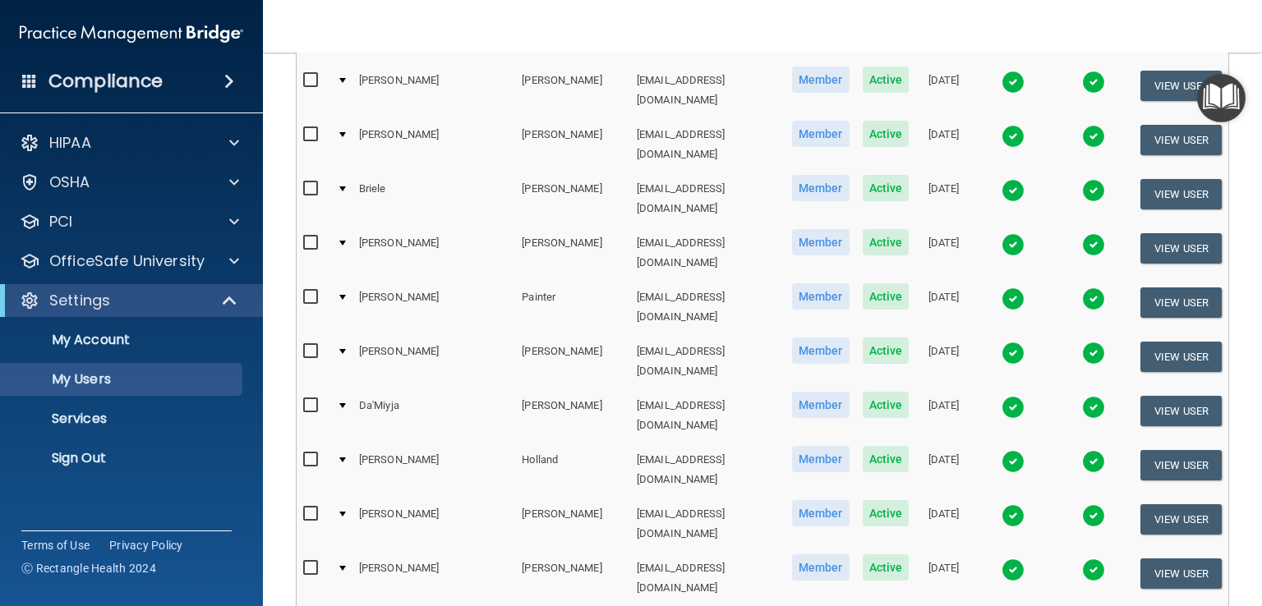
click at [1001, 504] on img at bounding box center [1012, 515] width 23 height 23
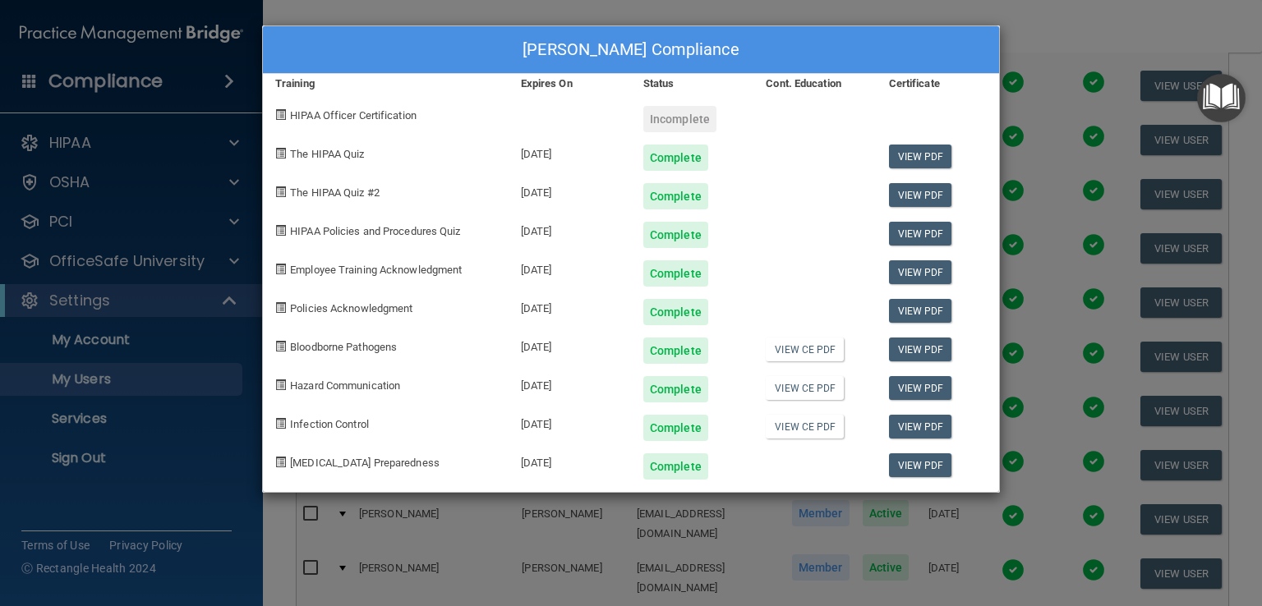
click at [1046, 344] on div "Dreama Withrow's Compliance Training Expires On Status Cont. Education Certific…" at bounding box center [631, 303] width 1262 height 606
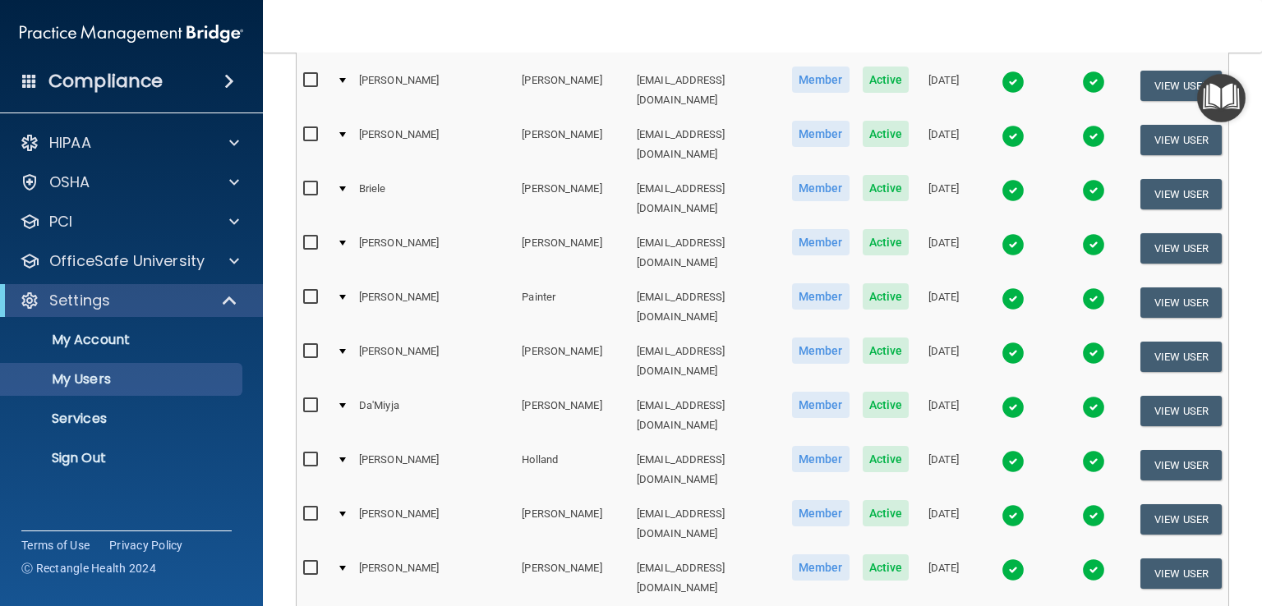
click at [1001, 559] on img at bounding box center [1012, 570] width 23 height 23
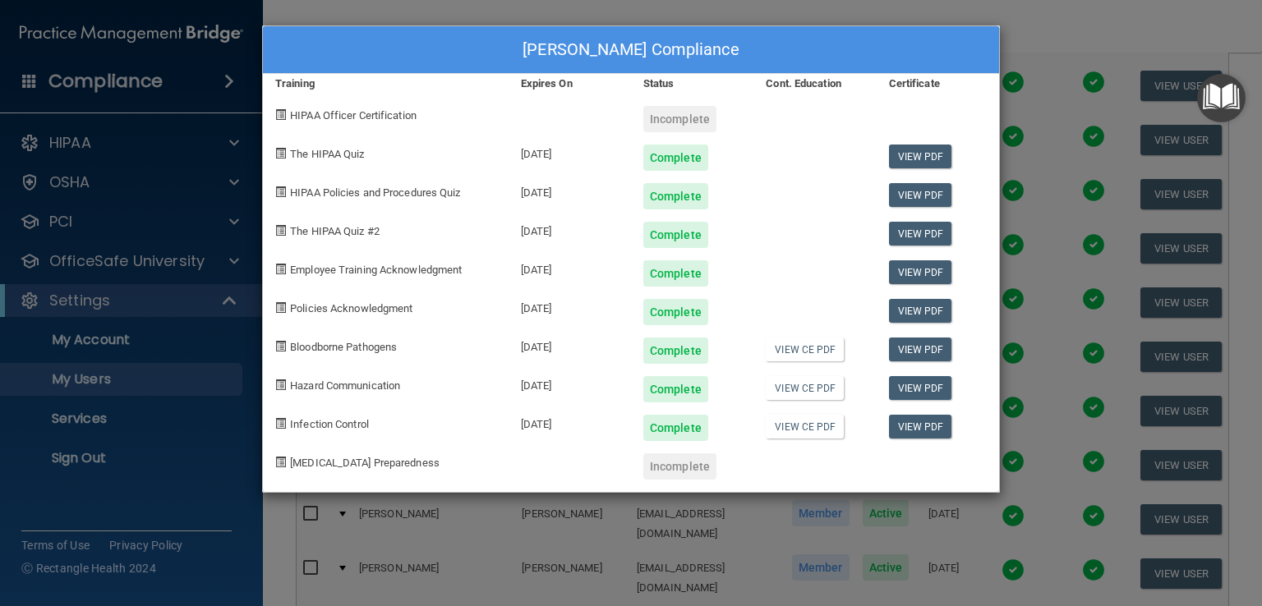
click at [829, 534] on div "Emily Graves's Compliance Training Expires On Status Cont. Education Certificat…" at bounding box center [631, 303] width 1262 height 606
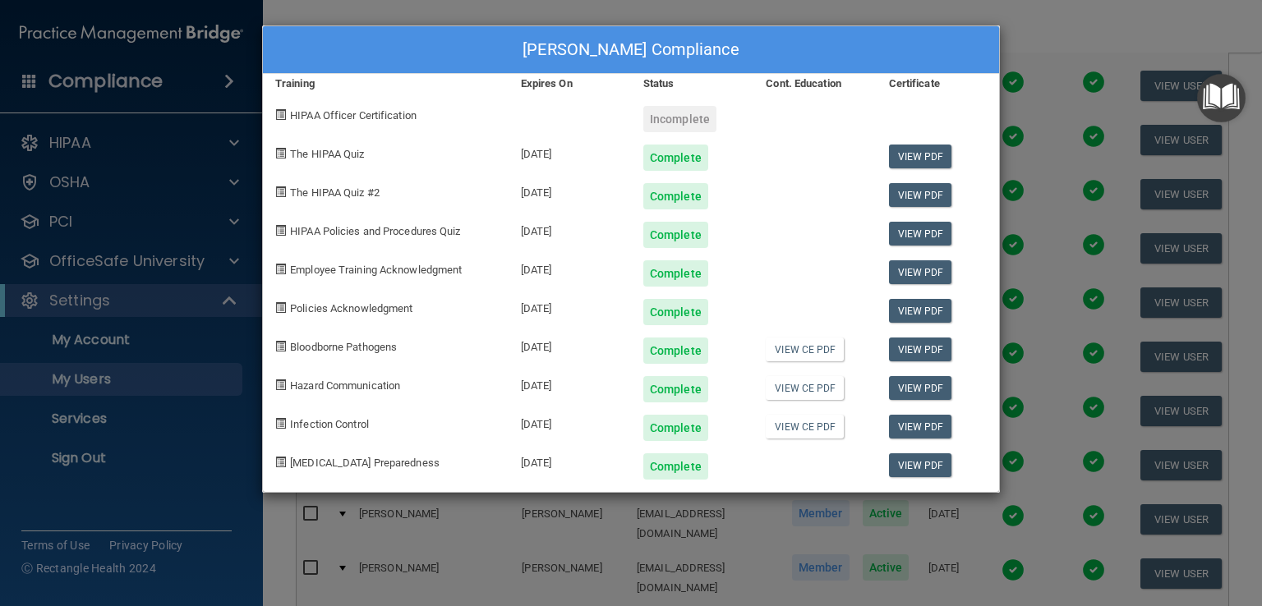
click at [786, 243] on div at bounding box center [814, 228] width 122 height 39
click at [1039, 34] on div "Emma Renick's Compliance Training Expires On Status Cont. Education Certificate…" at bounding box center [631, 303] width 1262 height 606
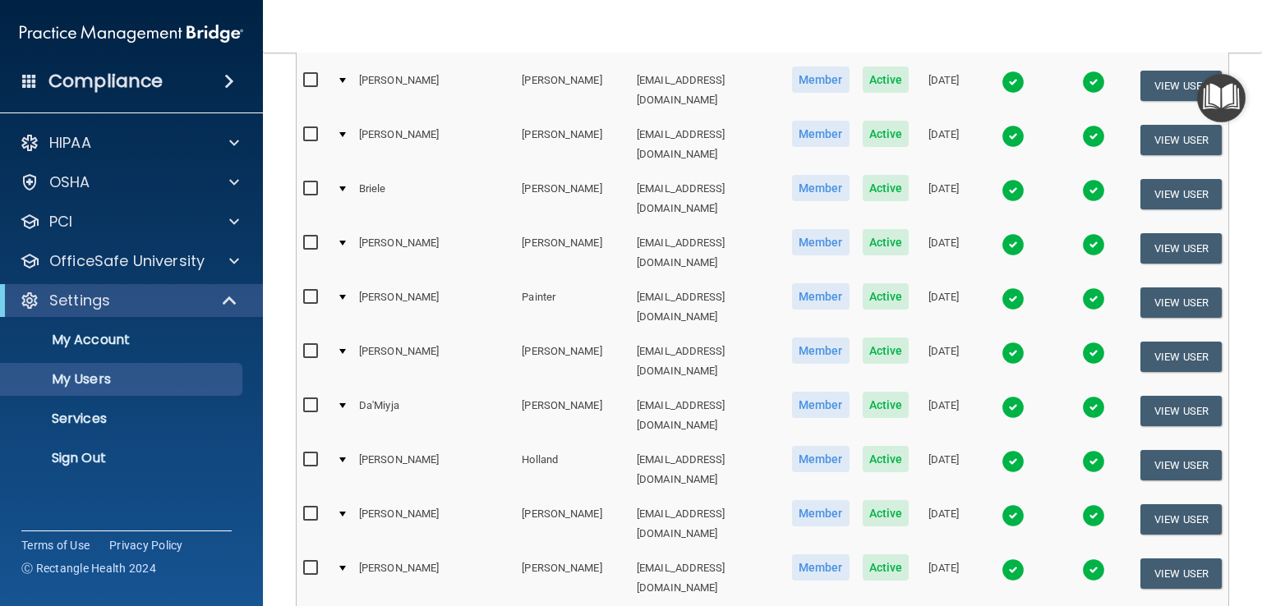
click at [1001, 559] on img at bounding box center [1012, 570] width 23 height 23
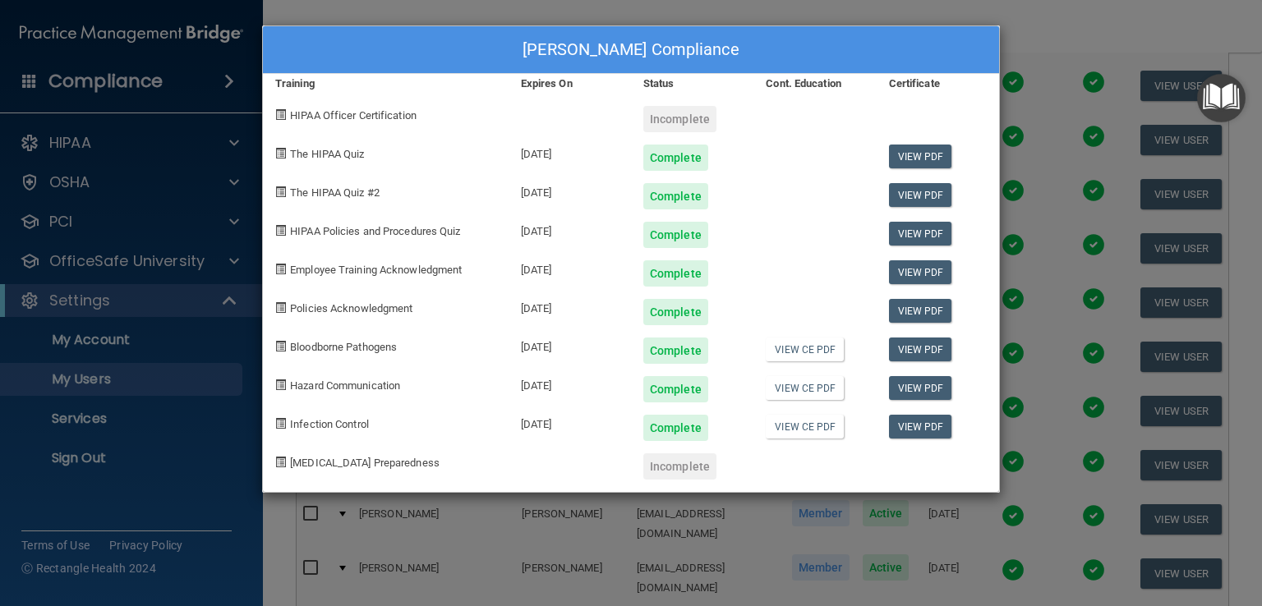
click at [1034, 64] on div "Emily Graves's Compliance Training Expires On Status Cont. Education Certificat…" at bounding box center [631, 303] width 1262 height 606
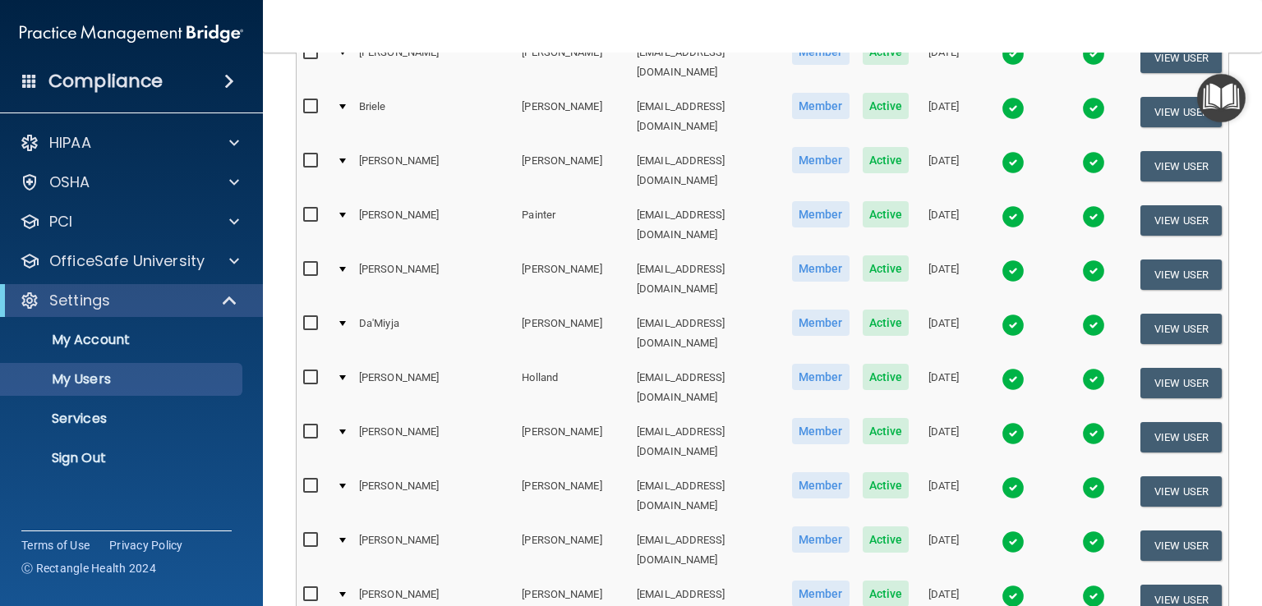
scroll to position [657, 0]
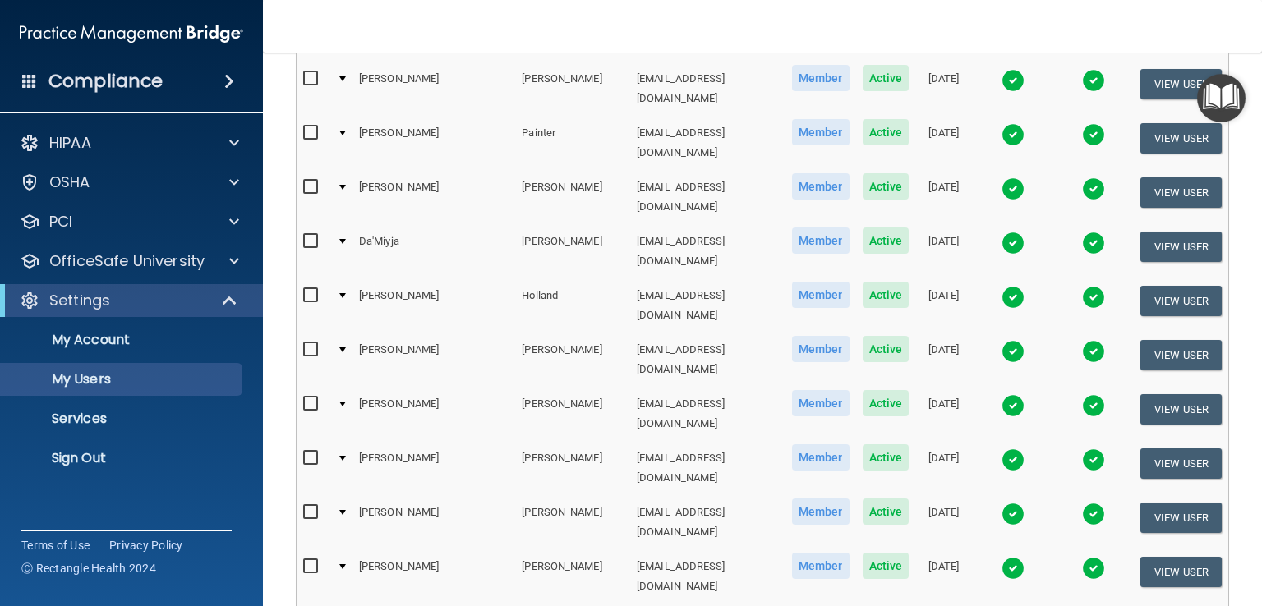
click at [1001, 503] on img at bounding box center [1012, 514] width 23 height 23
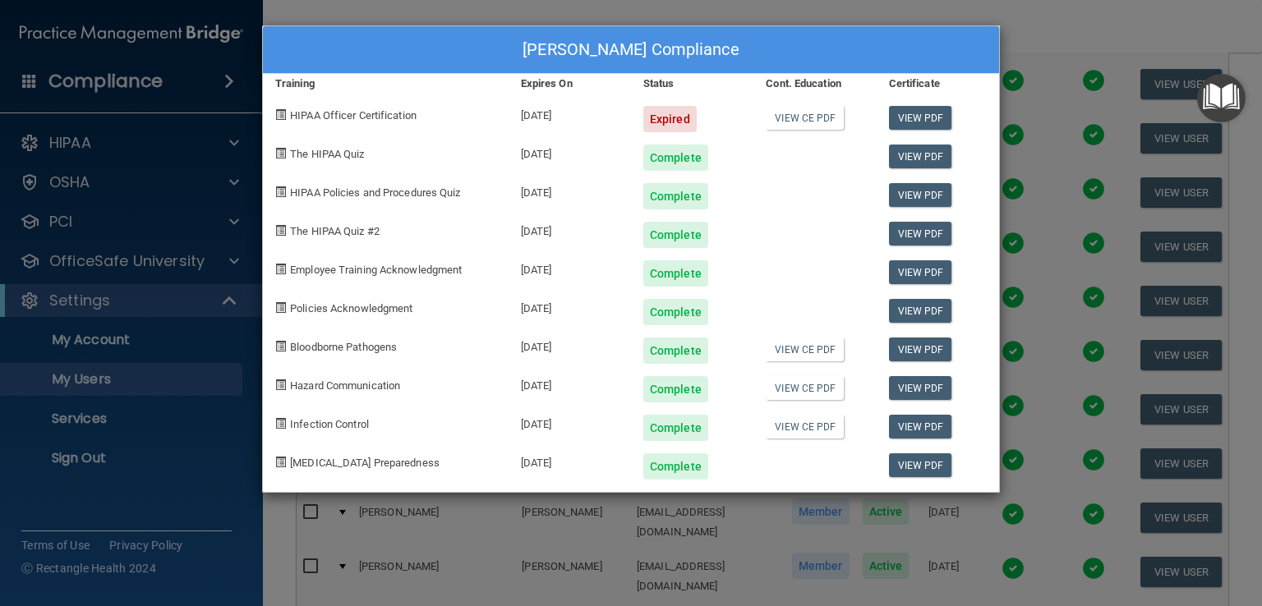
click at [1065, 304] on div "Erica Jackson's Compliance Training Expires On Status Cont. Education Certifica…" at bounding box center [631, 303] width 1262 height 606
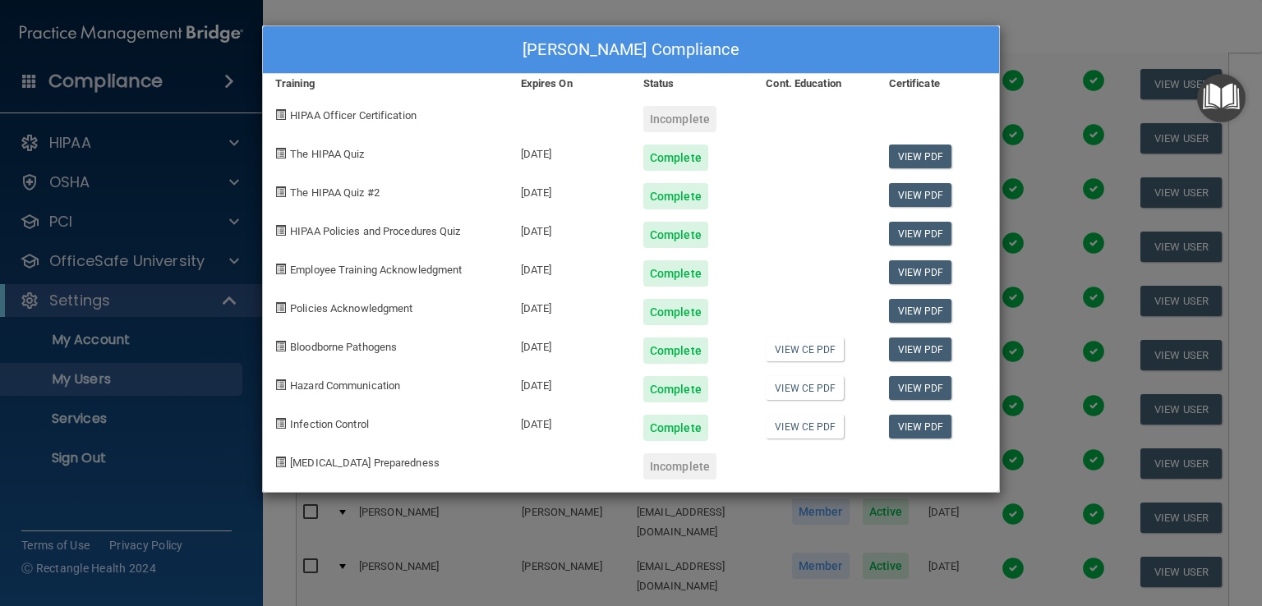
click at [710, 553] on div "Haley Hamm's Compliance Training Expires On Status Cont. Education Certificate …" at bounding box center [631, 303] width 1262 height 606
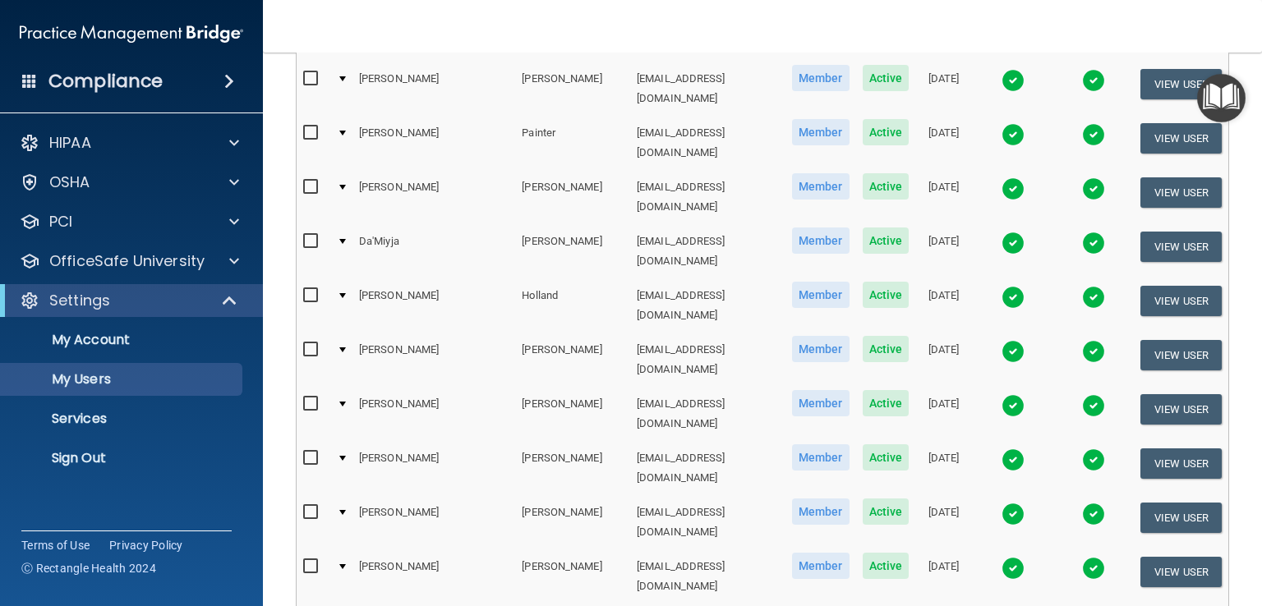
click at [1001, 557] on img at bounding box center [1012, 568] width 23 height 23
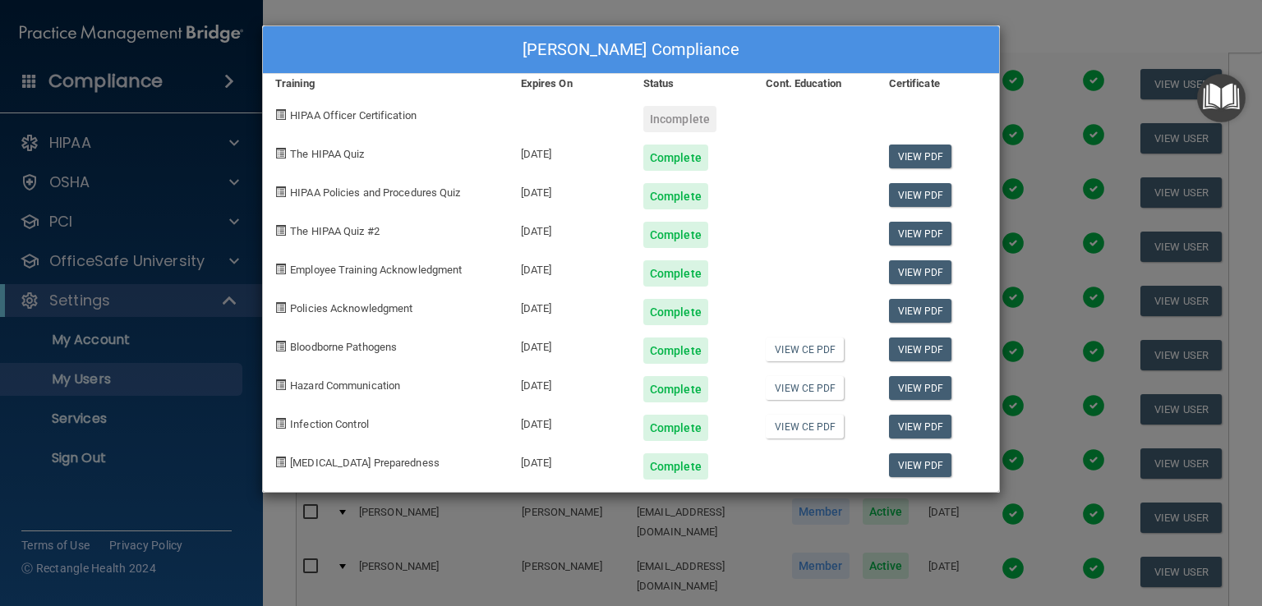
click at [687, 514] on div "Gwyn Renick's Compliance Training Expires On Status Cont. Education Certificate…" at bounding box center [631, 303] width 1262 height 606
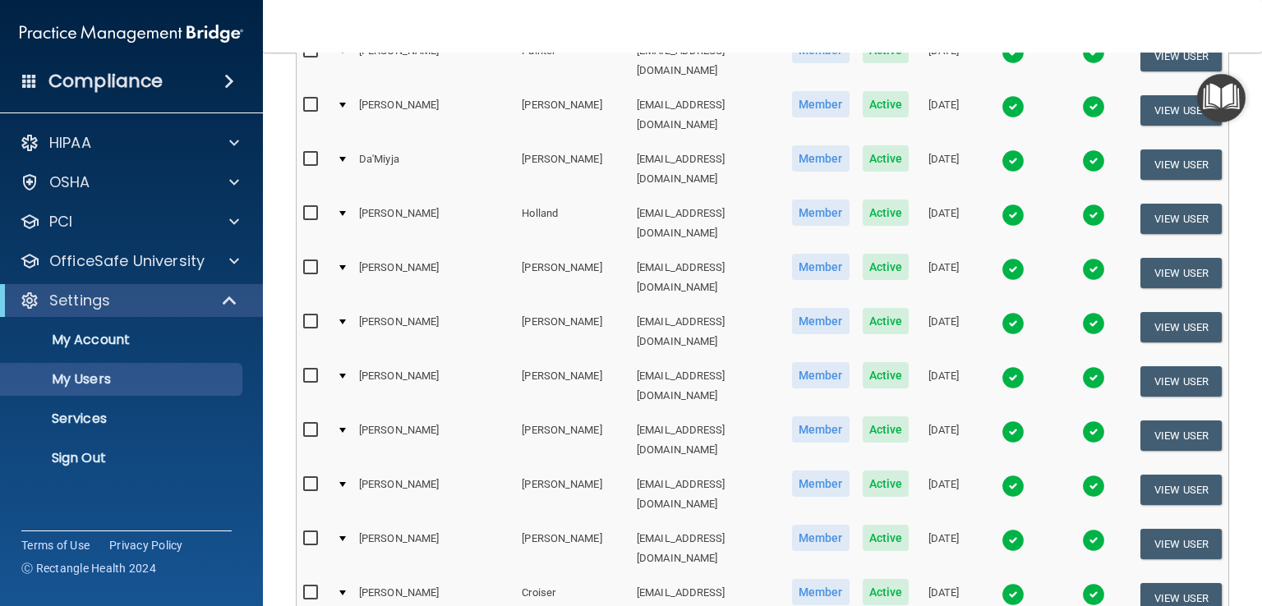
scroll to position [821, 0]
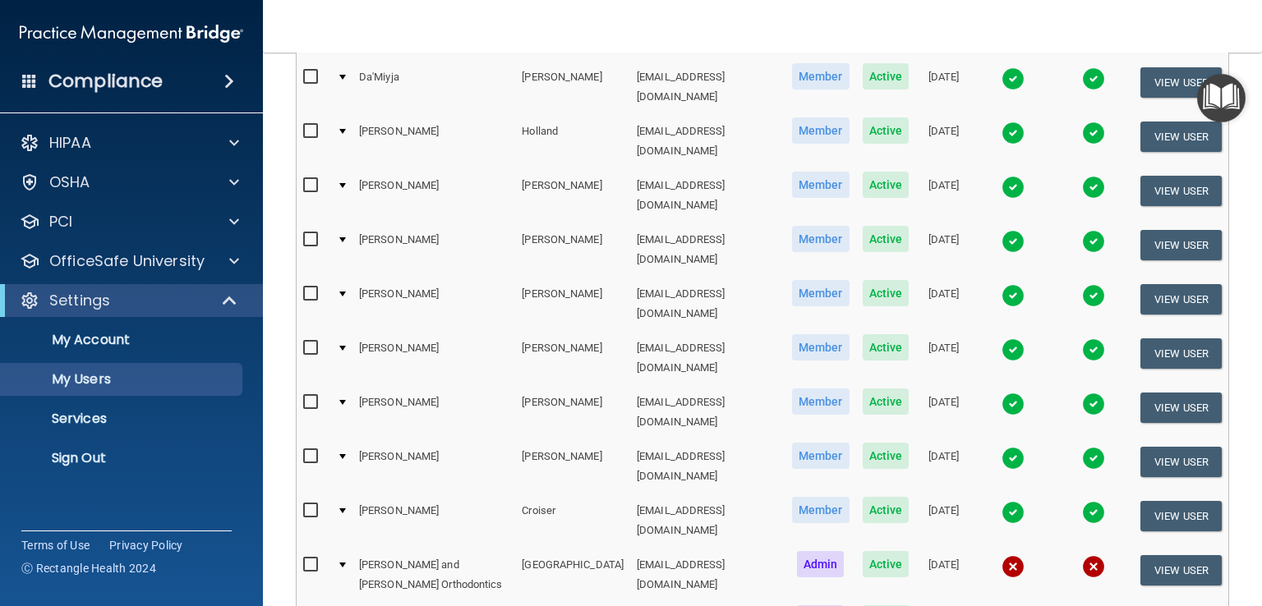
click at [1001, 501] on img at bounding box center [1012, 512] width 23 height 23
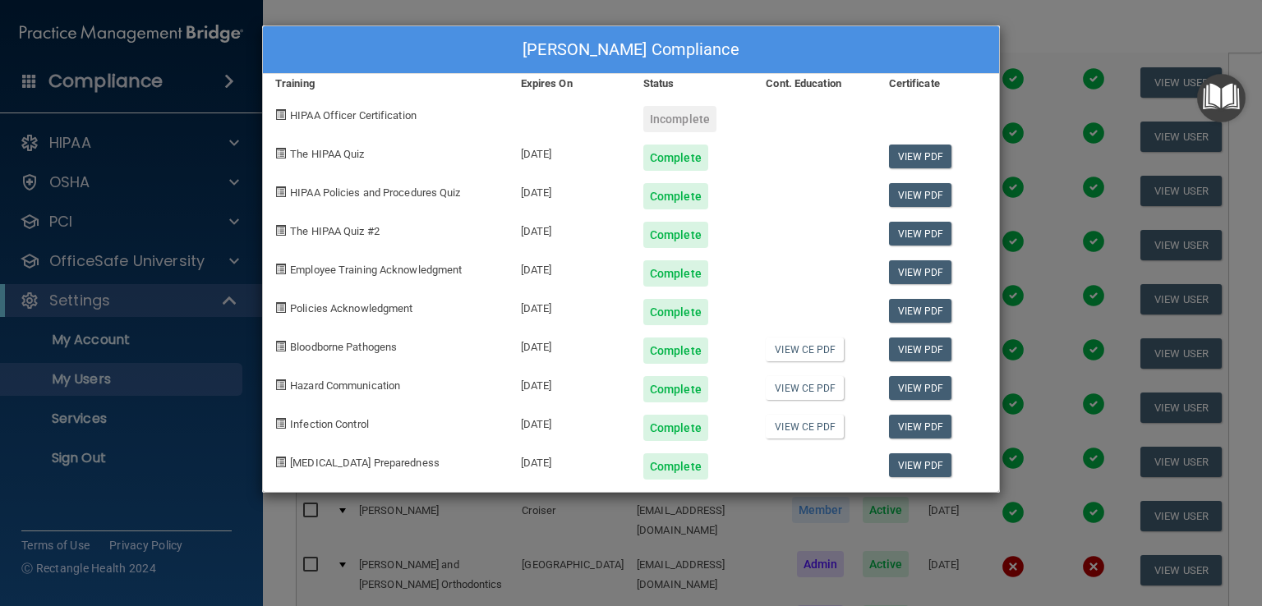
click at [1042, 80] on div "Holli Croiser's Compliance Training Expires On Status Cont. Education Certifica…" at bounding box center [631, 303] width 1262 height 606
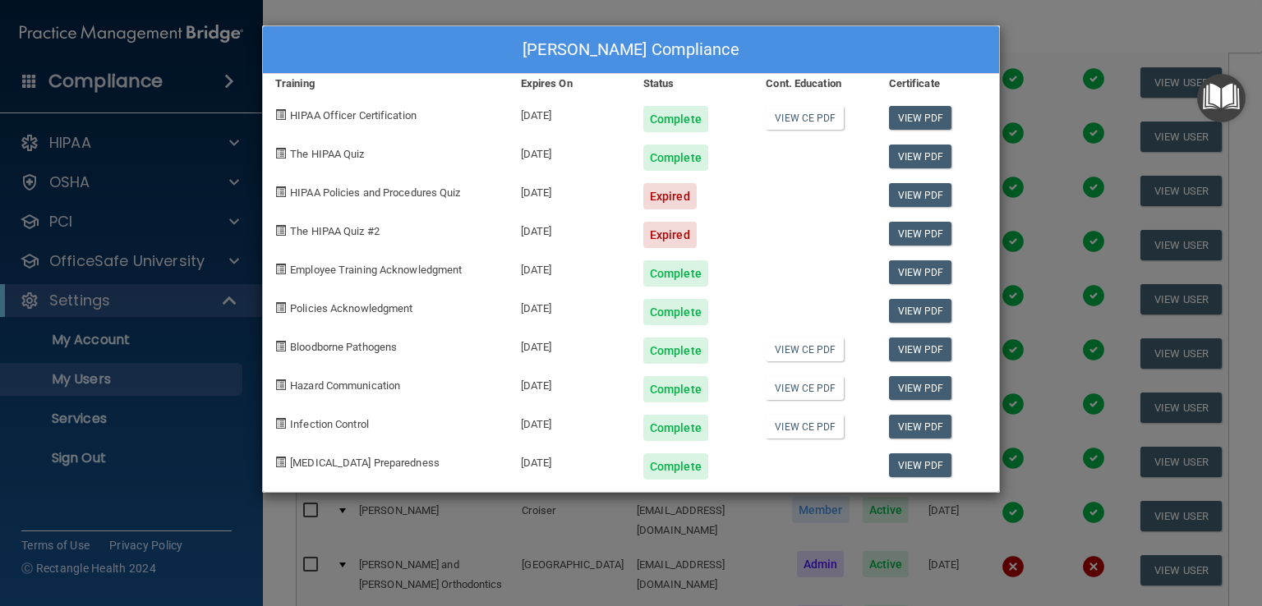
drag, startPoint x: 1034, startPoint y: 191, endPoint x: 1027, endPoint y: 199, distance: 10.5
click at [1033, 191] on div "Jesse Holstine's Compliance Training Expires On Status Cont. Education Certific…" at bounding box center [631, 303] width 1262 height 606
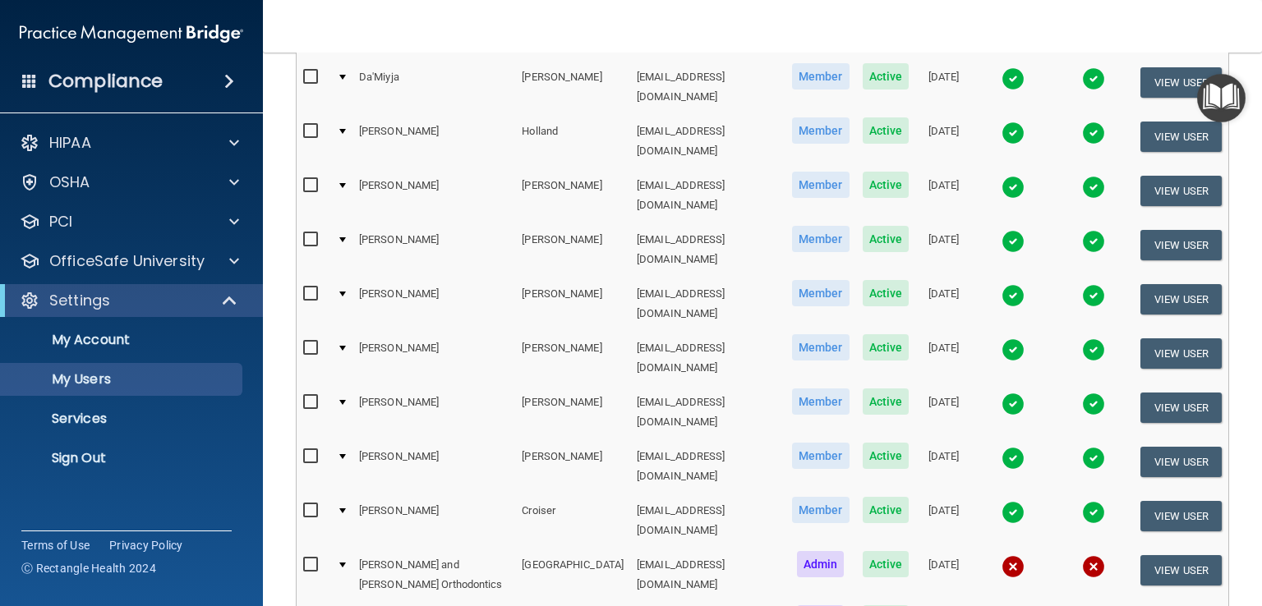
scroll to position [903, 0]
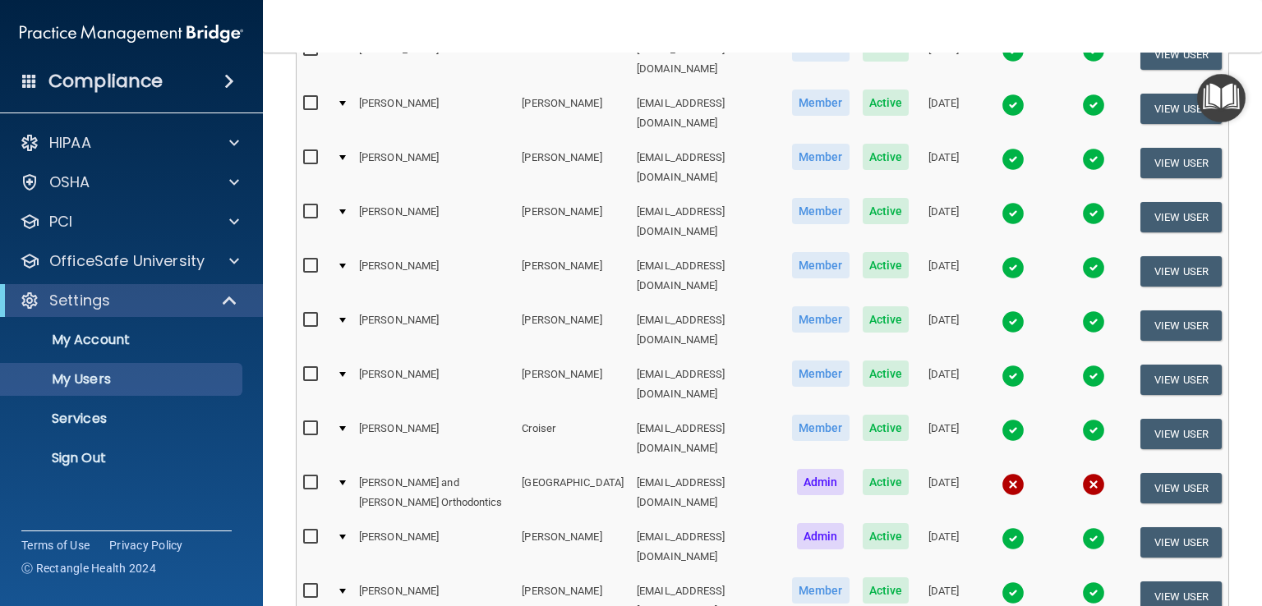
click at [1001, 581] on img at bounding box center [1012, 592] width 23 height 23
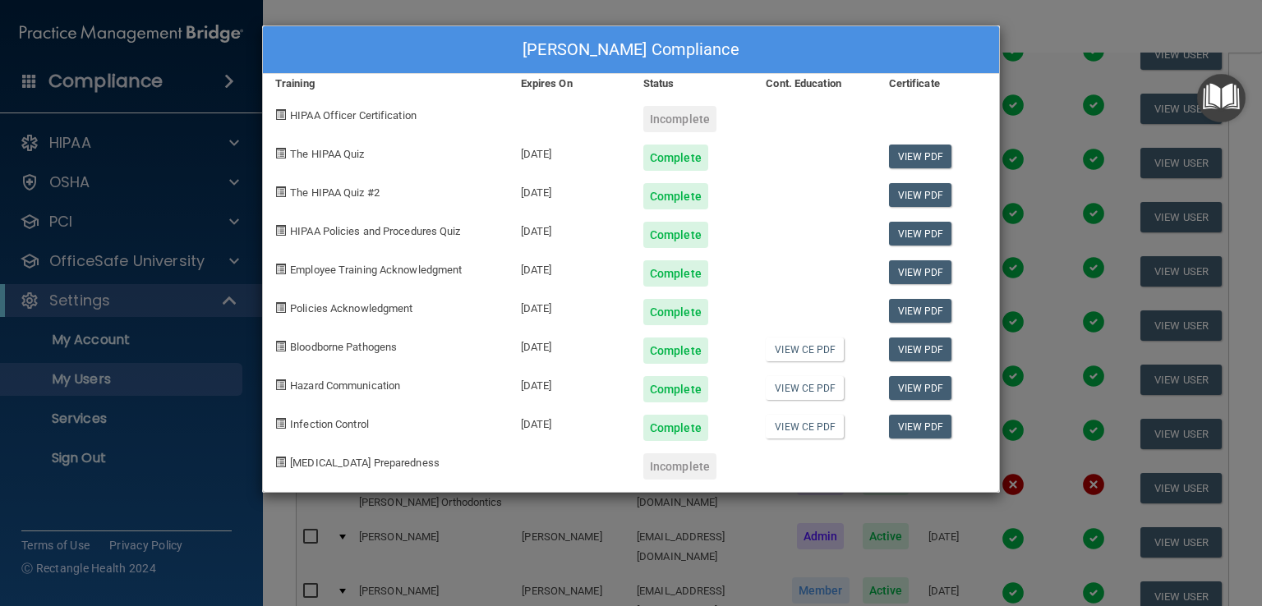
click at [1045, 398] on div "Jessie Honaker's Compliance Training Expires On Status Cont. Education Certific…" at bounding box center [631, 303] width 1262 height 606
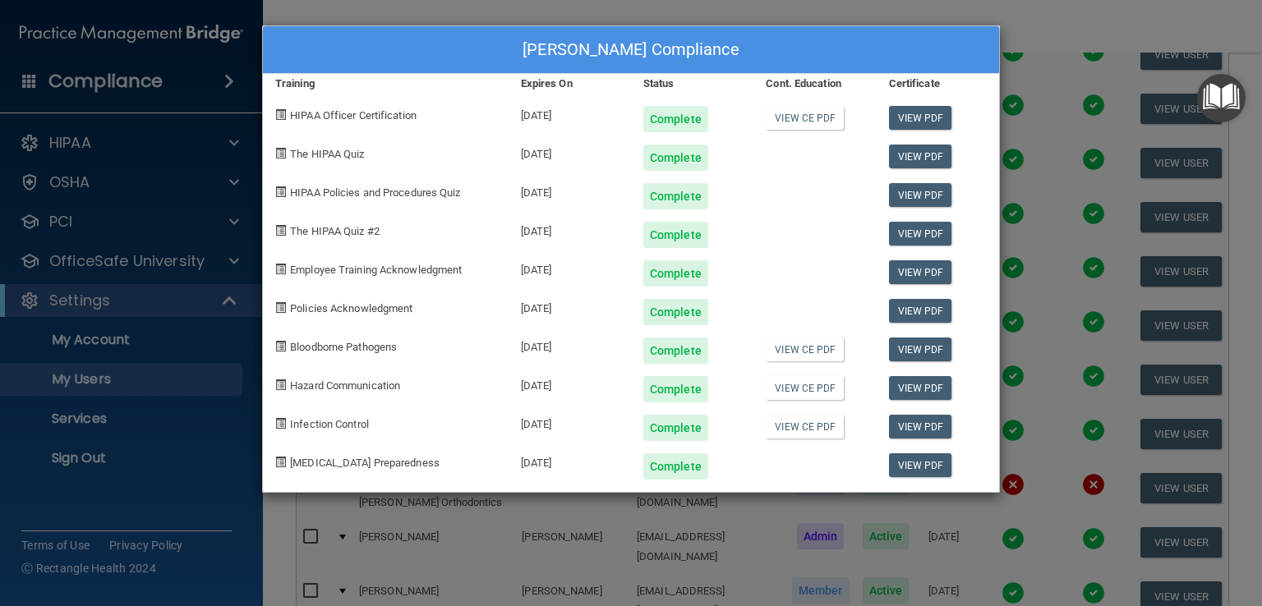
click at [1049, 346] on div "John Palmer's Compliance Training Expires On Status Cont. Education Certificate…" at bounding box center [631, 303] width 1262 height 606
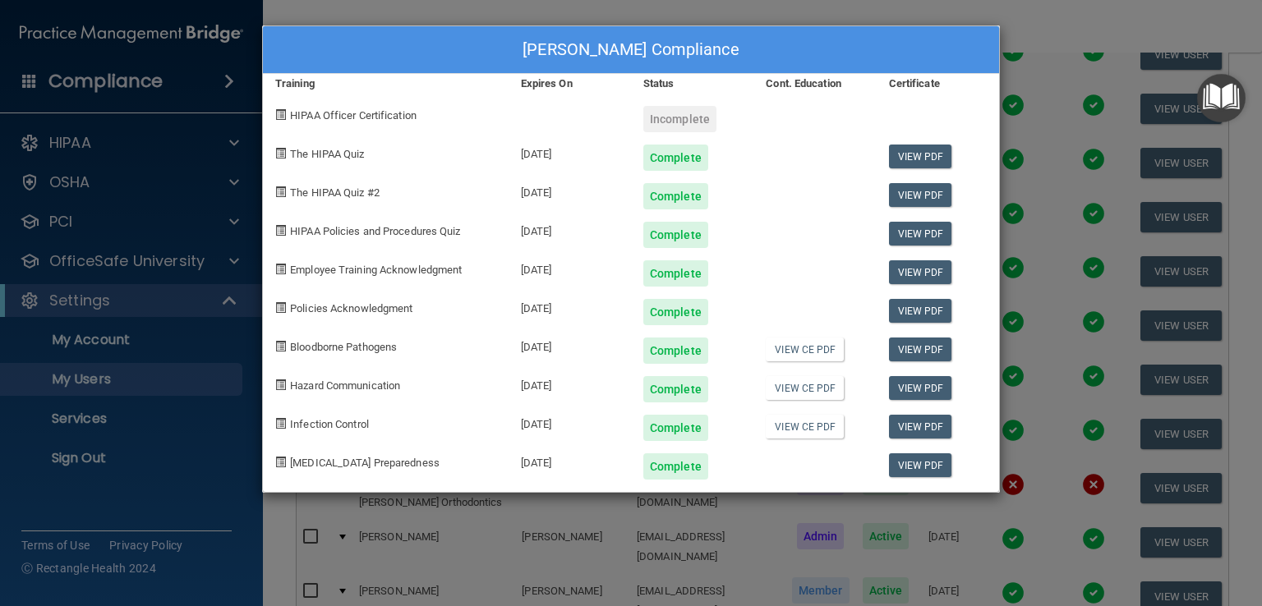
click at [919, 515] on div "Katie Breedlove's Compliance Training Expires On Status Cont. Education Certifi…" at bounding box center [631, 303] width 1262 height 606
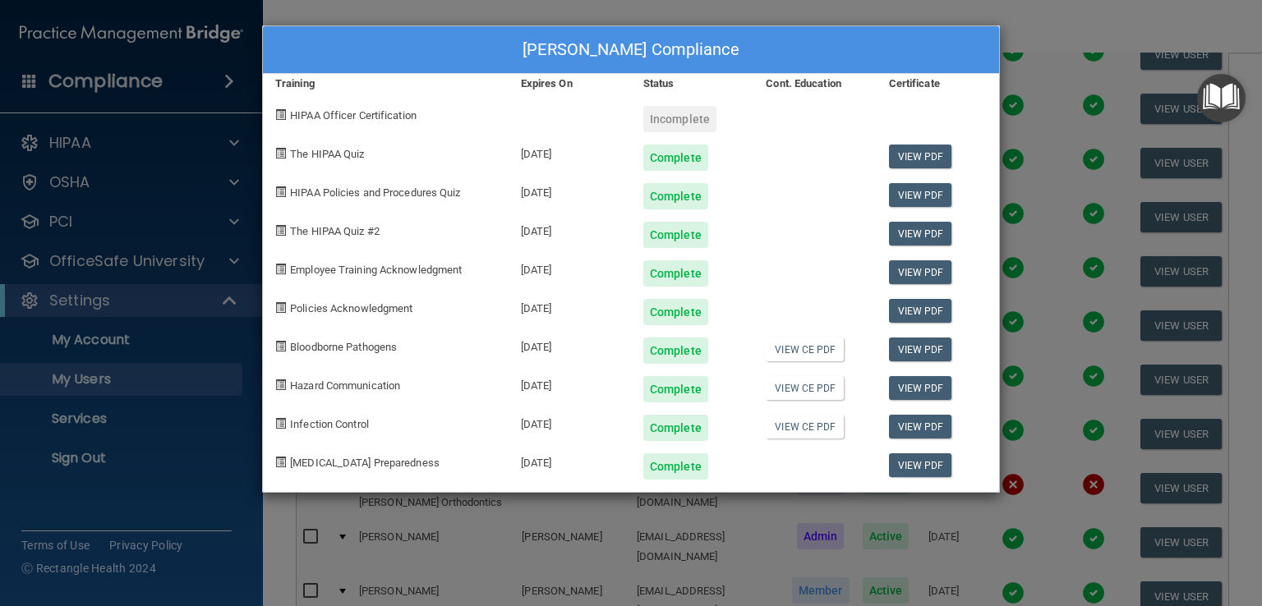
click at [782, 564] on div "Kayla Pitts's Compliance Training Expires On Status Cont. Education Certificate…" at bounding box center [631, 303] width 1262 height 606
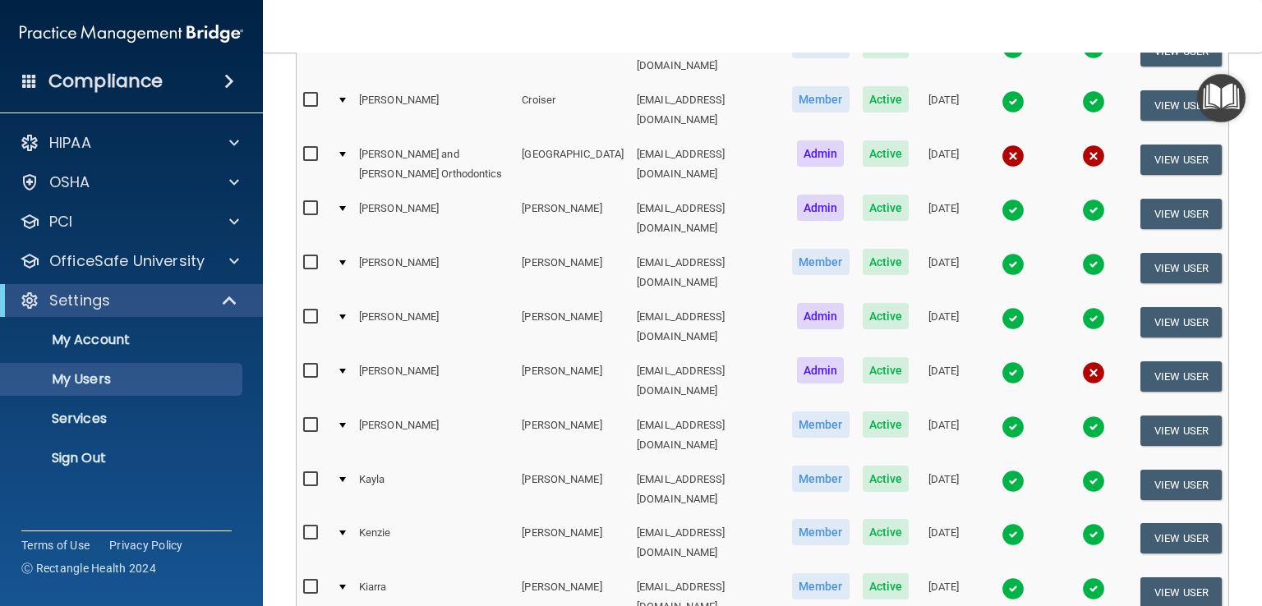
scroll to position [1314, 0]
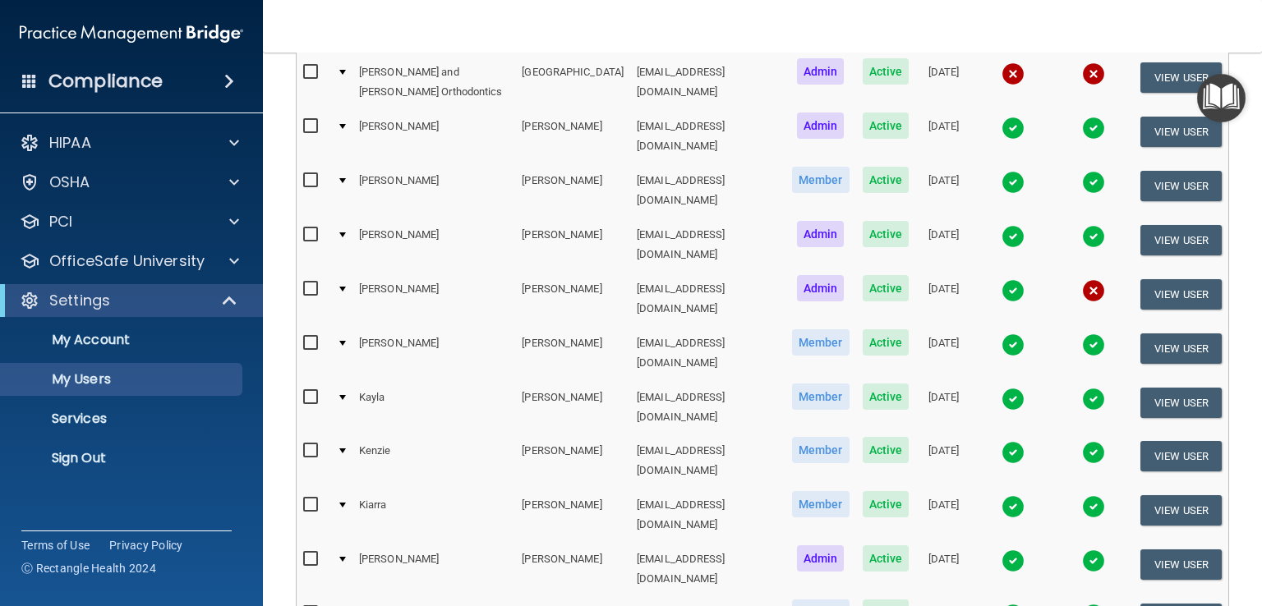
click at [1001, 441] on img at bounding box center [1012, 452] width 23 height 23
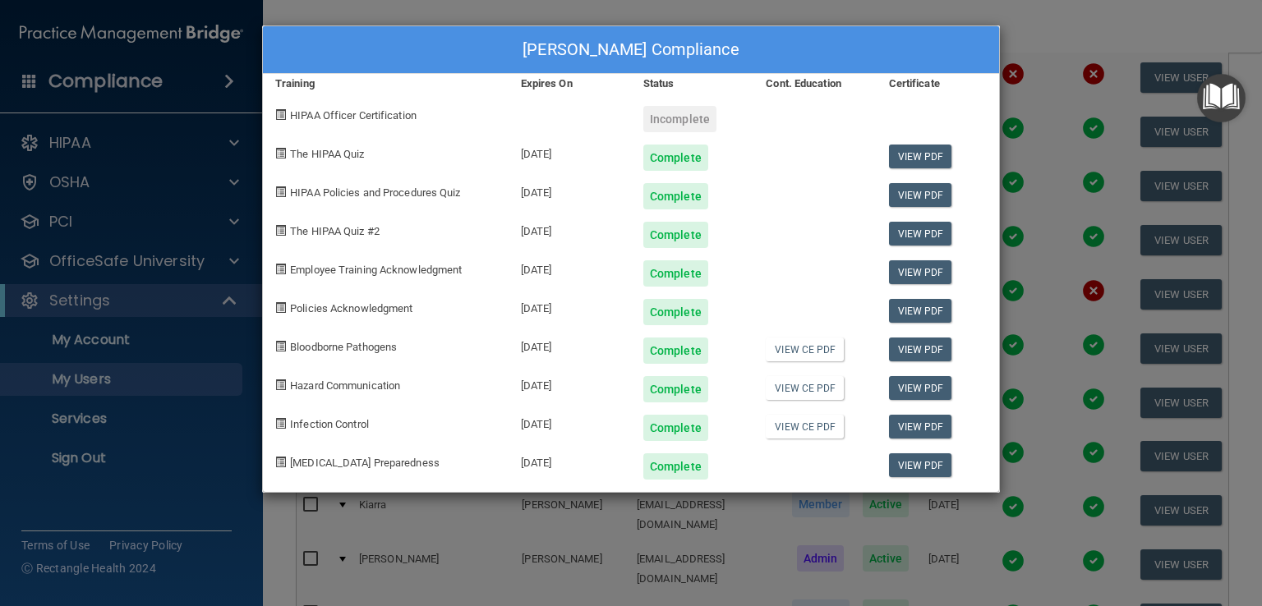
click at [609, 531] on div "Kenzie Morrison's Compliance Training Expires On Status Cont. Education Certifi…" at bounding box center [631, 303] width 1262 height 606
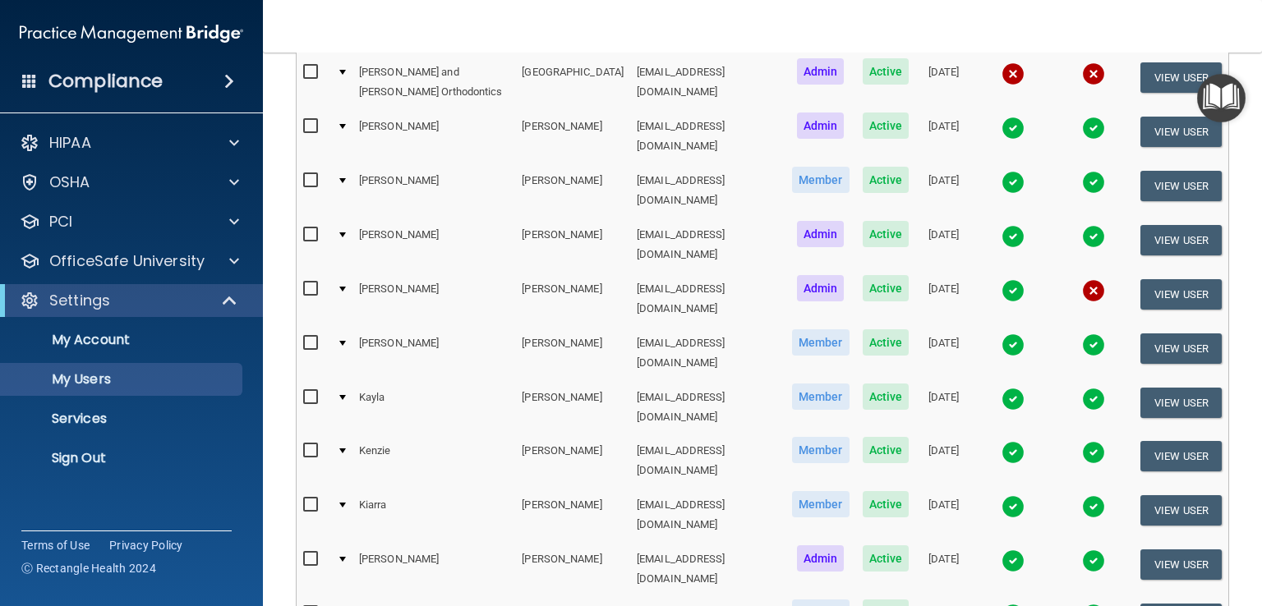
click at [1001, 495] on img at bounding box center [1012, 506] width 23 height 23
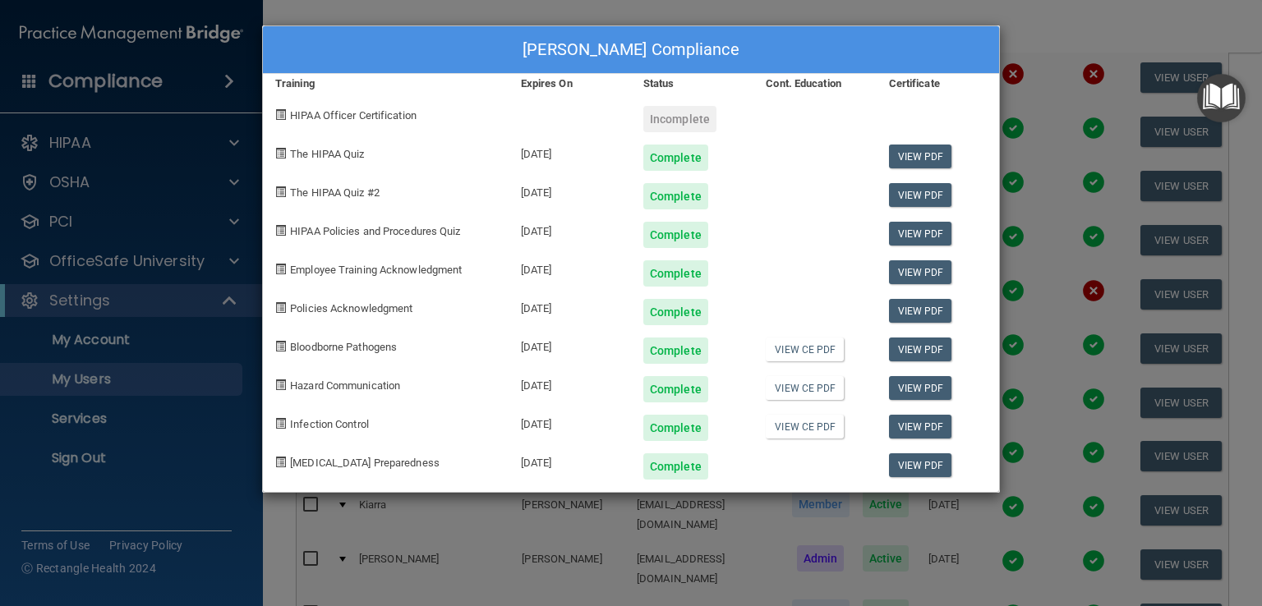
click at [587, 563] on div "Kiarra Smith's Compliance Training Expires On Status Cont. Education Certificat…" at bounding box center [631, 303] width 1262 height 606
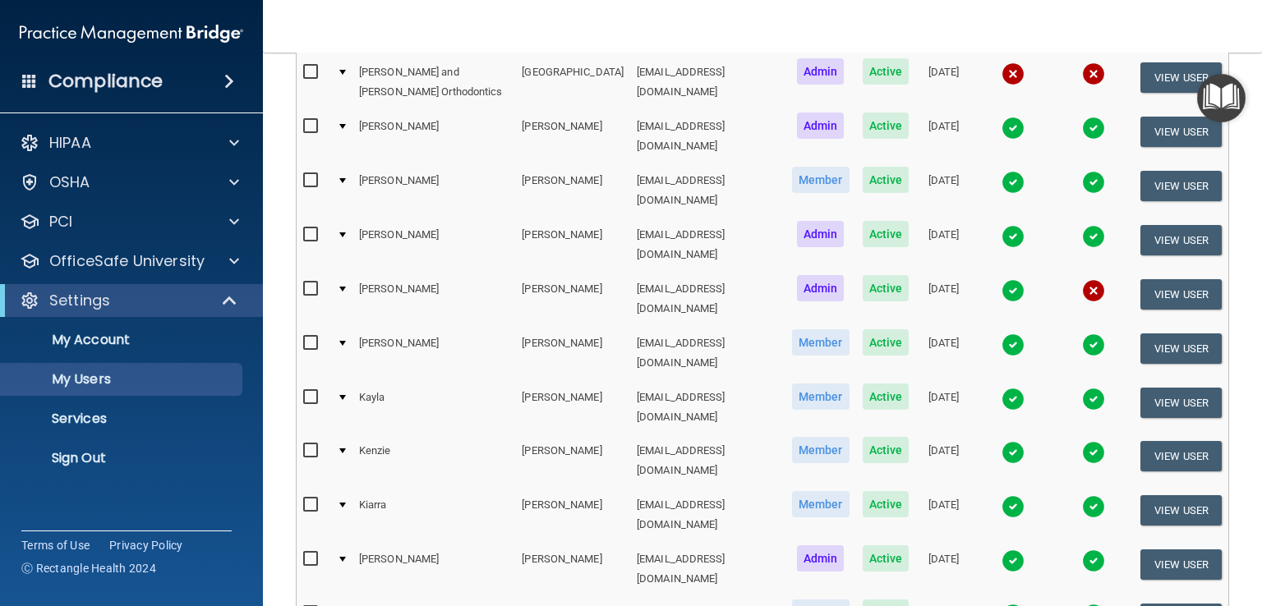
click at [1001, 549] on img at bounding box center [1012, 560] width 23 height 23
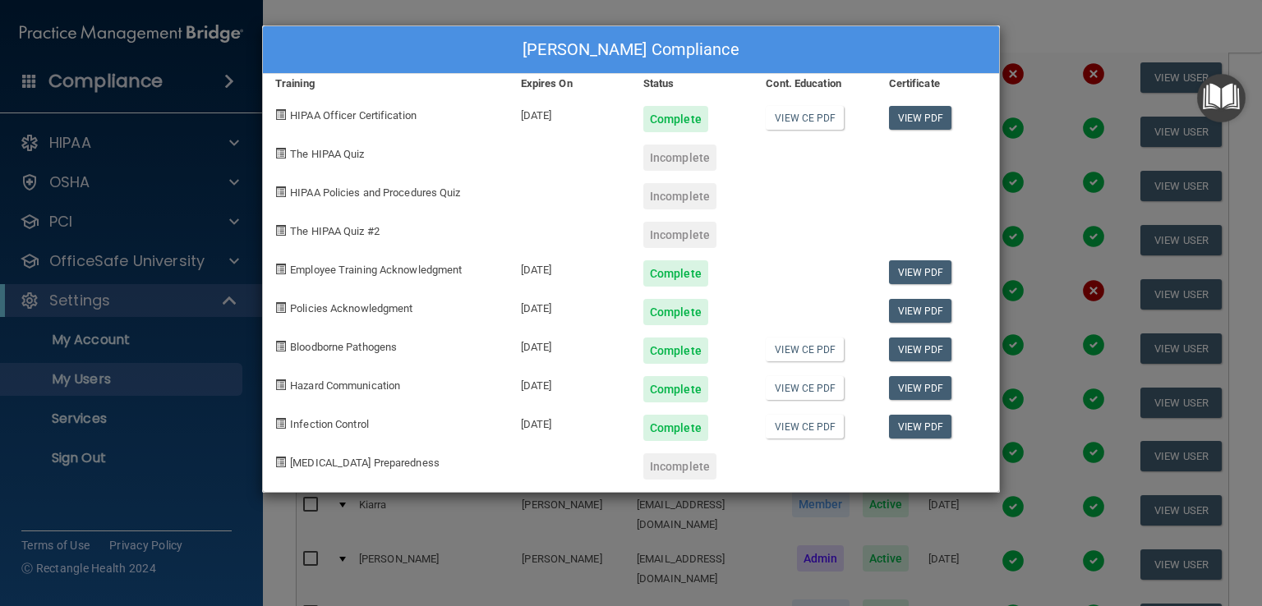
click at [1031, 306] on div "Kristen Craig's Compliance Training Expires On Status Cont. Education Certifica…" at bounding box center [631, 303] width 1262 height 606
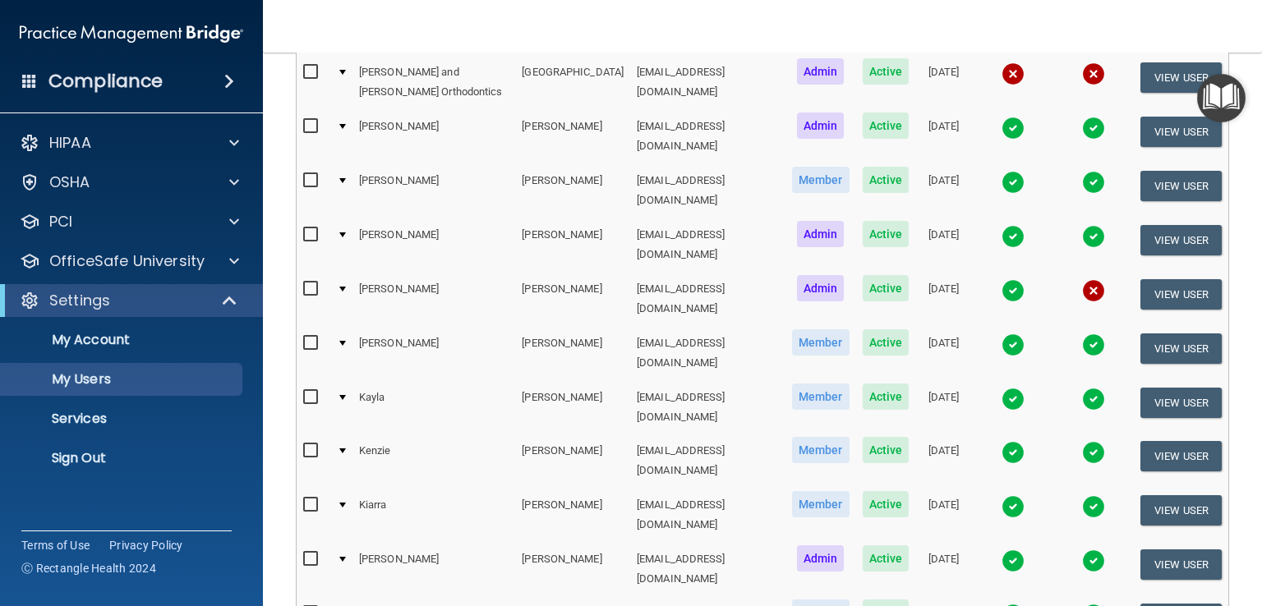
click at [1001, 604] on img at bounding box center [1012, 615] width 23 height 23
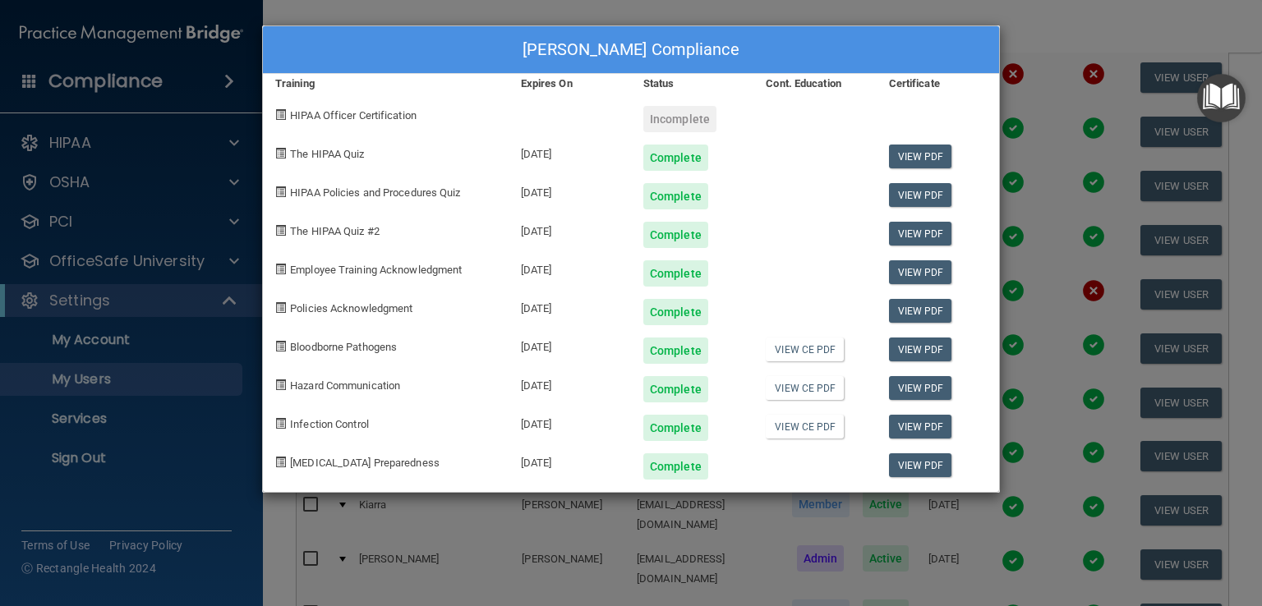
click at [1025, 318] on div "Leah Martin's Compliance Training Expires On Status Cont. Education Certificate…" at bounding box center [631, 303] width 1262 height 606
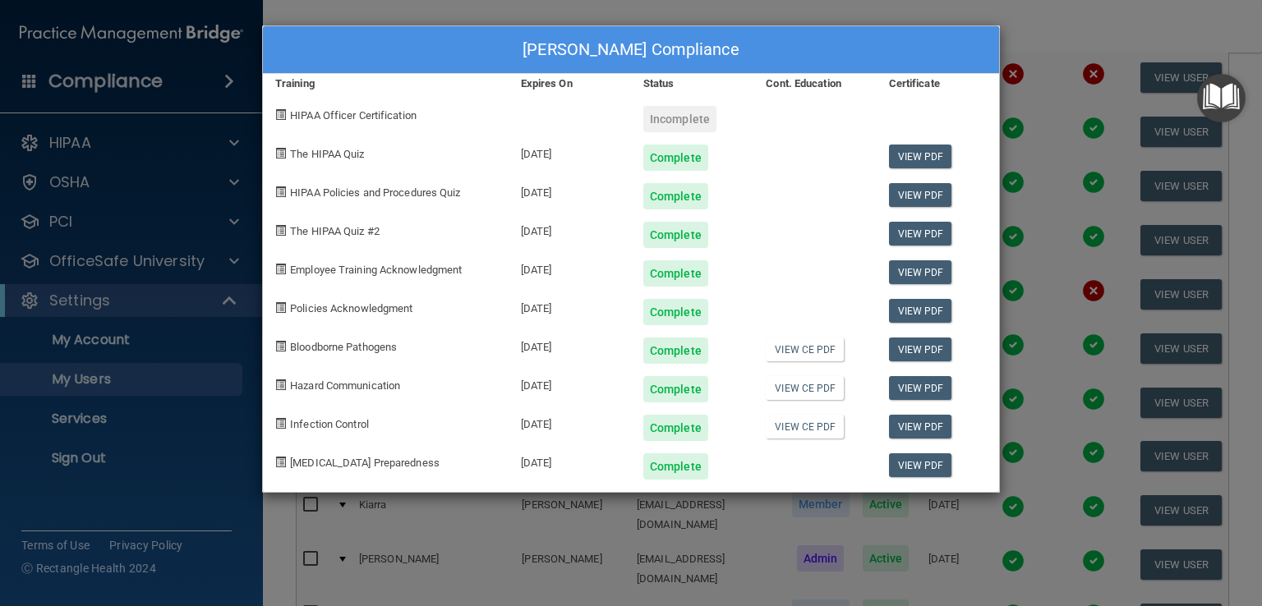
click at [639, 570] on div "Lesley Zerkle's Compliance Training Expires On Status Cont. Education Certifica…" at bounding box center [631, 303] width 1262 height 606
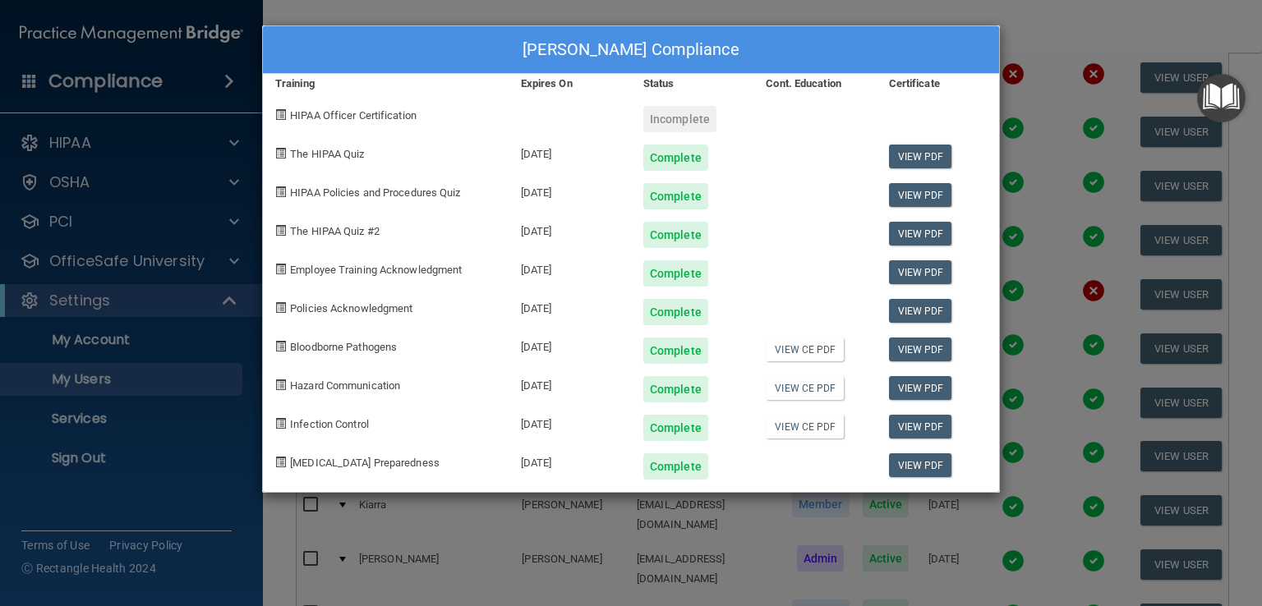
click at [1043, 343] on div "Lyndsi Greenlee's Compliance Training Expires On Status Cont. Education Certifi…" at bounding box center [631, 303] width 1262 height 606
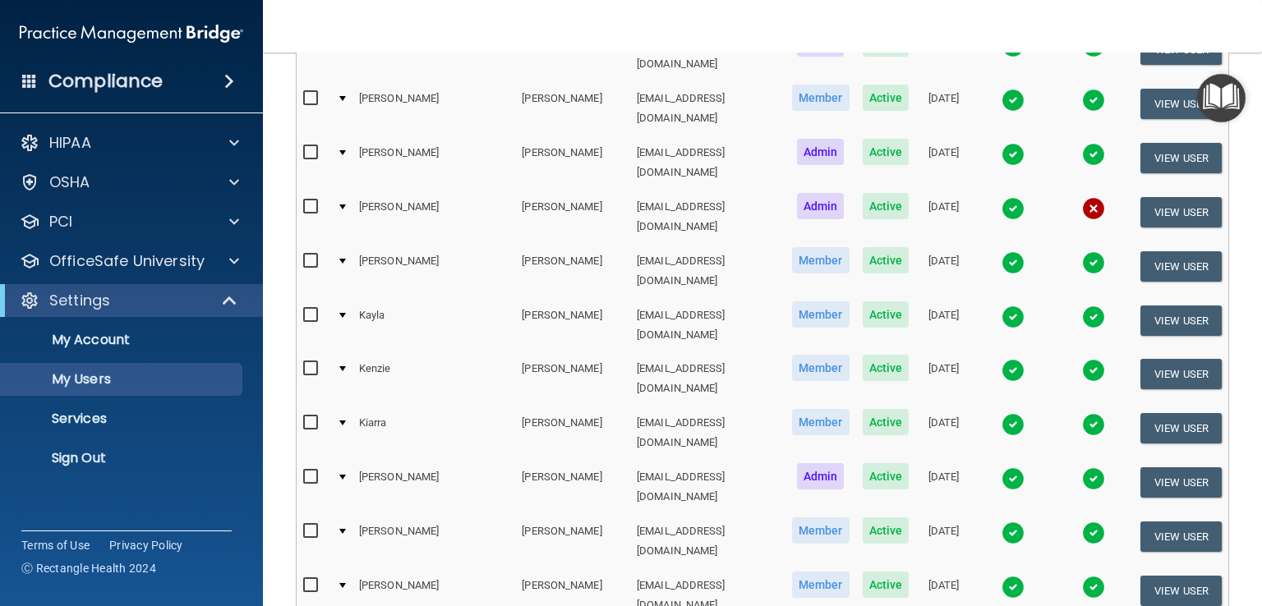
scroll to position [1478, 0]
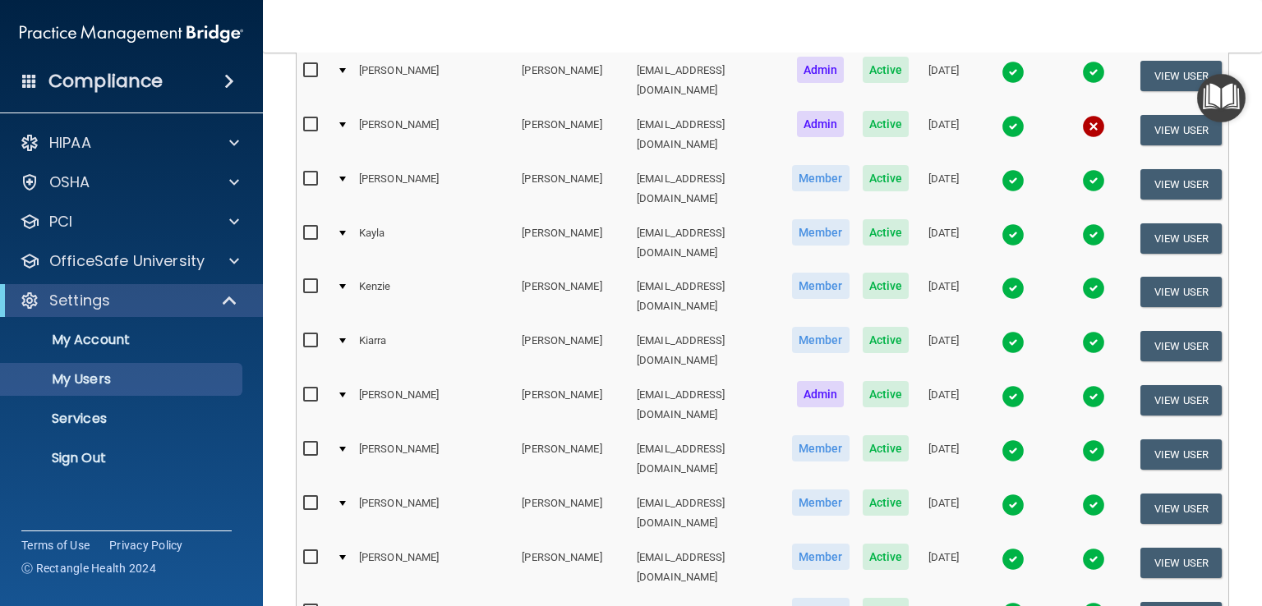
click at [1001, 602] on img at bounding box center [1012, 613] width 23 height 23
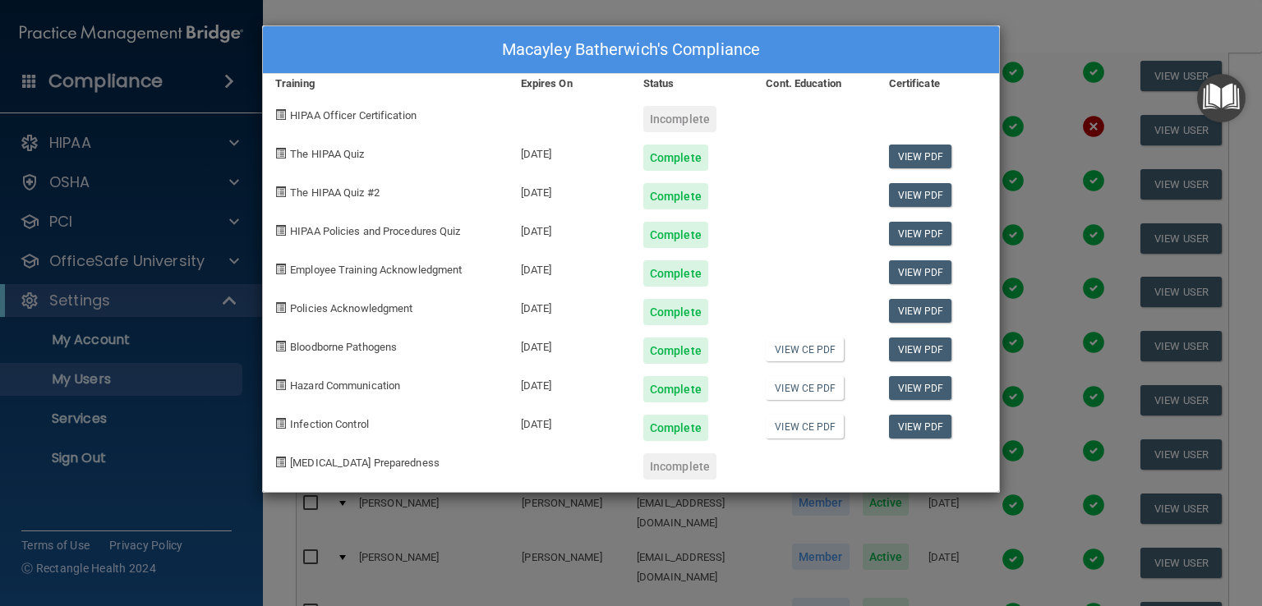
click at [1030, 53] on div "Macayley Batherwich's Compliance Training Expires On Status Cont. Education Cer…" at bounding box center [631, 303] width 1262 height 606
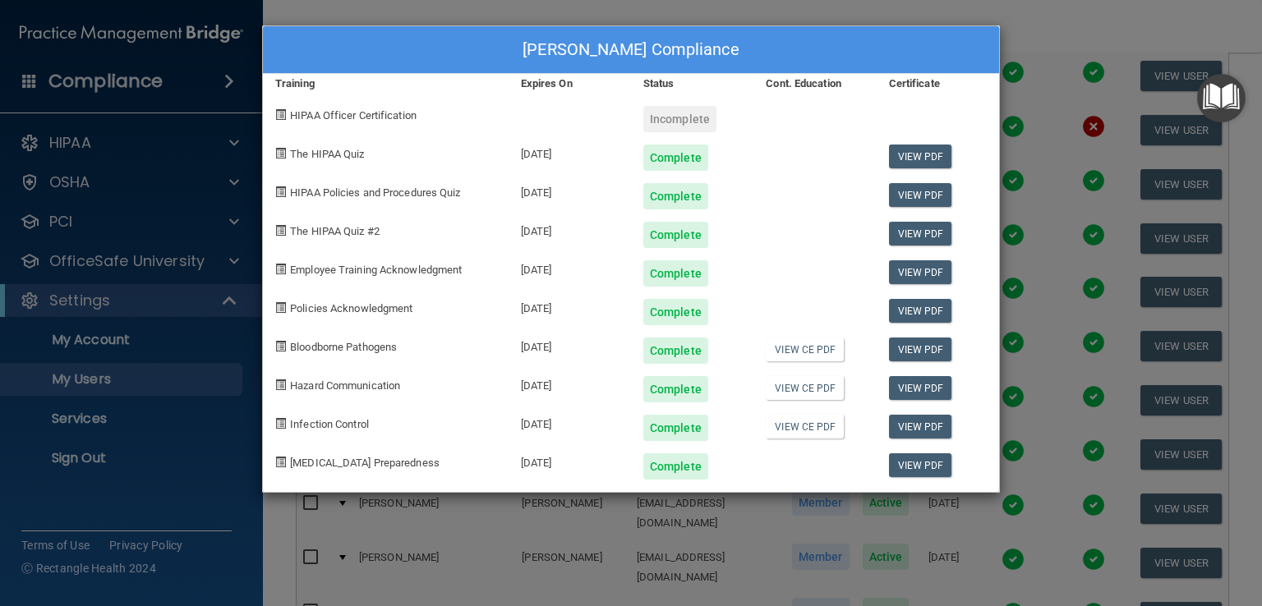
click at [1027, 307] on div "Madison Rhodes's Compliance Training Expires On Status Cont. Education Certific…" at bounding box center [631, 303] width 1262 height 606
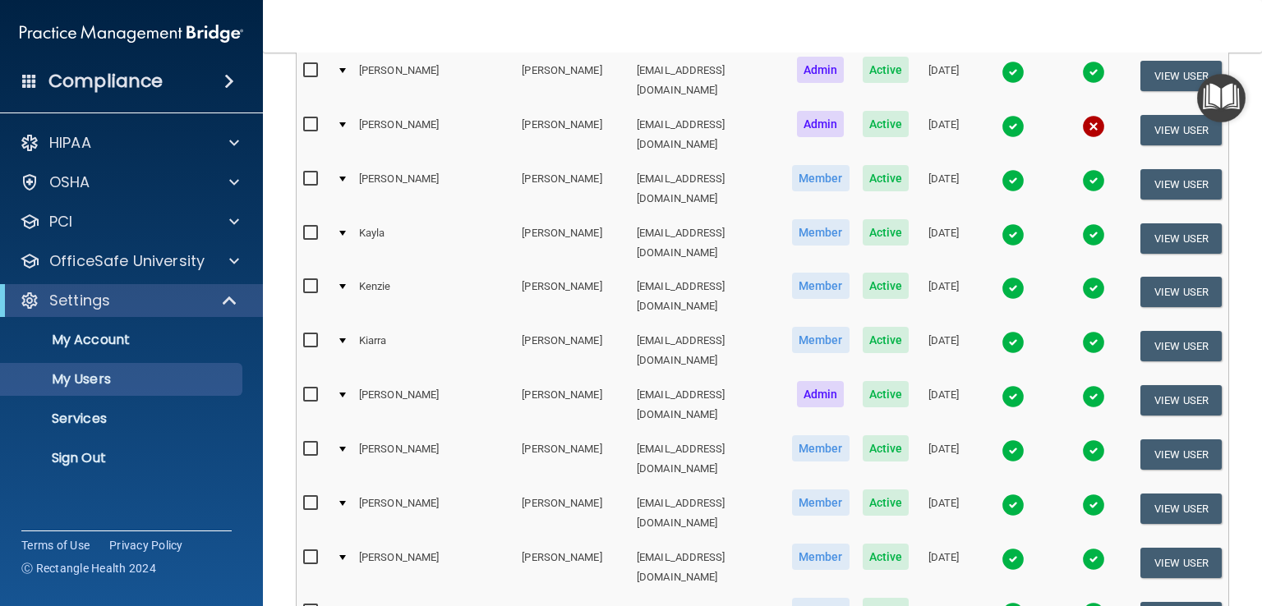
scroll to position [1643, 0]
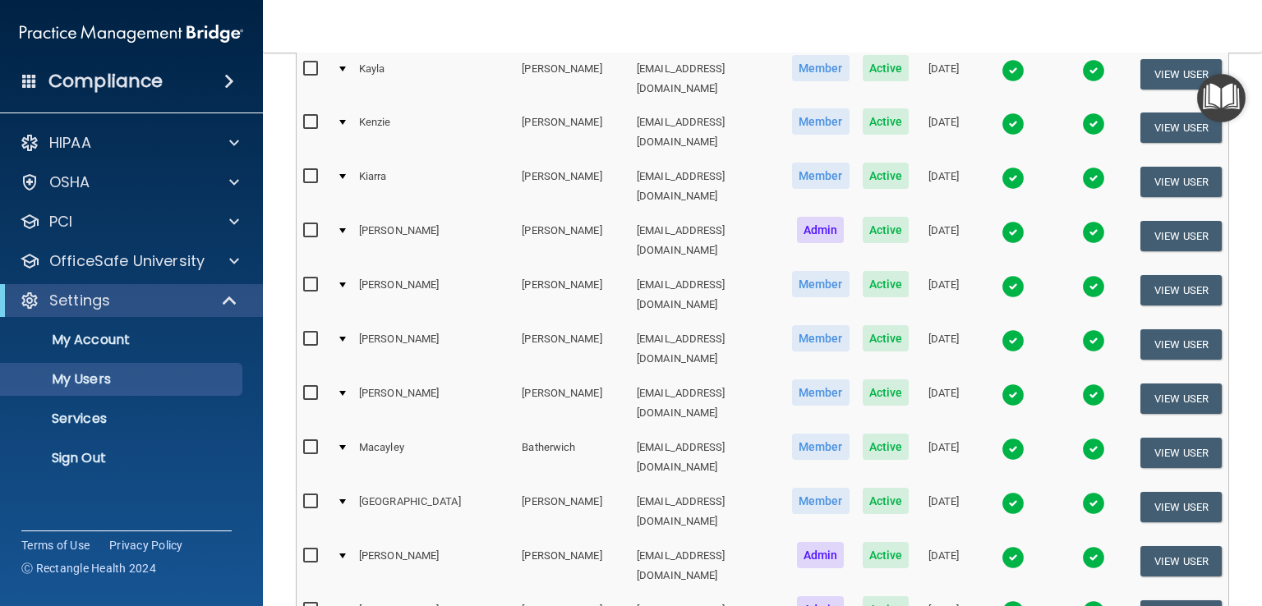
click at [1001, 546] on img at bounding box center [1012, 557] width 23 height 23
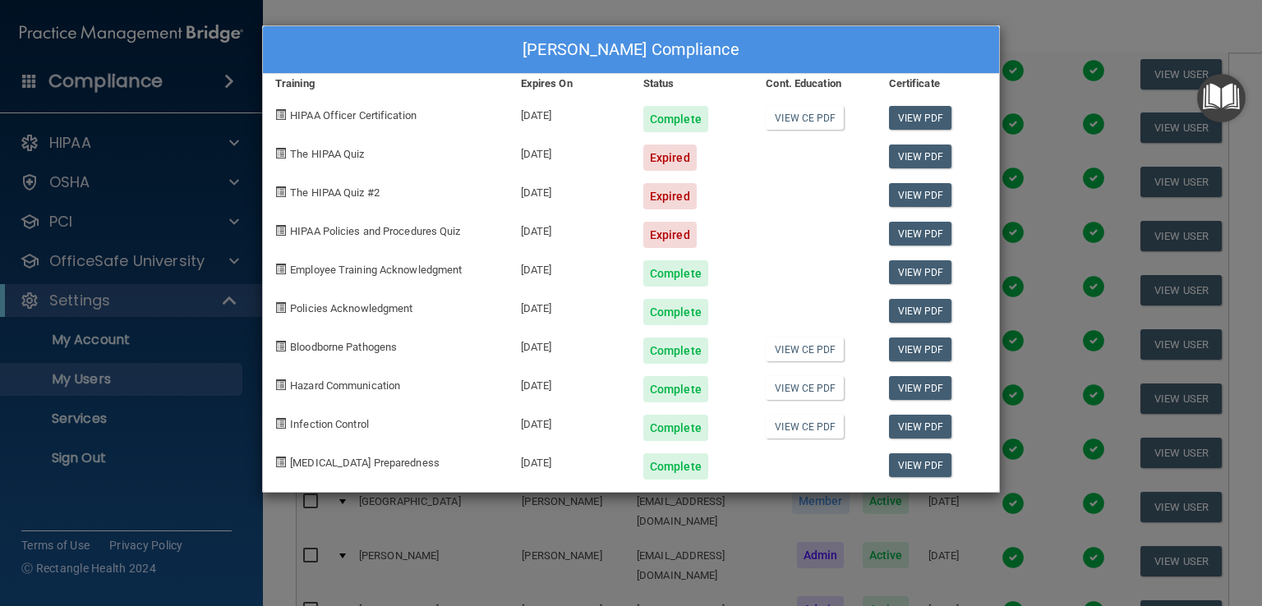
click at [611, 515] on div "Michael Signorelli's Compliance Training Expires On Status Cont. Education Cert…" at bounding box center [631, 303] width 1262 height 606
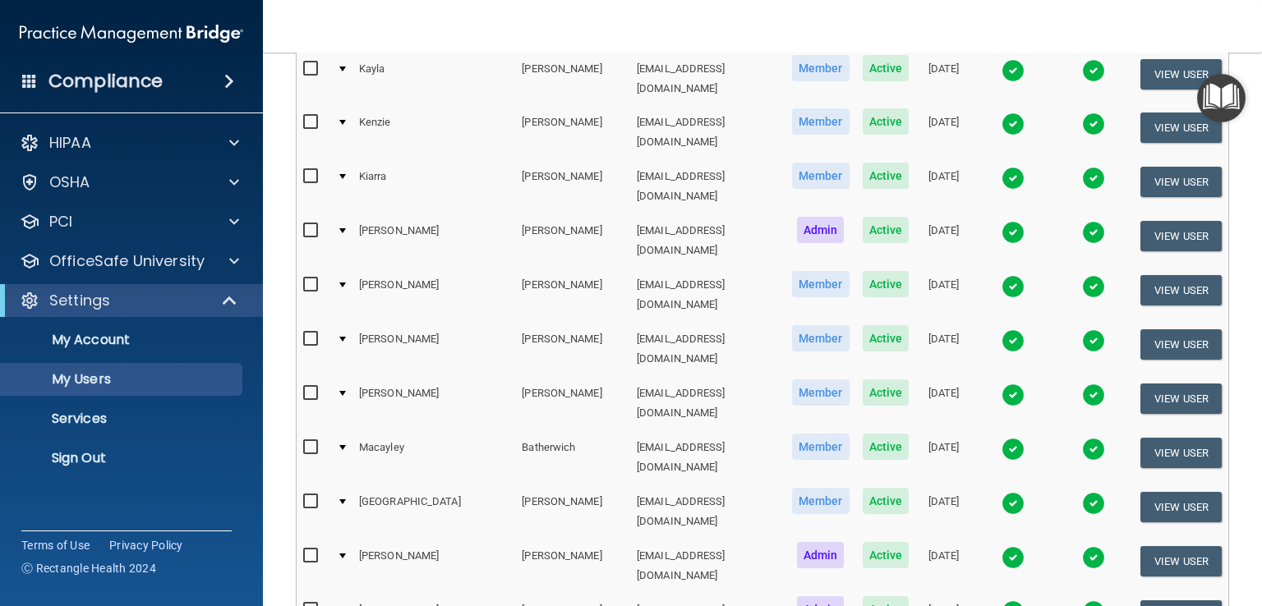
click at [1001, 600] on img at bounding box center [1012, 611] width 23 height 23
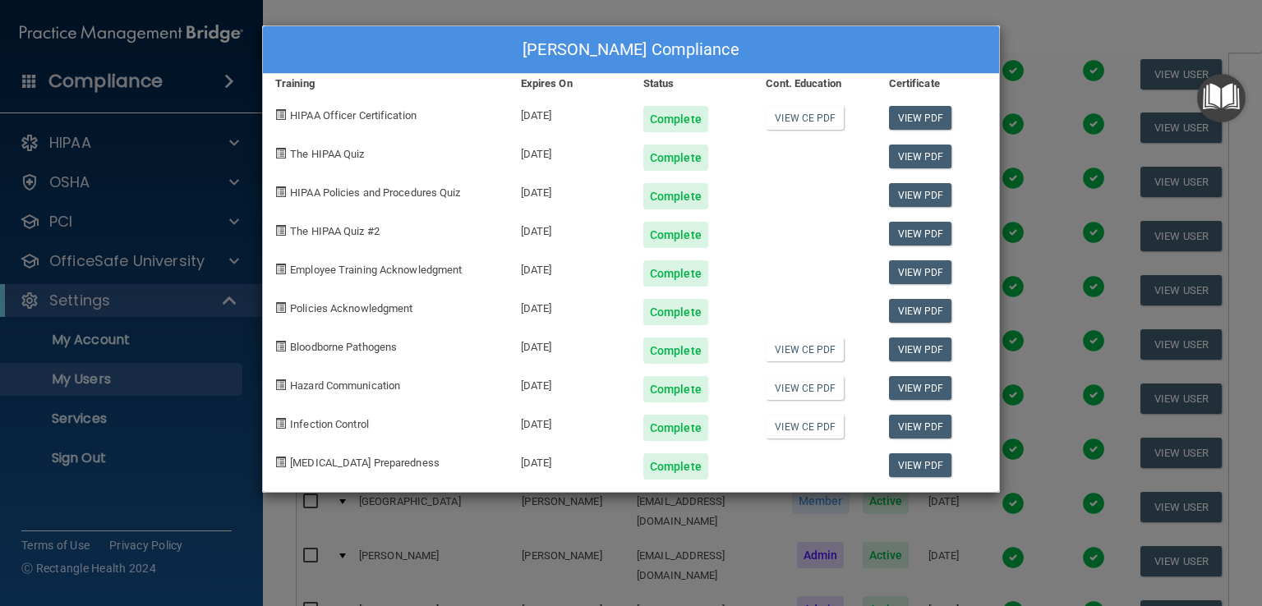
click at [498, 559] on div "Michelle Kelly's Compliance Training Expires On Status Cont. Education Certific…" at bounding box center [631, 303] width 1262 height 606
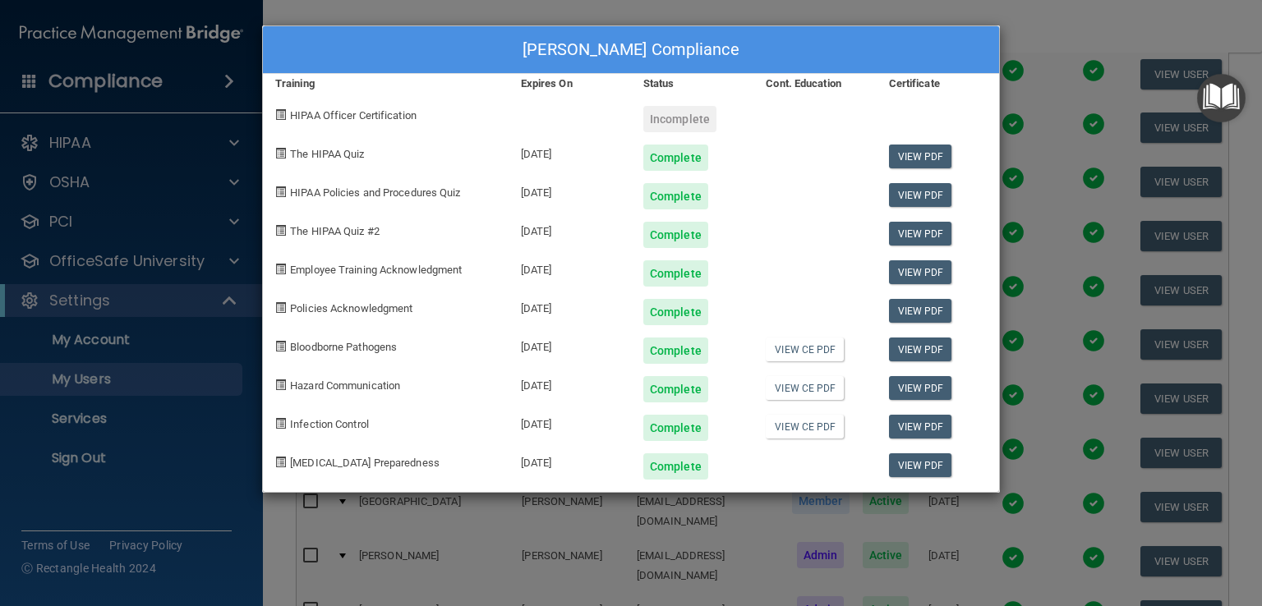
click at [560, 524] on div "Mindi Ratliff's Compliance Training Expires On Status Cont. Education Certifica…" at bounding box center [631, 303] width 1262 height 606
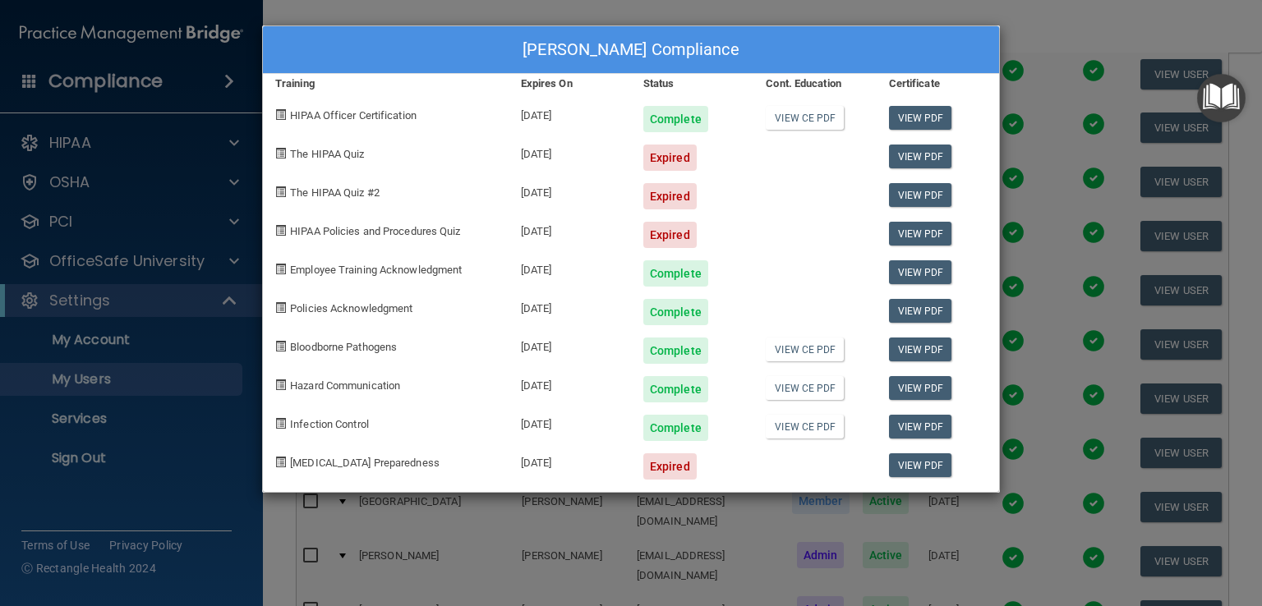
click at [614, 531] on div "Mishelle Diedrich's Compliance Training Expires On Status Cont. Education Certi…" at bounding box center [631, 303] width 1262 height 606
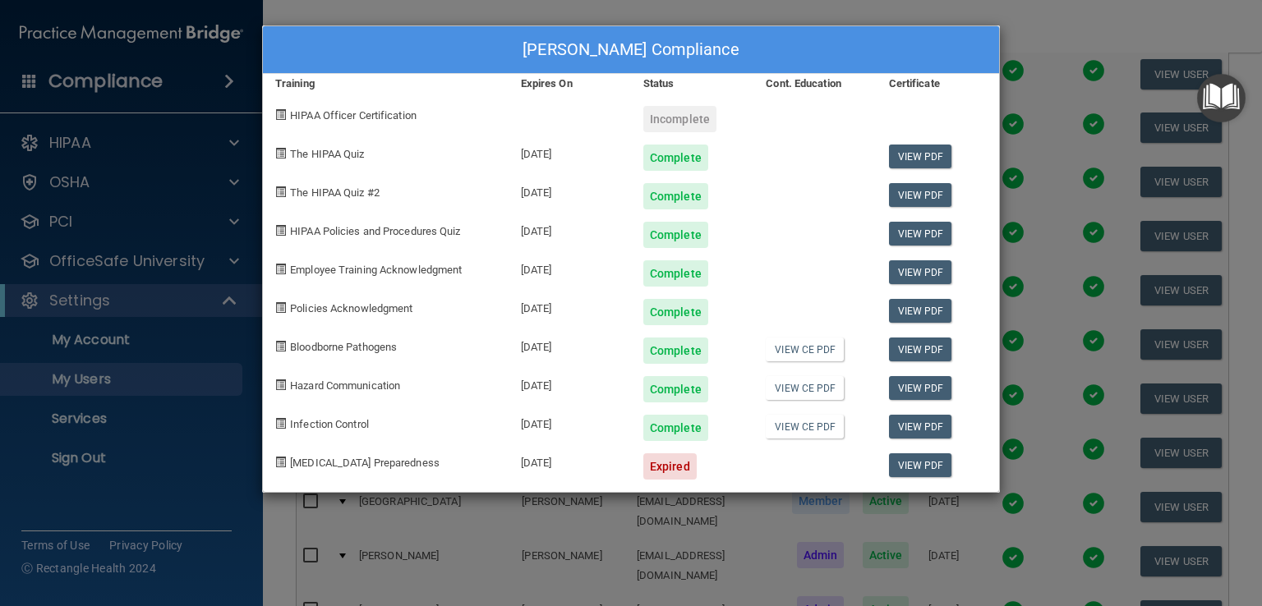
click at [531, 536] on div "Morganne Parsons's Compliance Training Expires On Status Cont. Education Certif…" at bounding box center [631, 303] width 1262 height 606
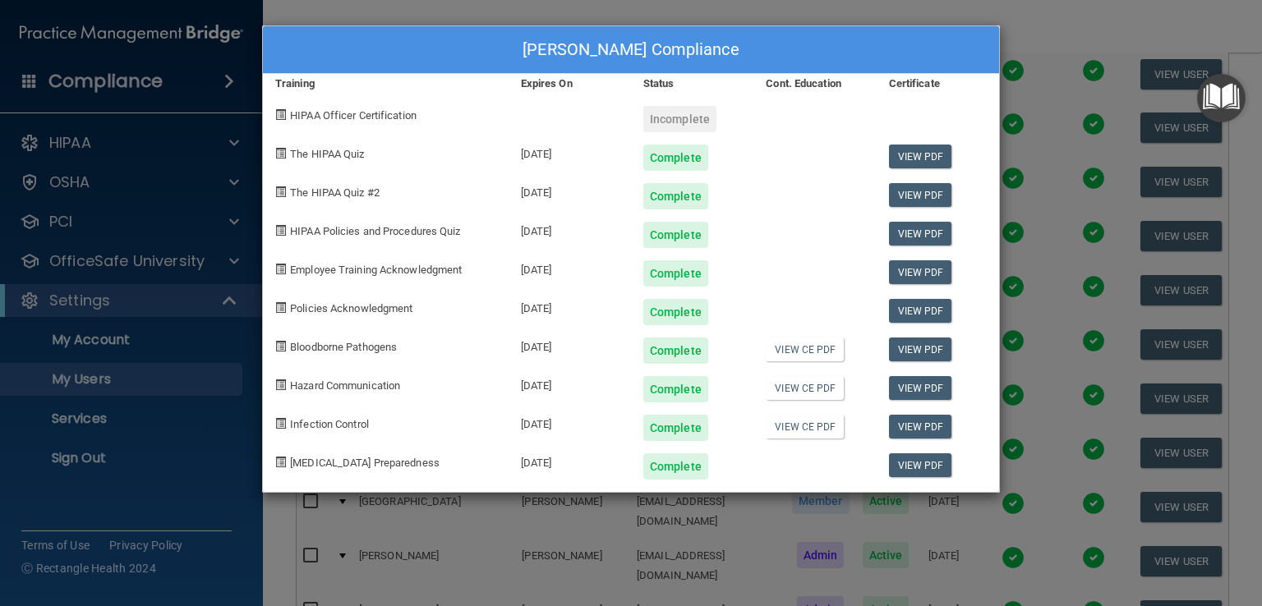
click at [833, 549] on div "Nevaeh Campbell's Compliance Training Expires On Status Cont. Education Certifi…" at bounding box center [631, 303] width 1262 height 606
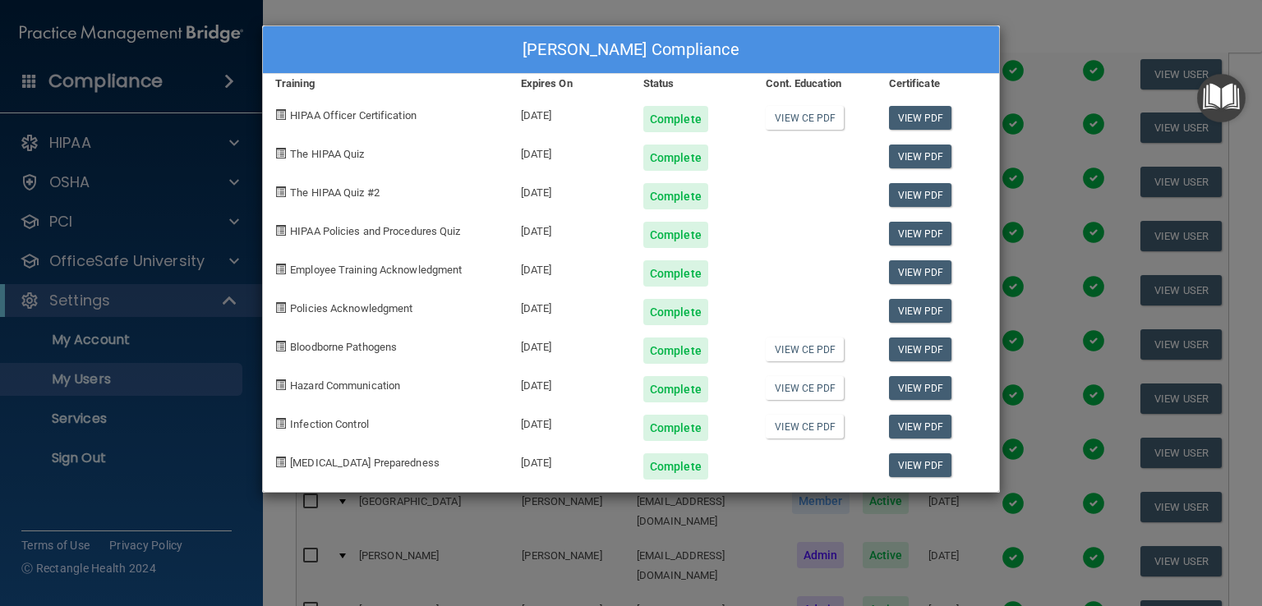
click at [746, 517] on div "Nicole Brooks's Compliance Training Expires On Status Cont. Education Certifica…" at bounding box center [631, 303] width 1262 height 606
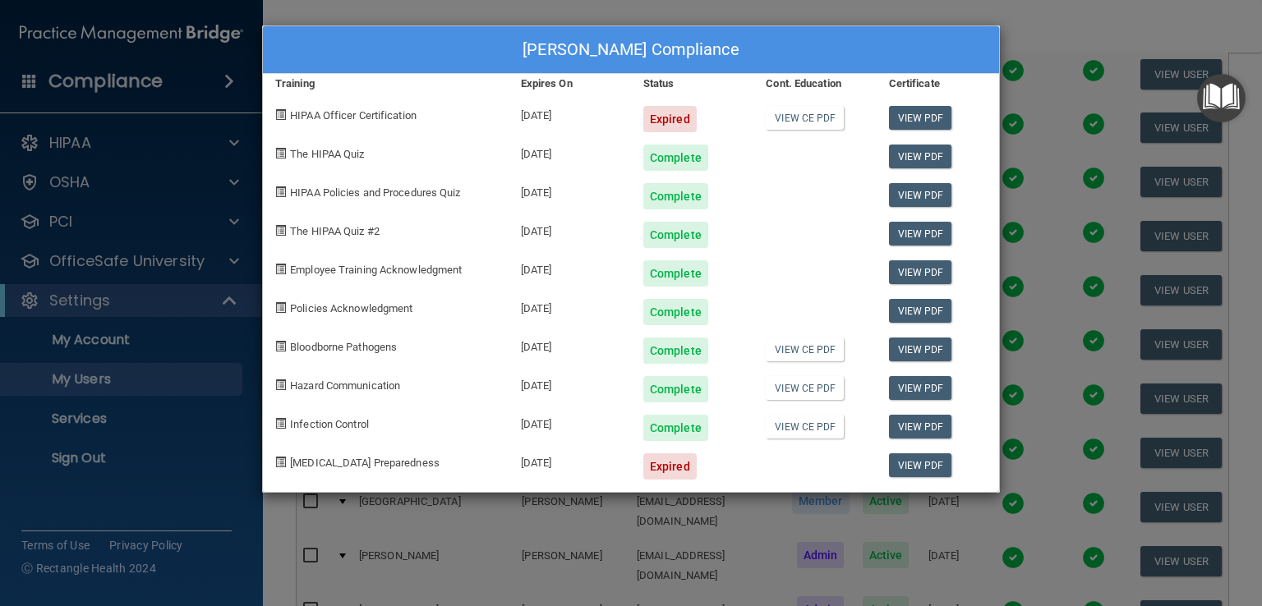
click at [651, 539] on div "Olivia Belcher's Compliance Training Expires On Status Cont. Education Certific…" at bounding box center [631, 303] width 1262 height 606
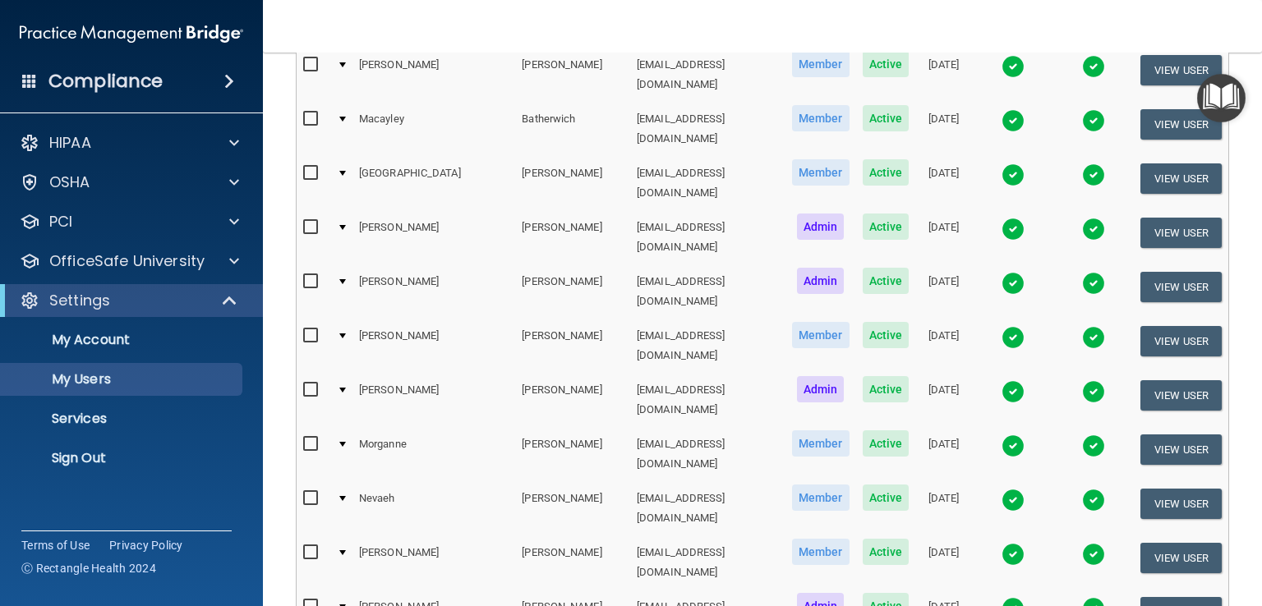
scroll to position [2053, 0]
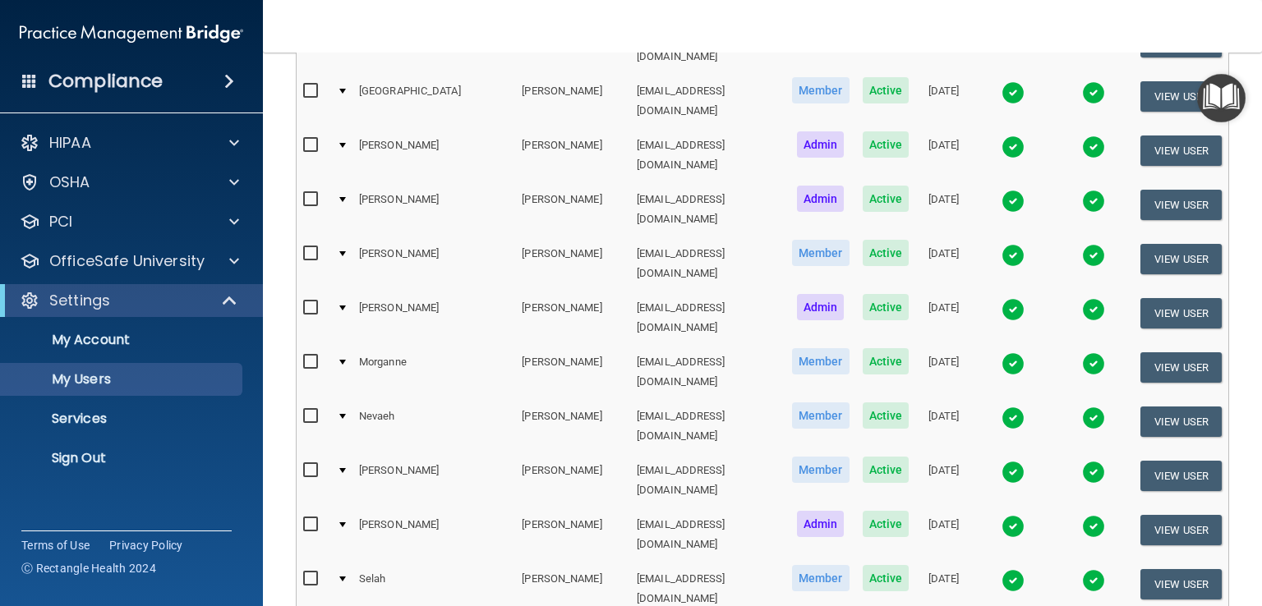
click at [1001, 569] on img at bounding box center [1012, 580] width 23 height 23
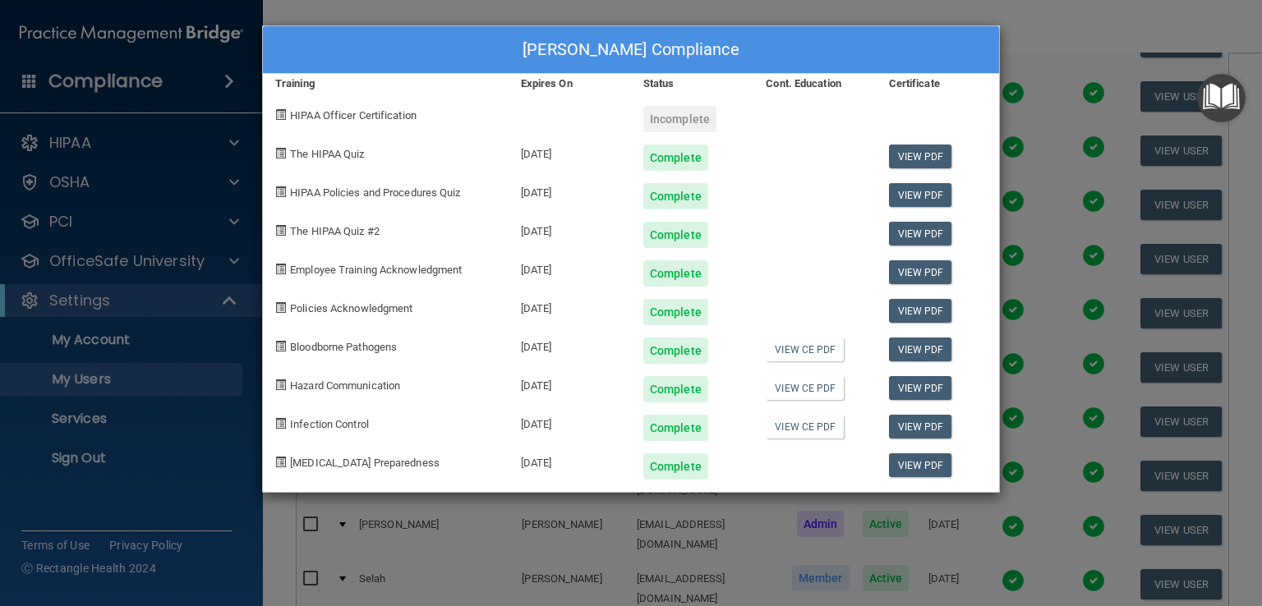
click at [543, 517] on div "Selah Dawson's Compliance Training Expires On Status Cont. Education Certificat…" at bounding box center [631, 303] width 1262 height 606
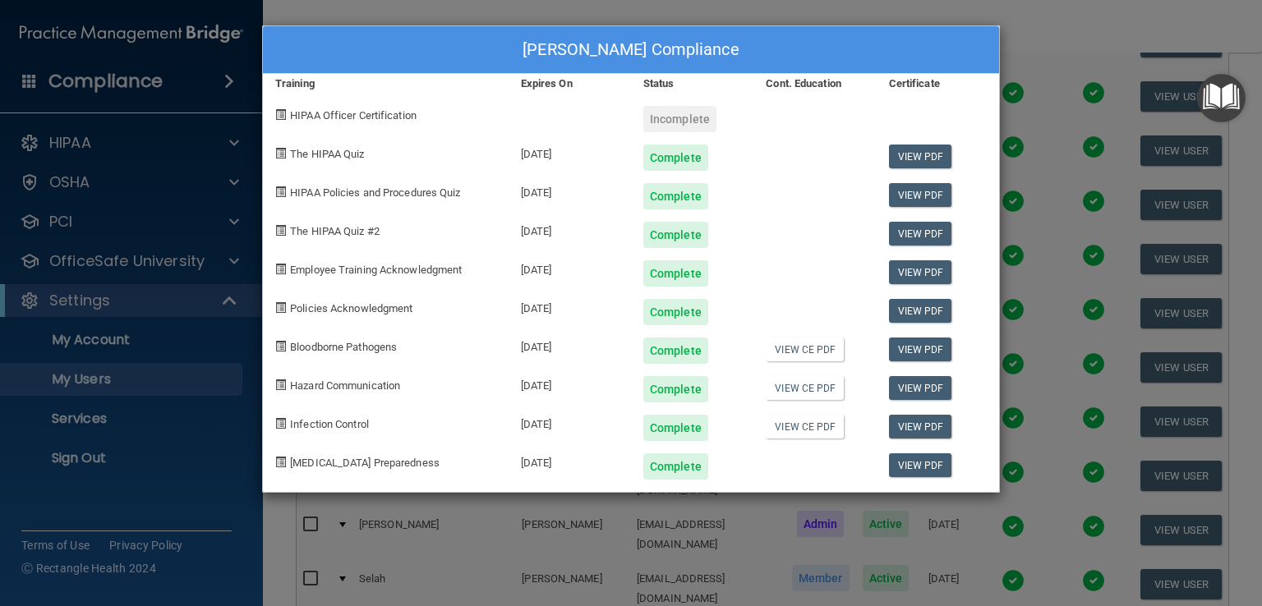
click at [1029, 249] on div "Shaylah Weinfurtner's Compliance Training Expires On Status Cont. Education Cer…" at bounding box center [631, 303] width 1262 height 606
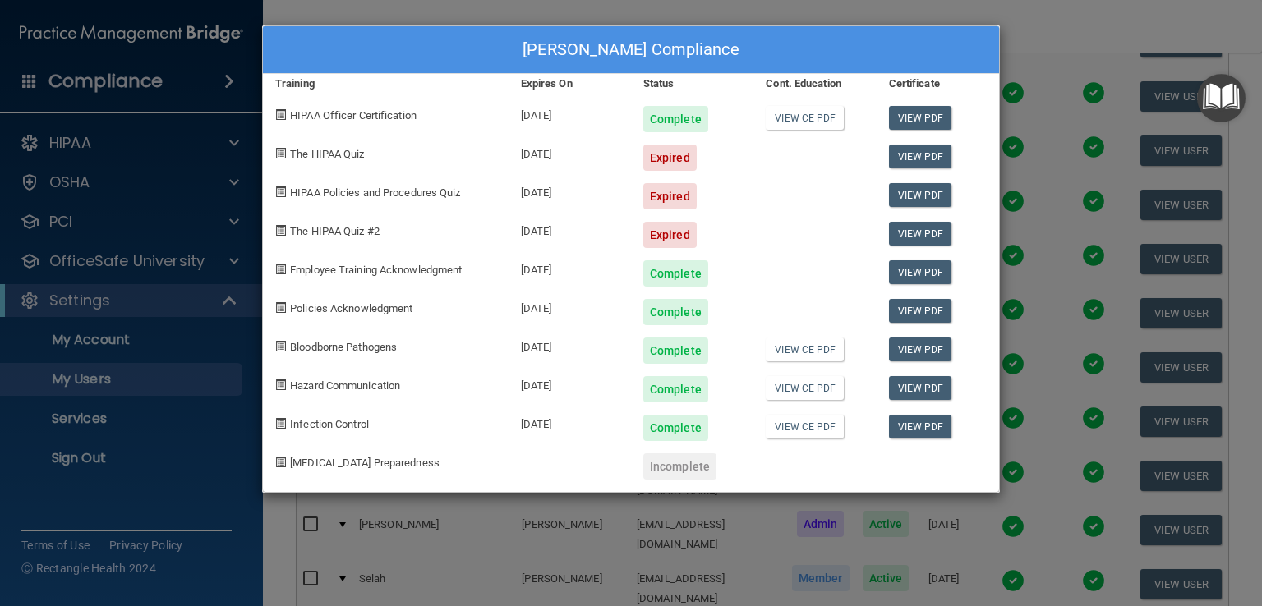
click at [773, 528] on div "Shelby Cleary's Compliance Training Expires On Status Cont. Education Certifica…" at bounding box center [631, 303] width 1262 height 606
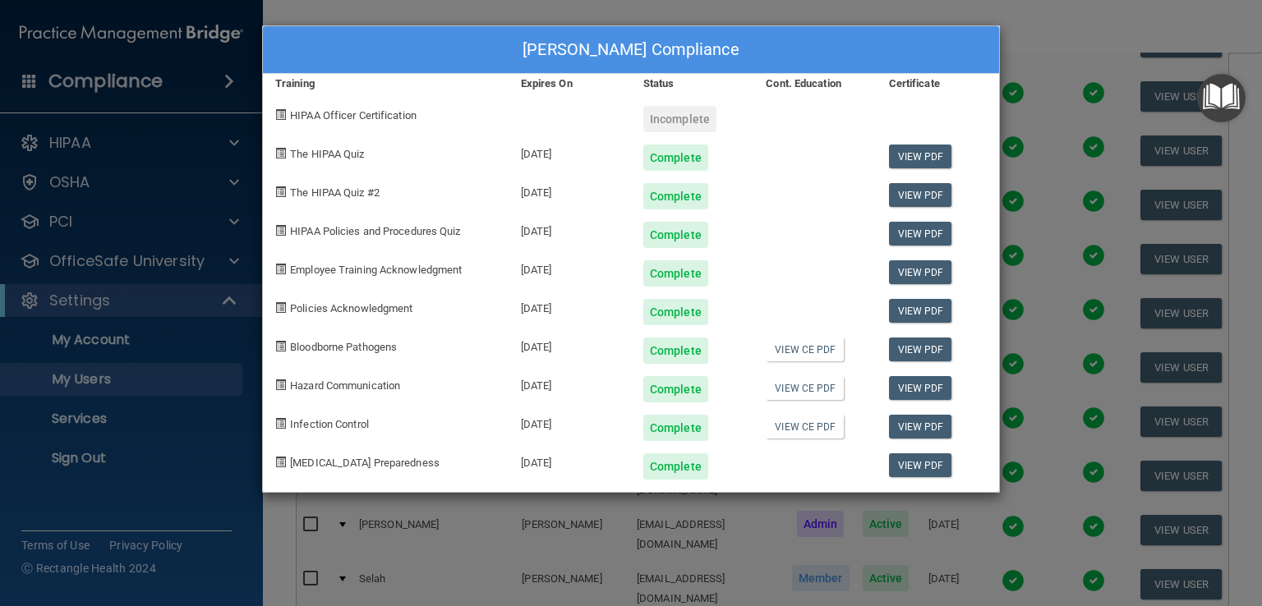
click at [1029, 291] on div "Skyler Poling's Compliance Training Expires On Status Cont. Education Certifica…" at bounding box center [631, 303] width 1262 height 606
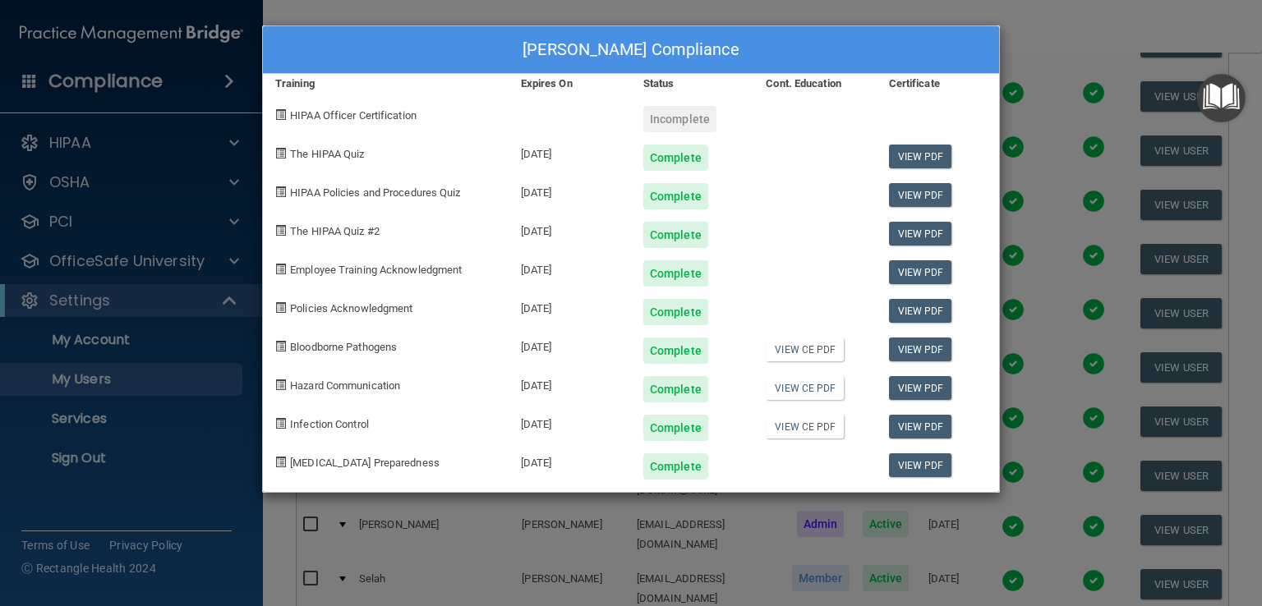
click at [1042, 285] on div "Sydney Shearer's Compliance Training Expires On Status Cont. Education Certific…" at bounding box center [631, 303] width 1262 height 606
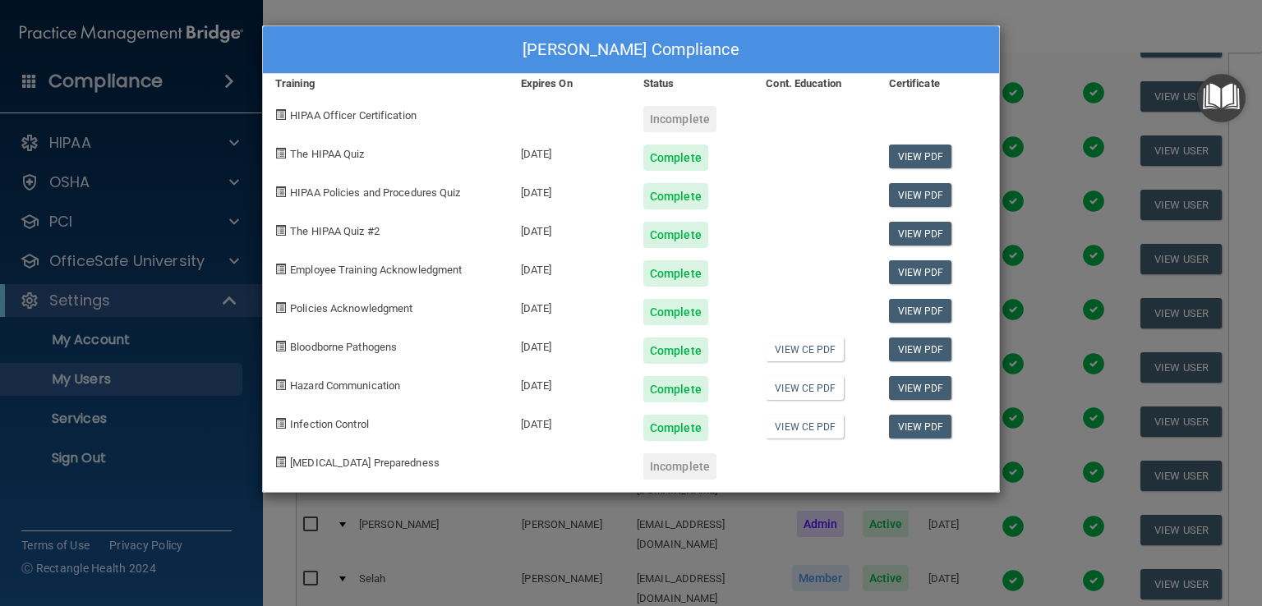
click at [1062, 306] on div "Tiffany Hearn's Compliance Training Expires On Status Cont. Education Certifica…" at bounding box center [631, 303] width 1262 height 606
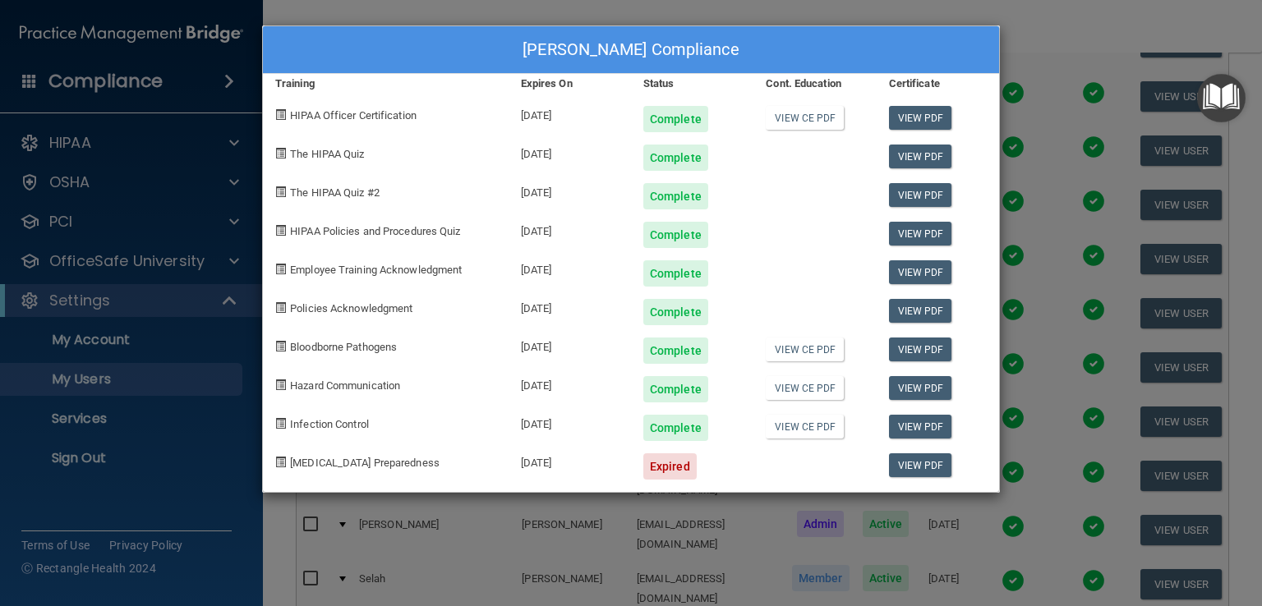
click at [1067, 323] on div "Warren Holmes's Compliance Training Expires On Status Cont. Education Certifica…" at bounding box center [631, 303] width 1262 height 606
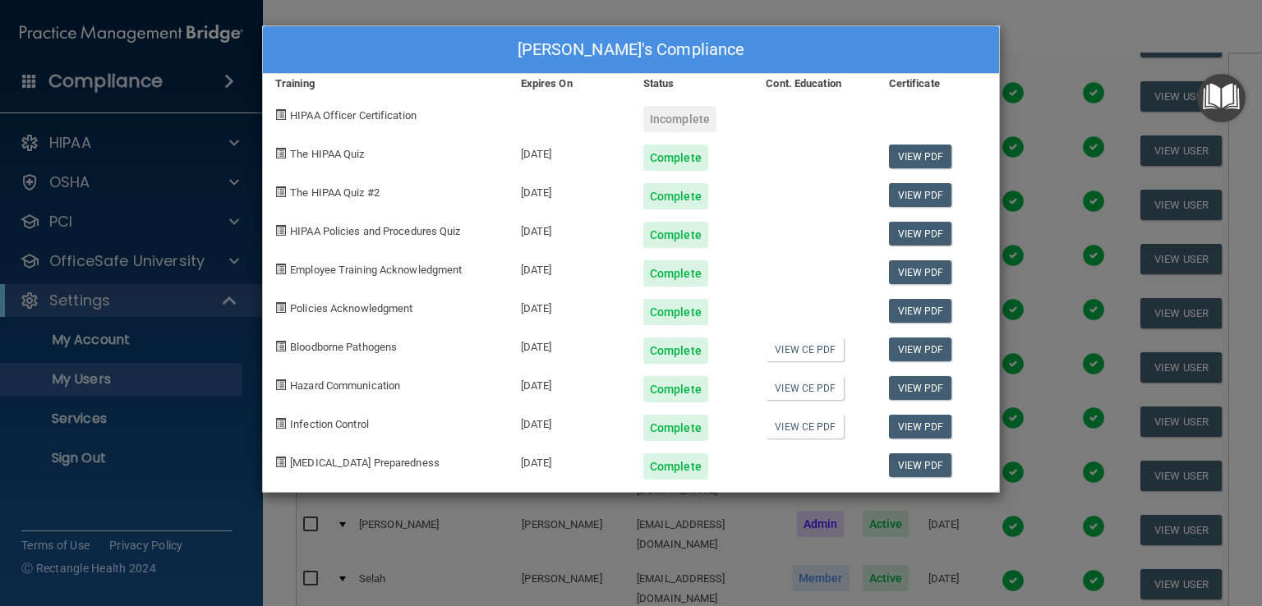
click at [1058, 369] on div "Yvette Call's Compliance Training Expires On Status Cont. Education Certificate…" at bounding box center [631, 303] width 1262 height 606
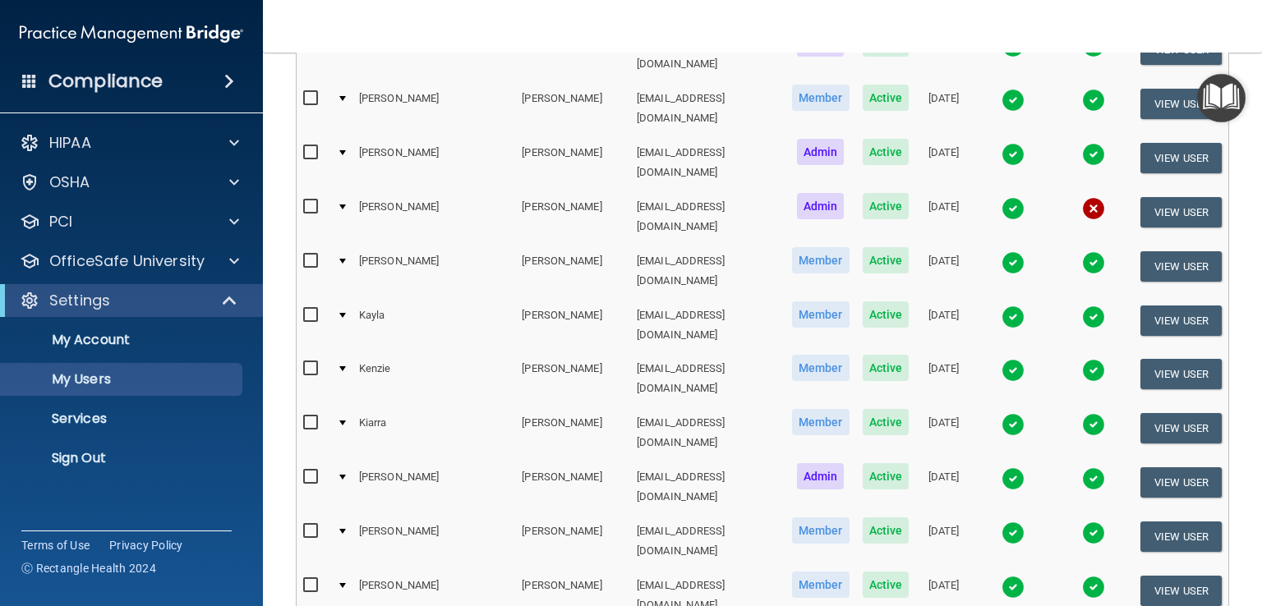
scroll to position [1068, 0]
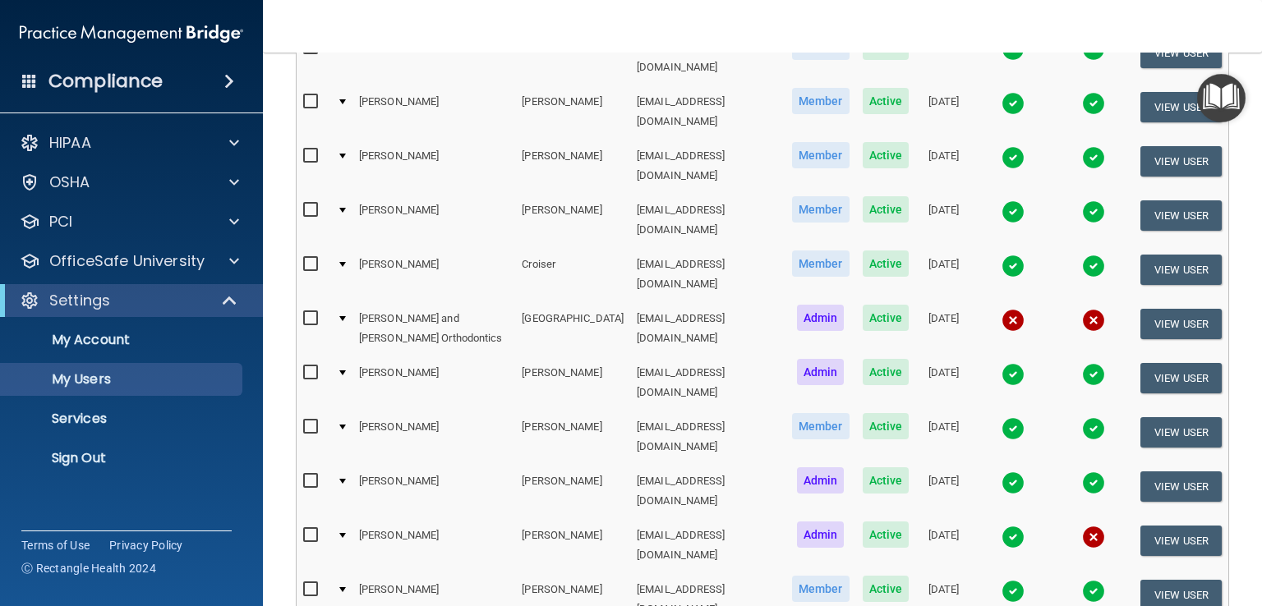
click at [1084, 526] on img at bounding box center [1093, 537] width 23 height 23
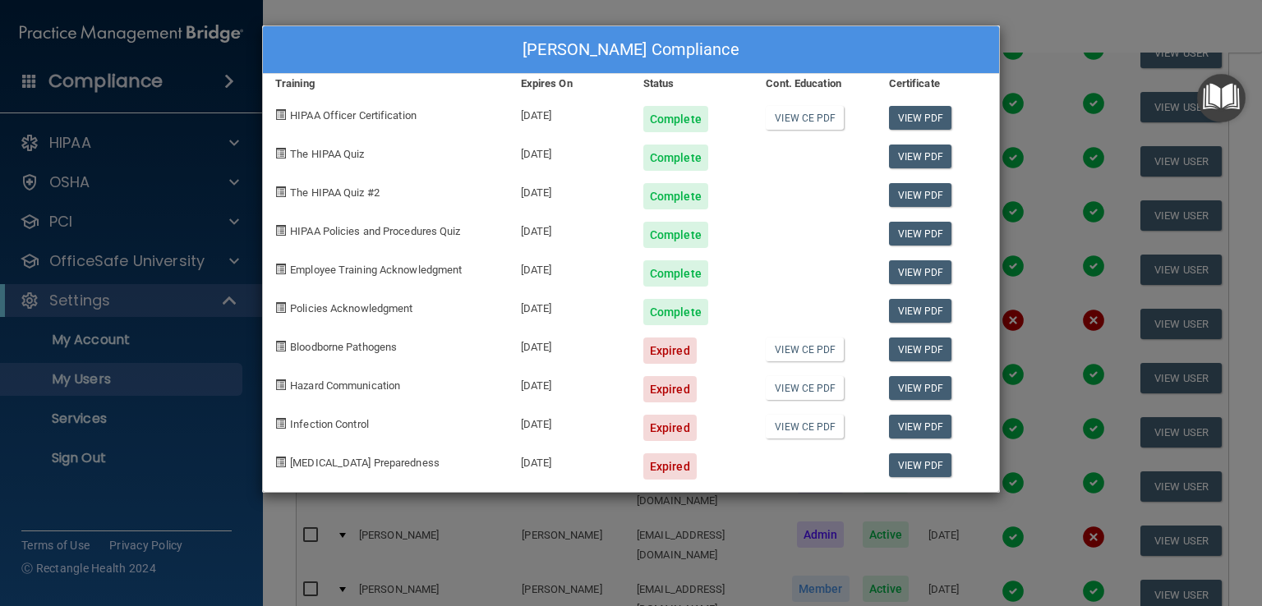
click at [1064, 46] on div "Kaitlyn Poorman's Compliance Training Expires On Status Cont. Education Certifi…" at bounding box center [631, 303] width 1262 height 606
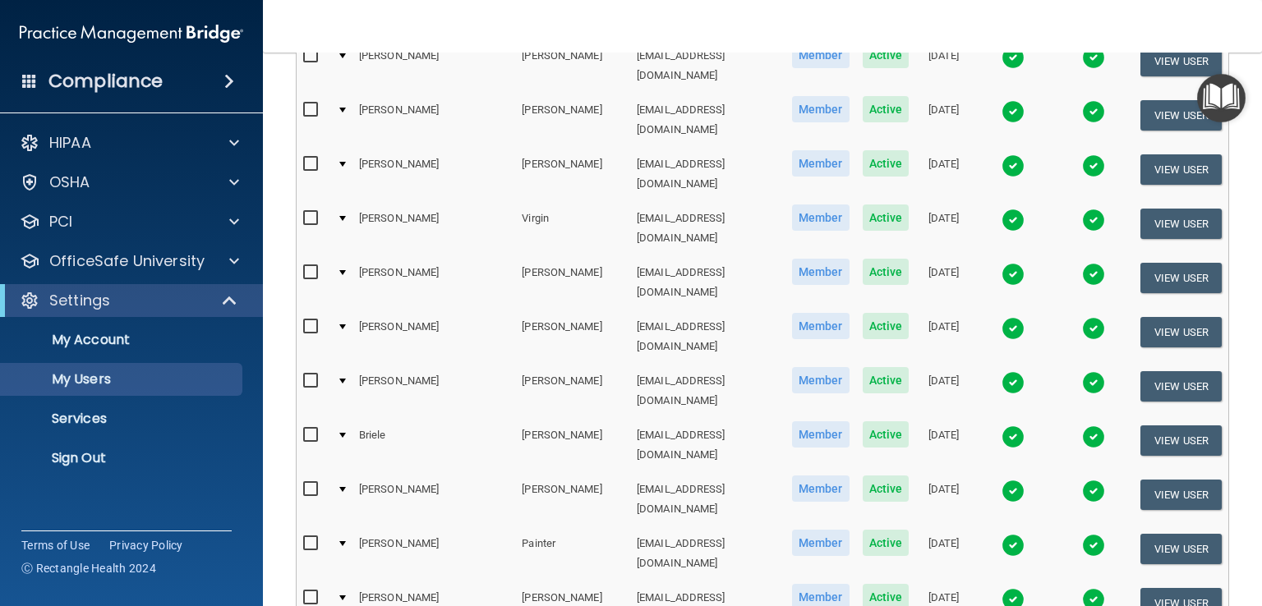
scroll to position [0, 0]
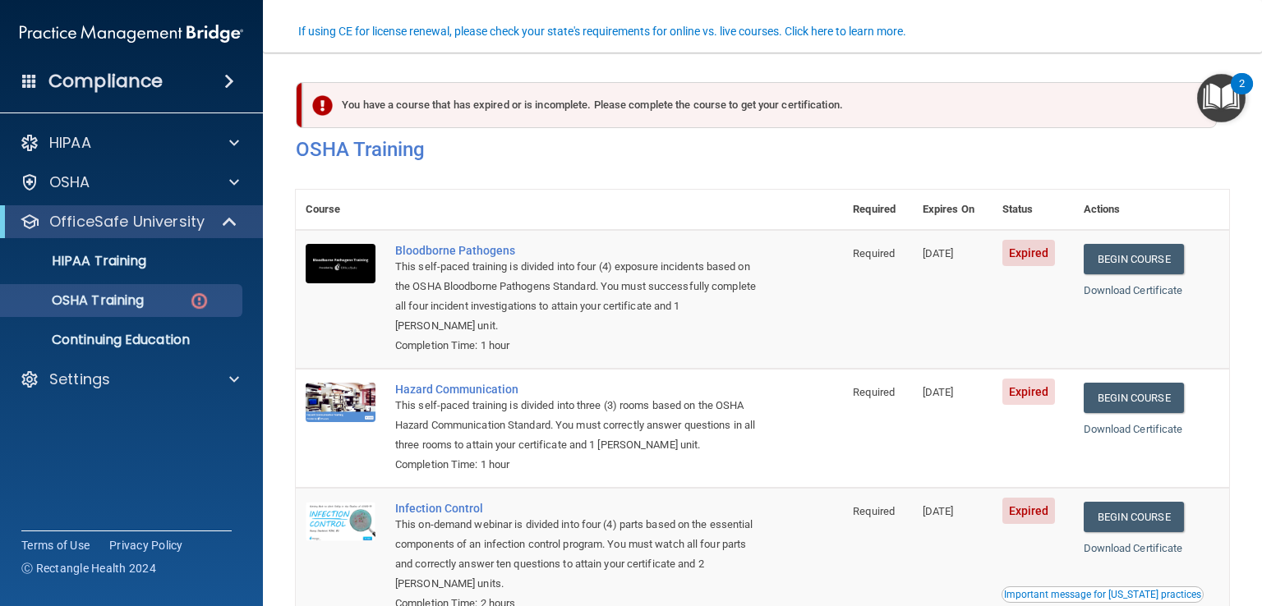
scroll to position [145, 0]
